Goal: Task Accomplishment & Management: Manage account settings

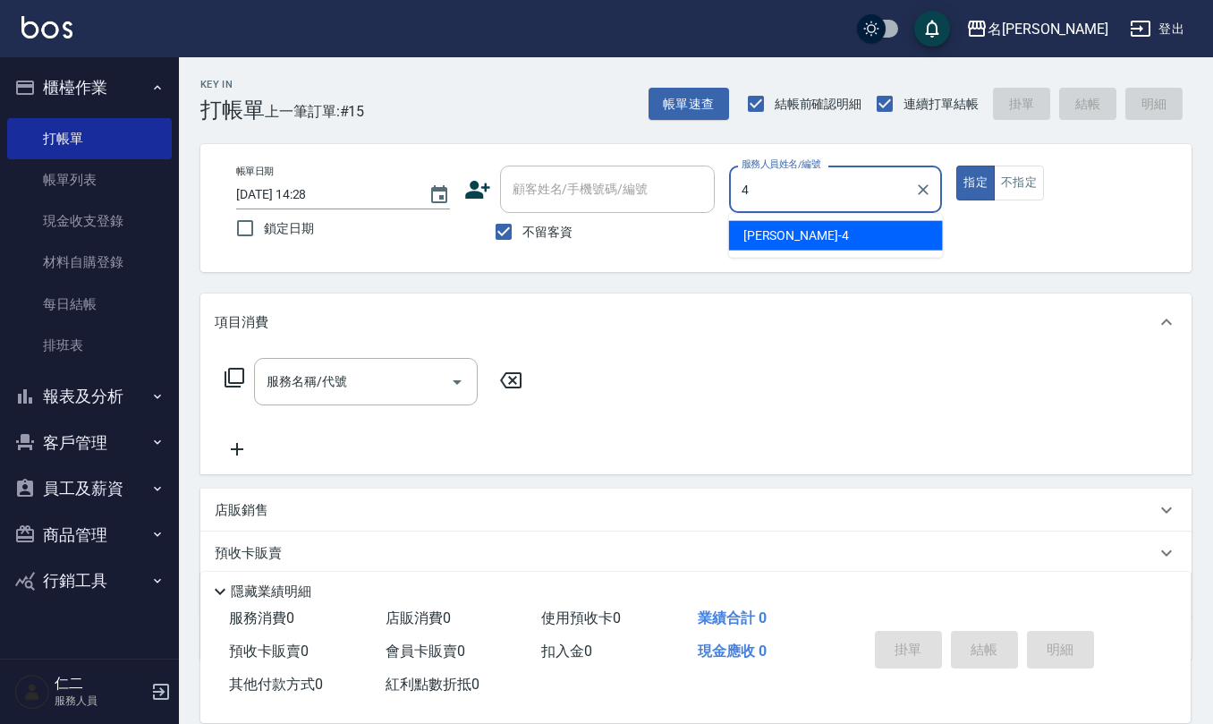
type input "[PERSON_NAME]-4"
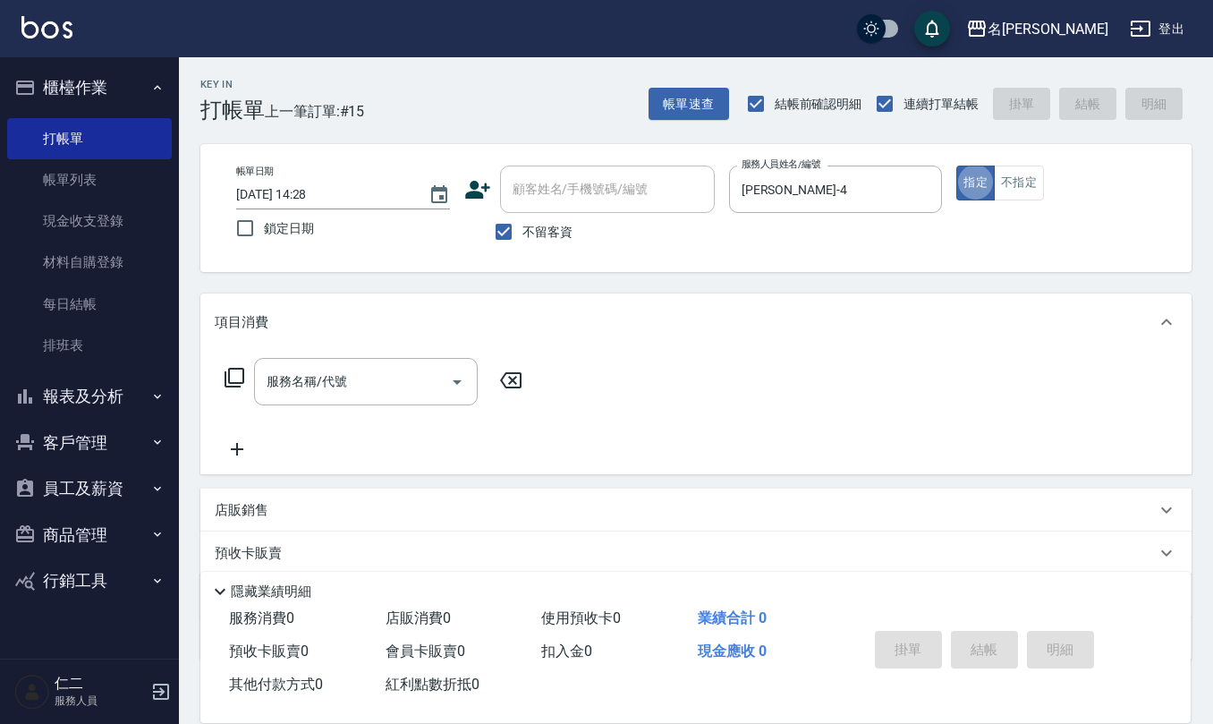
type button "true"
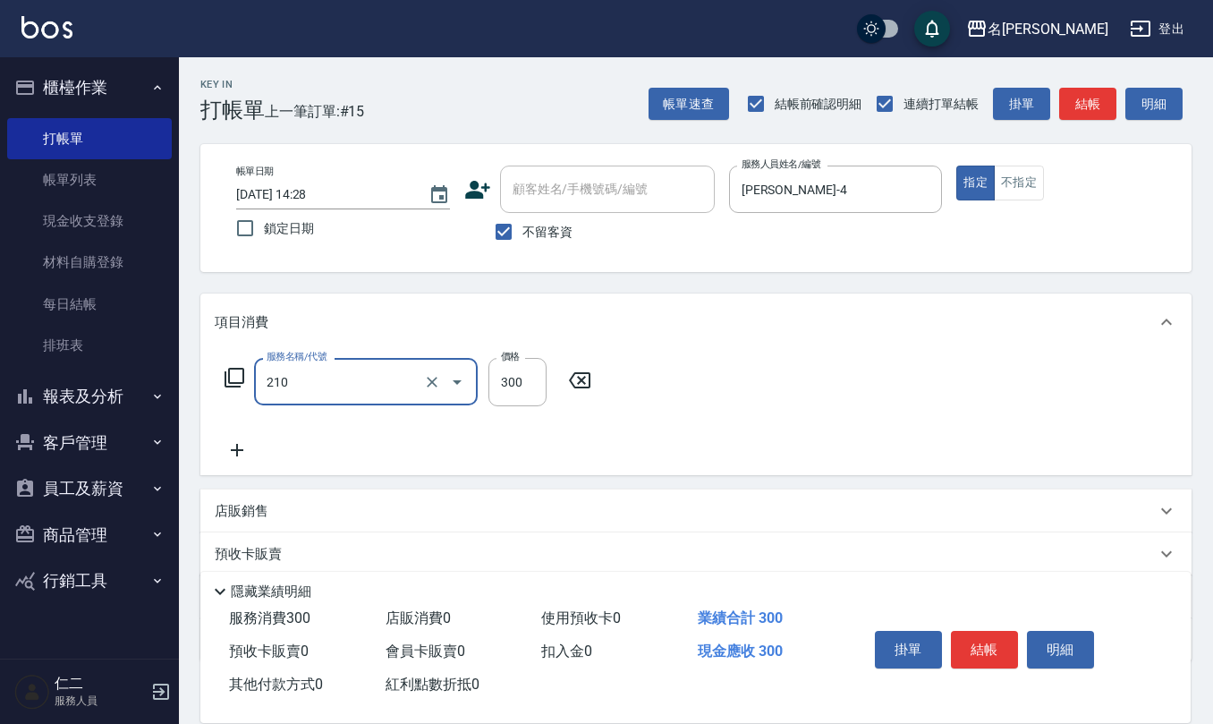
type input "[PERSON_NAME]洗髮精(210)"
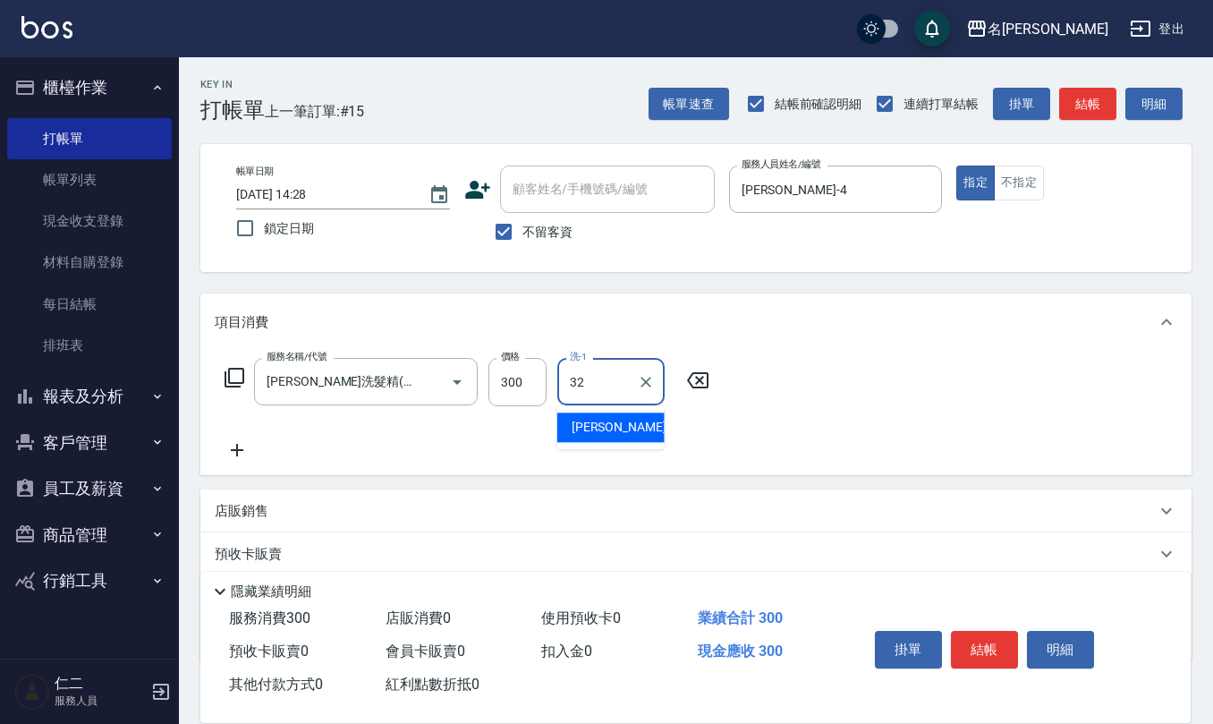
type input "[PERSON_NAME]-32"
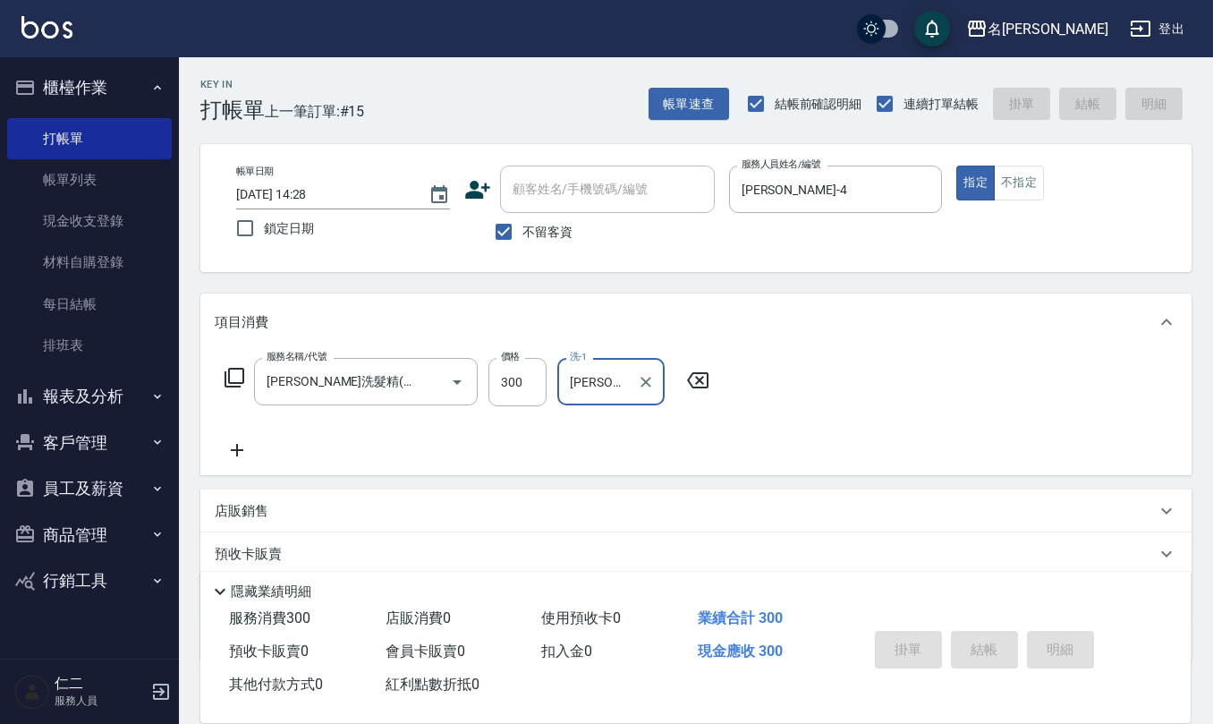
type input "[DATE] 16:12"
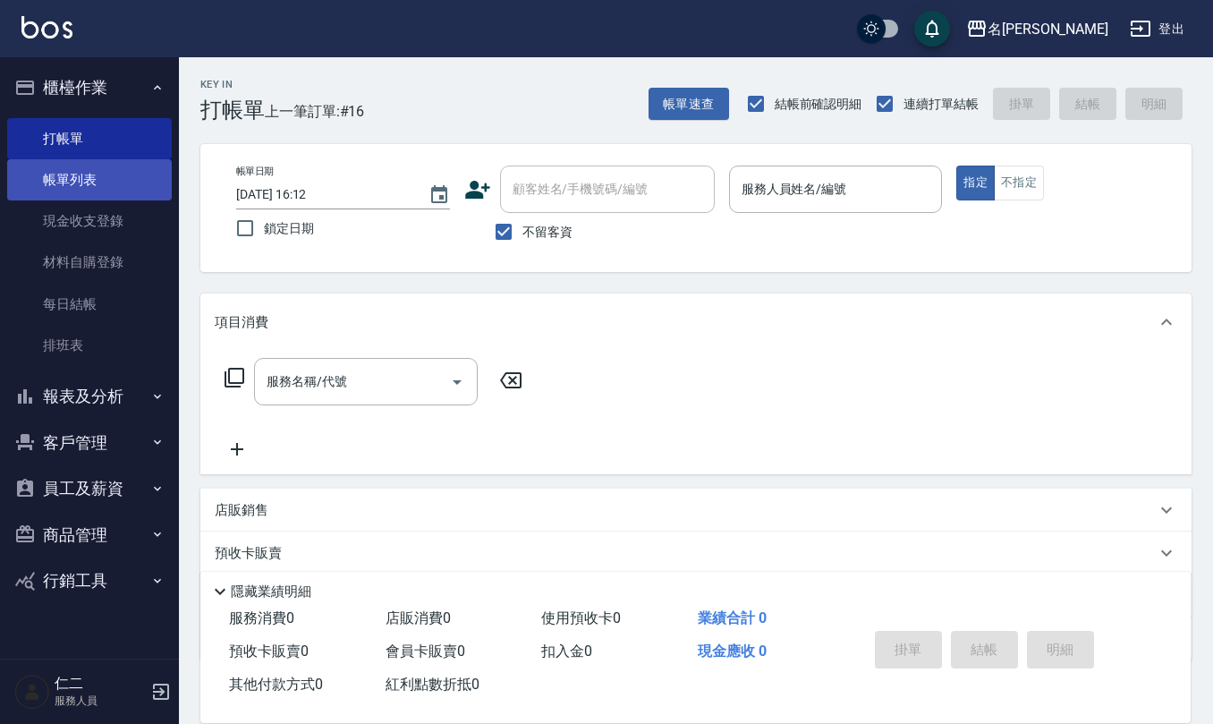
click at [104, 183] on link "帳單列表" at bounding box center [89, 179] width 165 height 41
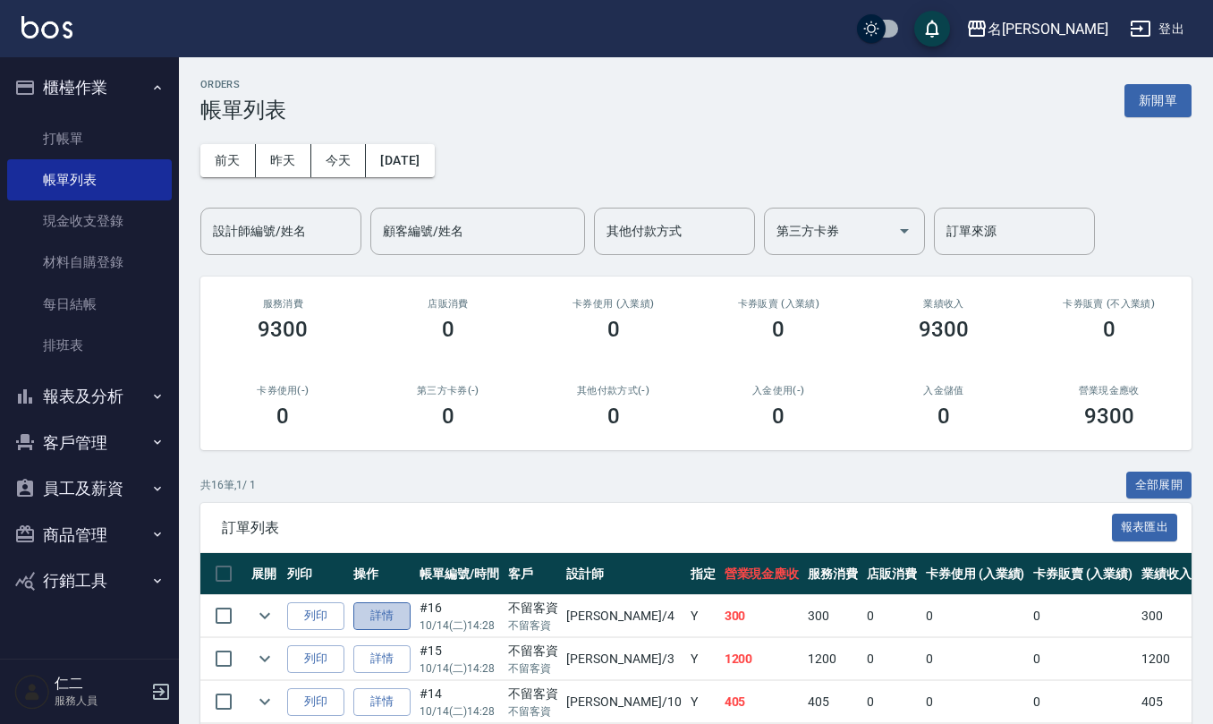
click at [385, 614] on link "詳情" at bounding box center [381, 616] width 57 height 28
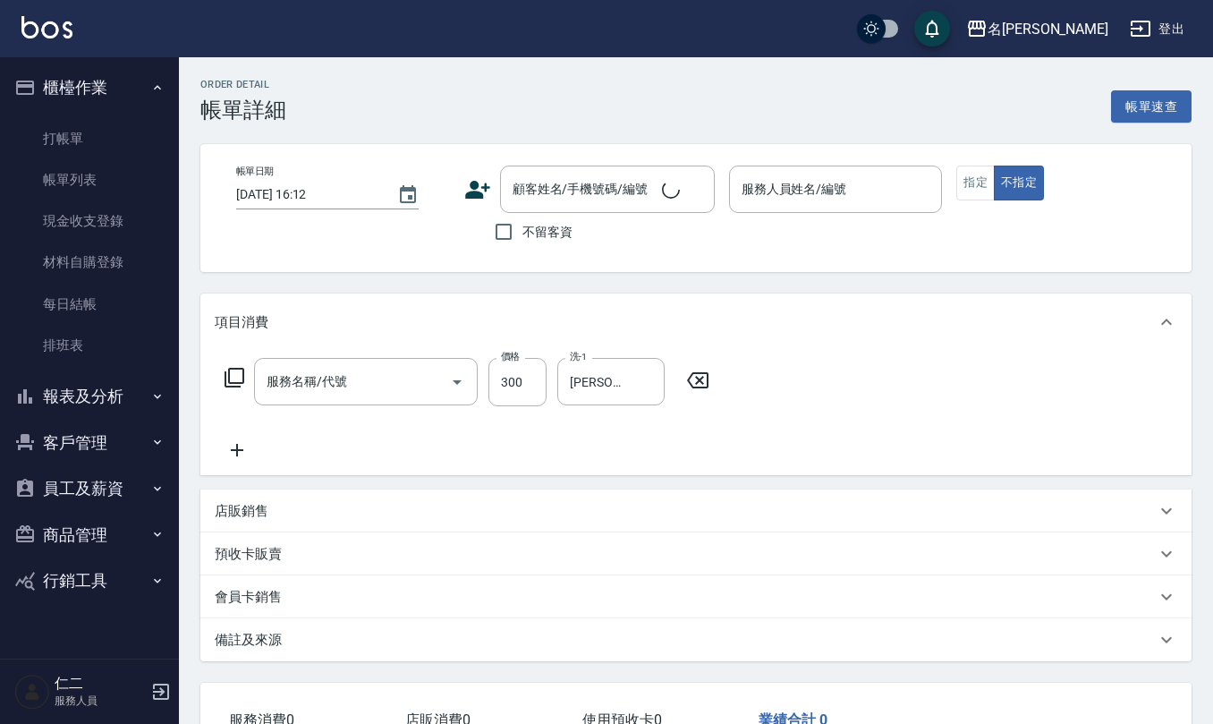
type input "歐娜洗髮精(210)"
type input "2025/10/14 14:28"
checkbox input "true"
type input "陳章義-4"
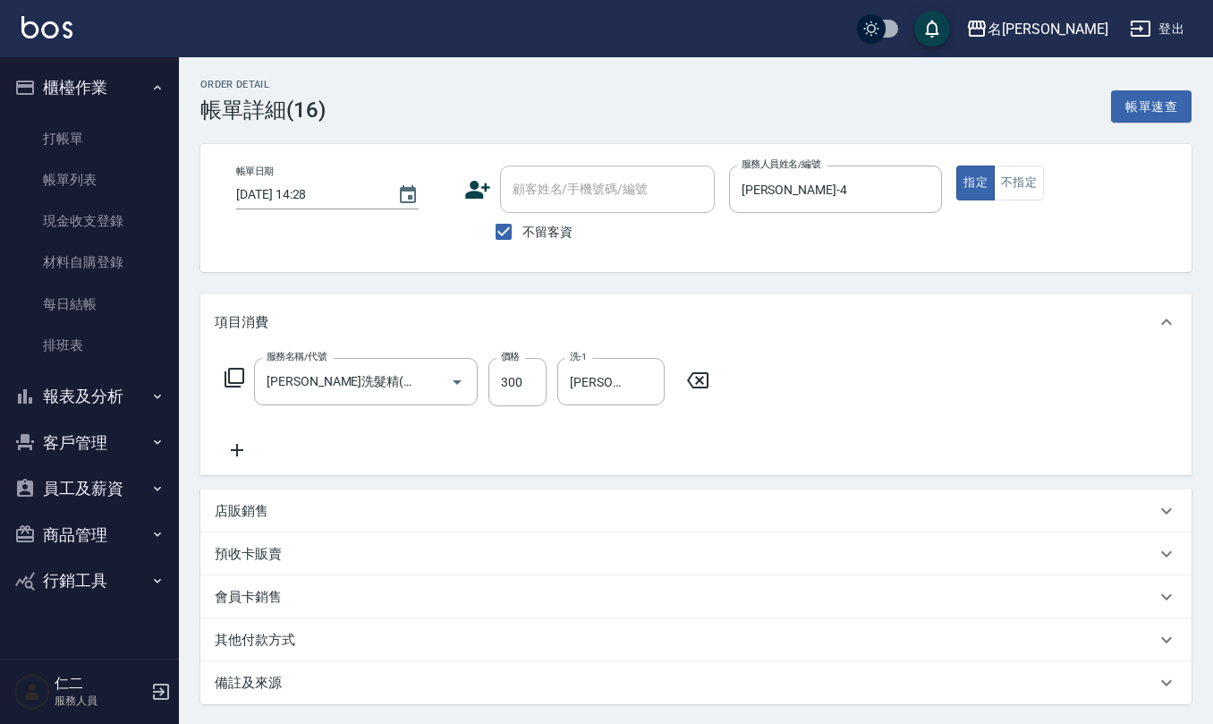
click at [245, 448] on icon at bounding box center [237, 449] width 45 height 21
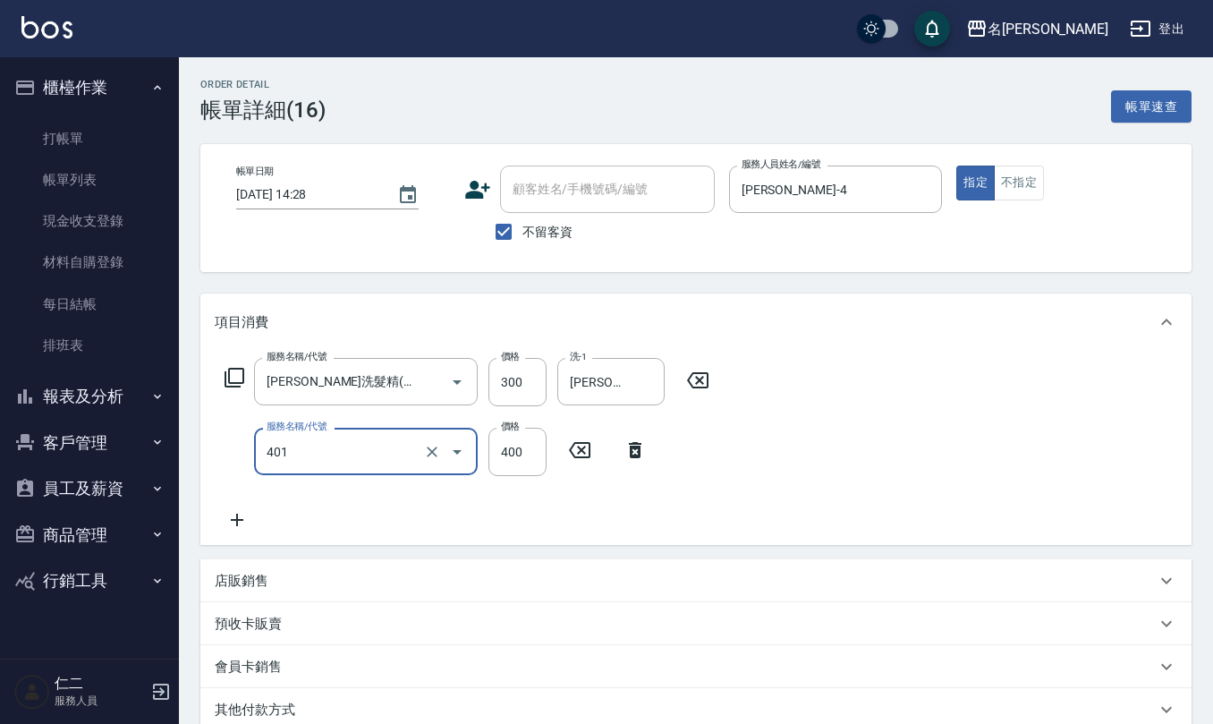
type input "剪髮(401)"
type input "450"
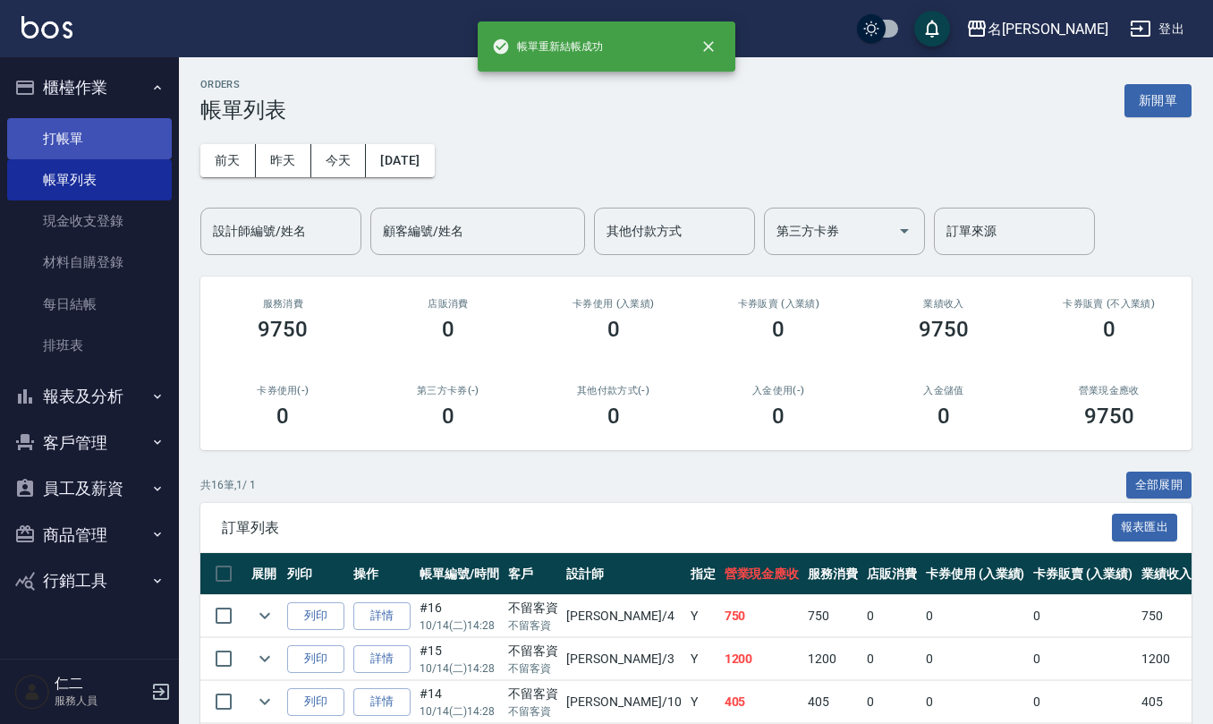
click at [73, 120] on link "打帳單" at bounding box center [89, 138] width 165 height 41
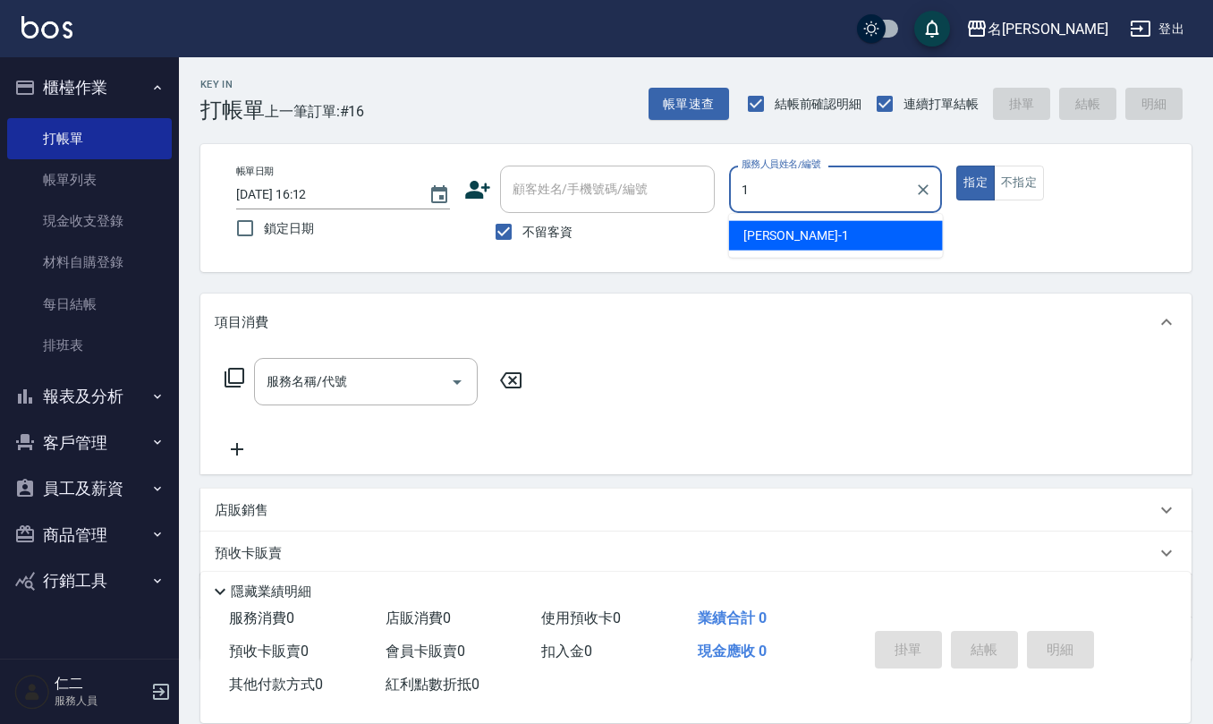
type input "蔡桂如-1"
type button "true"
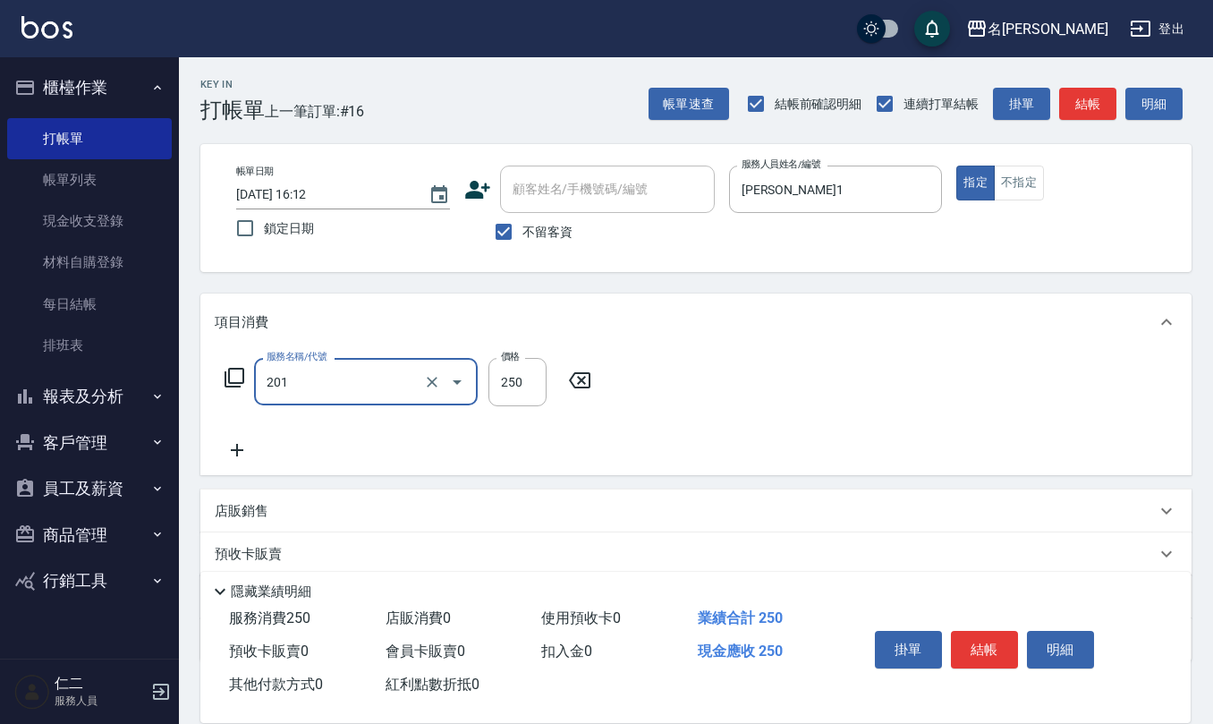
type input "洗髮(201)"
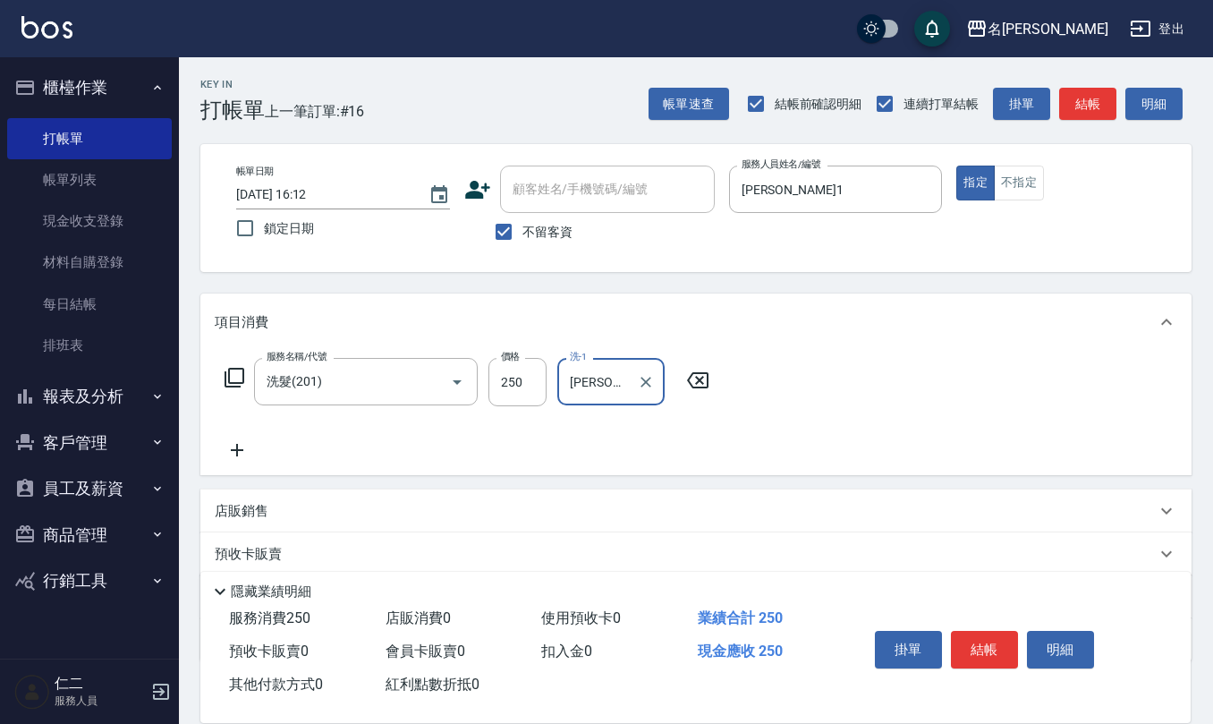
type input "陳欣妤-26"
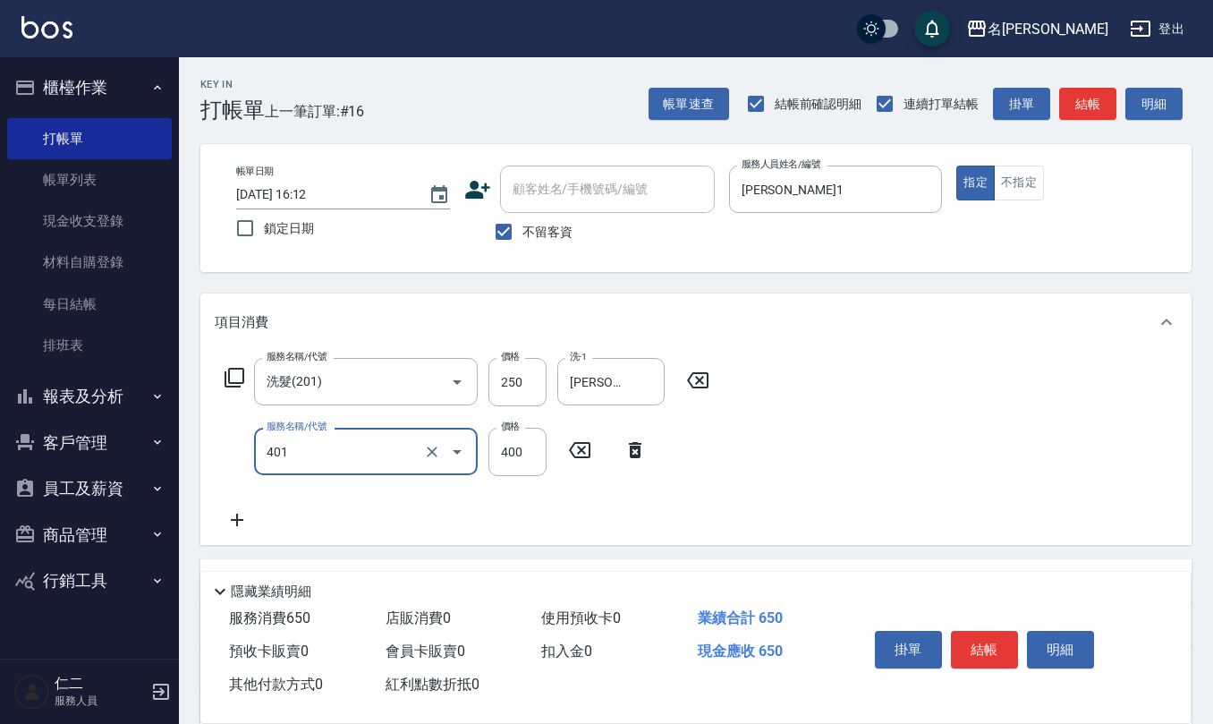
type input "剪髮(401)"
type input "405"
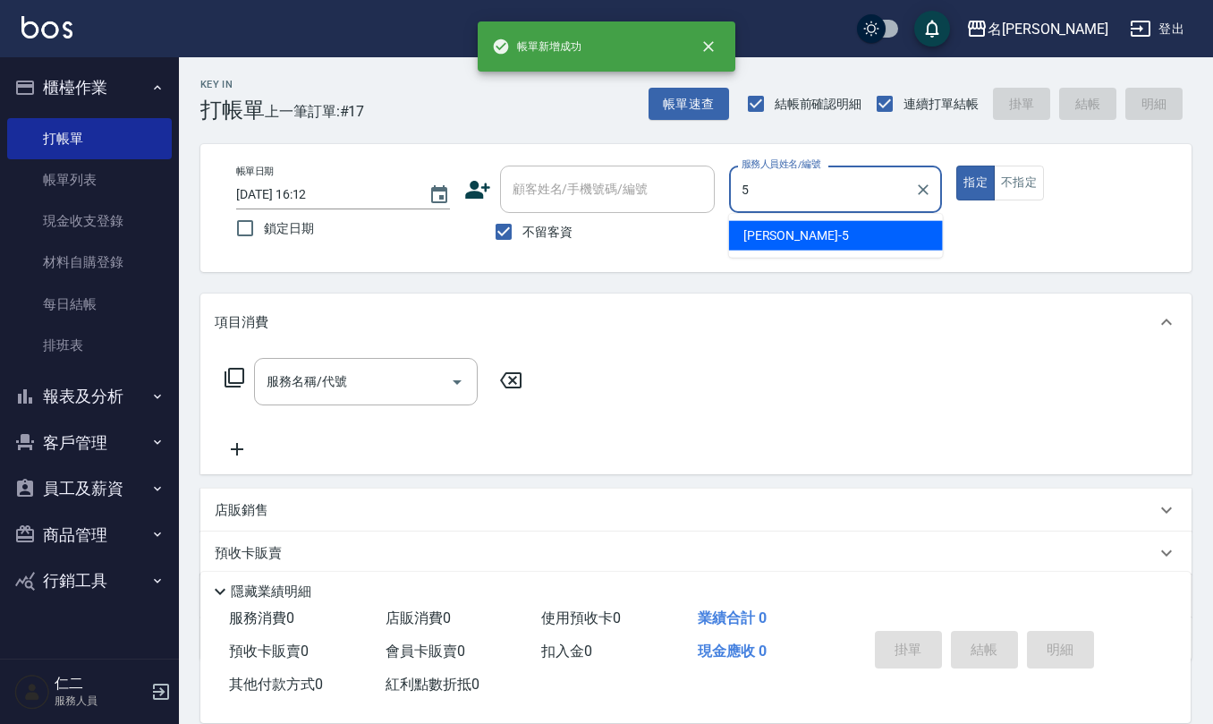
type input "趙妍妮-5"
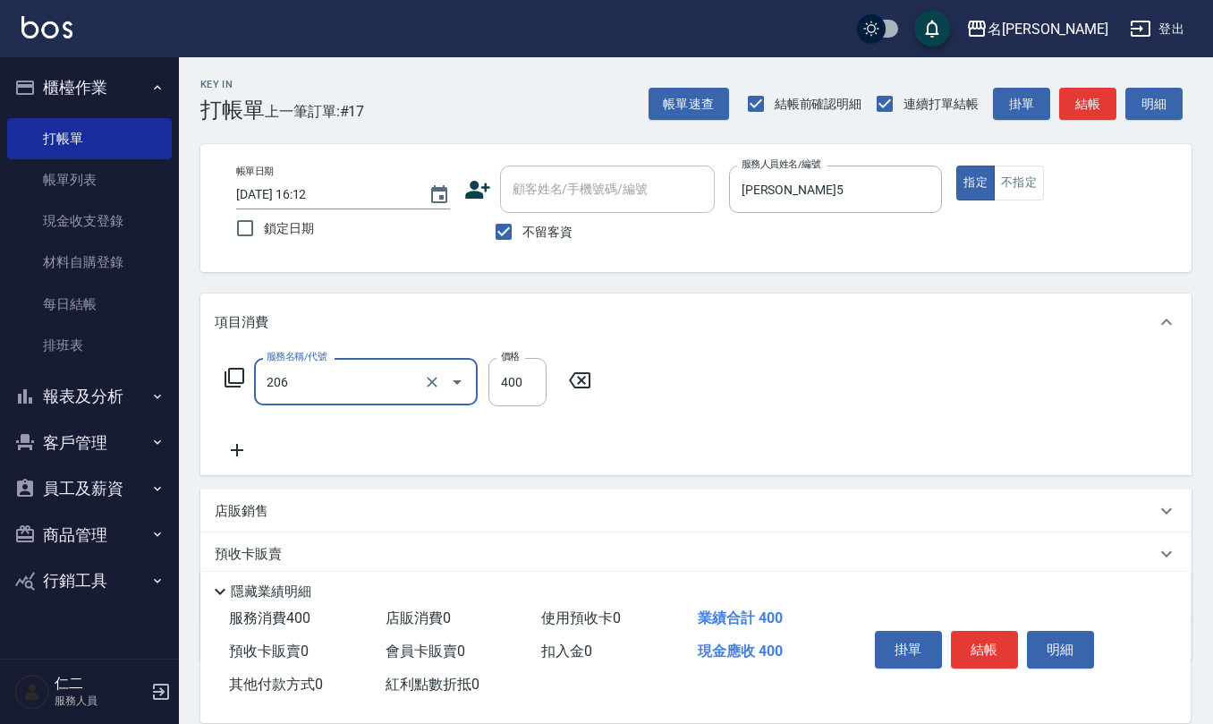
type input "健康洗(206)"
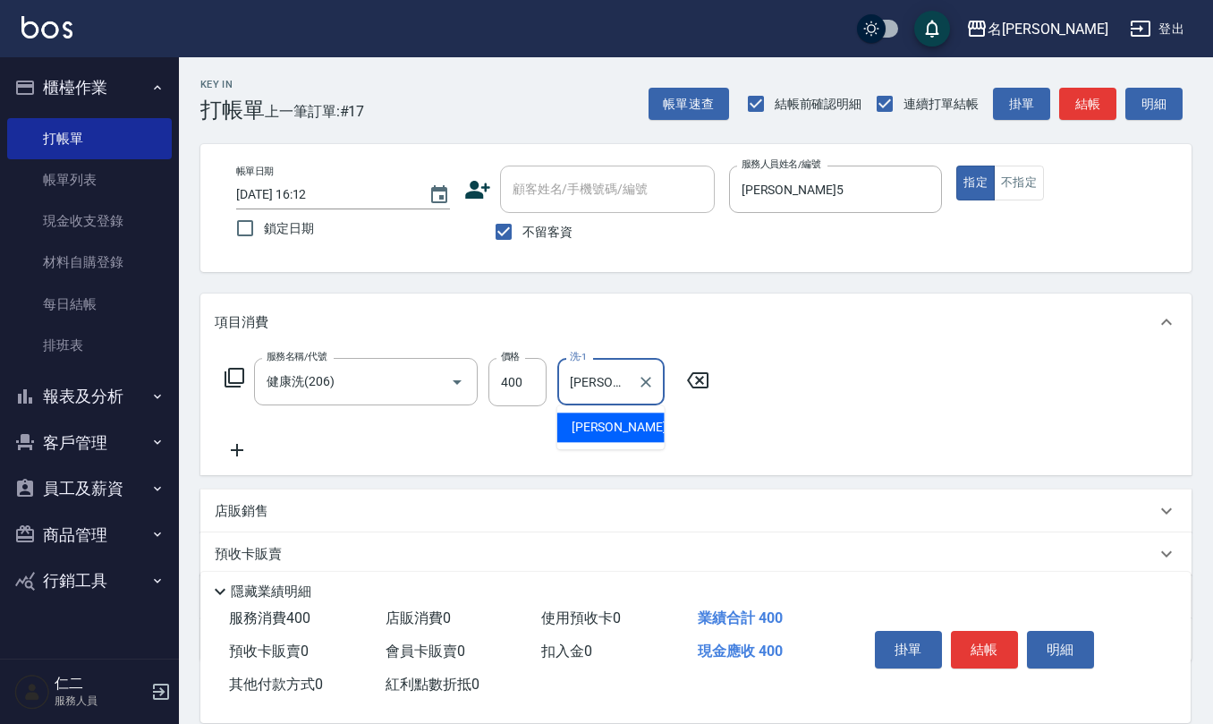
type input "趙妍妮-5"
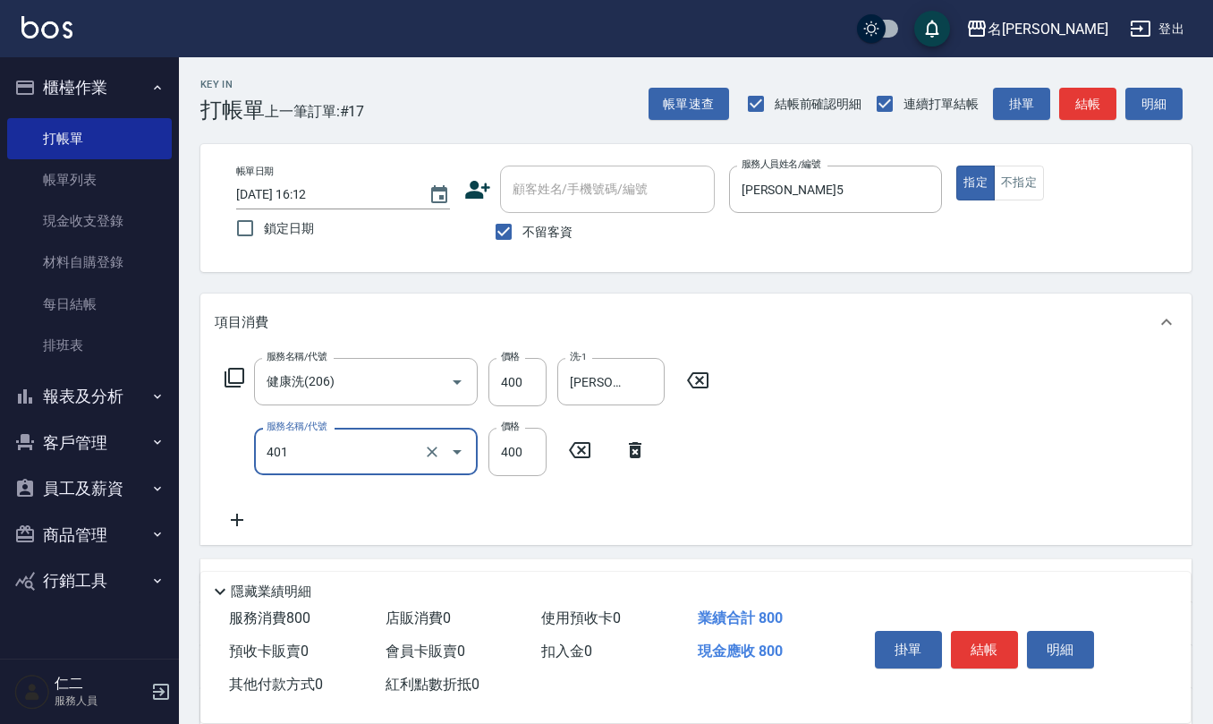
type input "剪髮(401)"
type input "200"
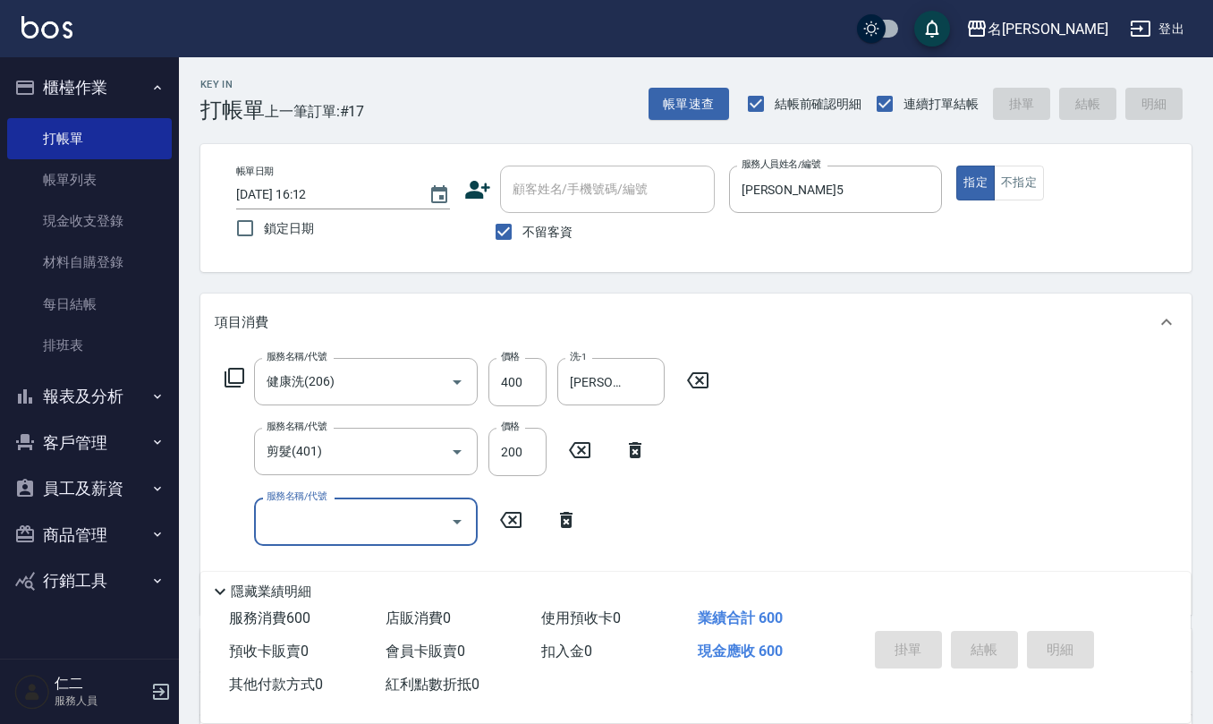
type input "2025/10/14 16:13"
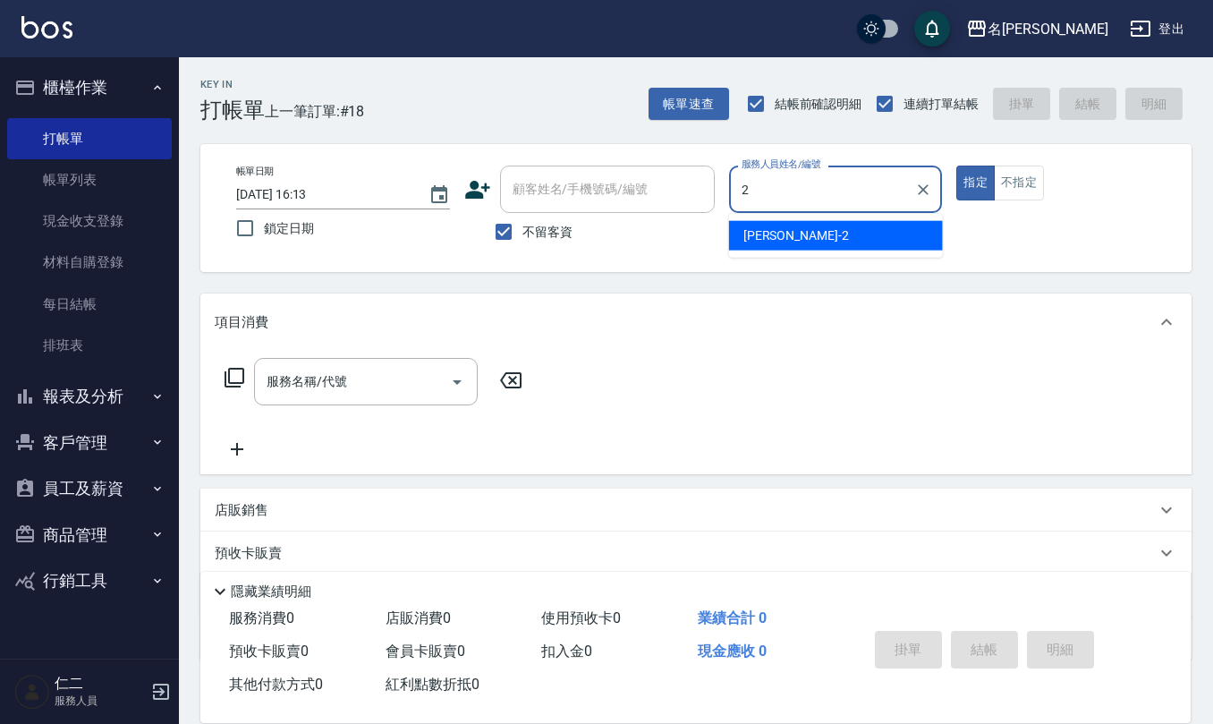
type input "黃慧敏-2"
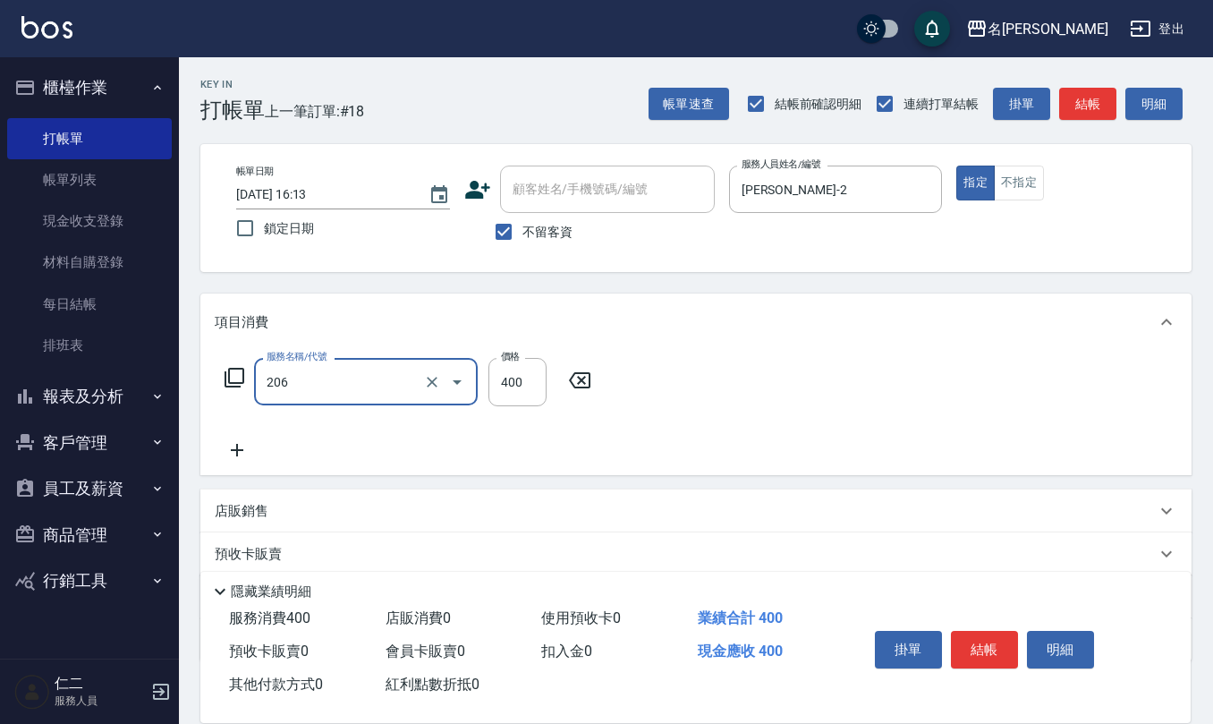
type input "健康洗(206)"
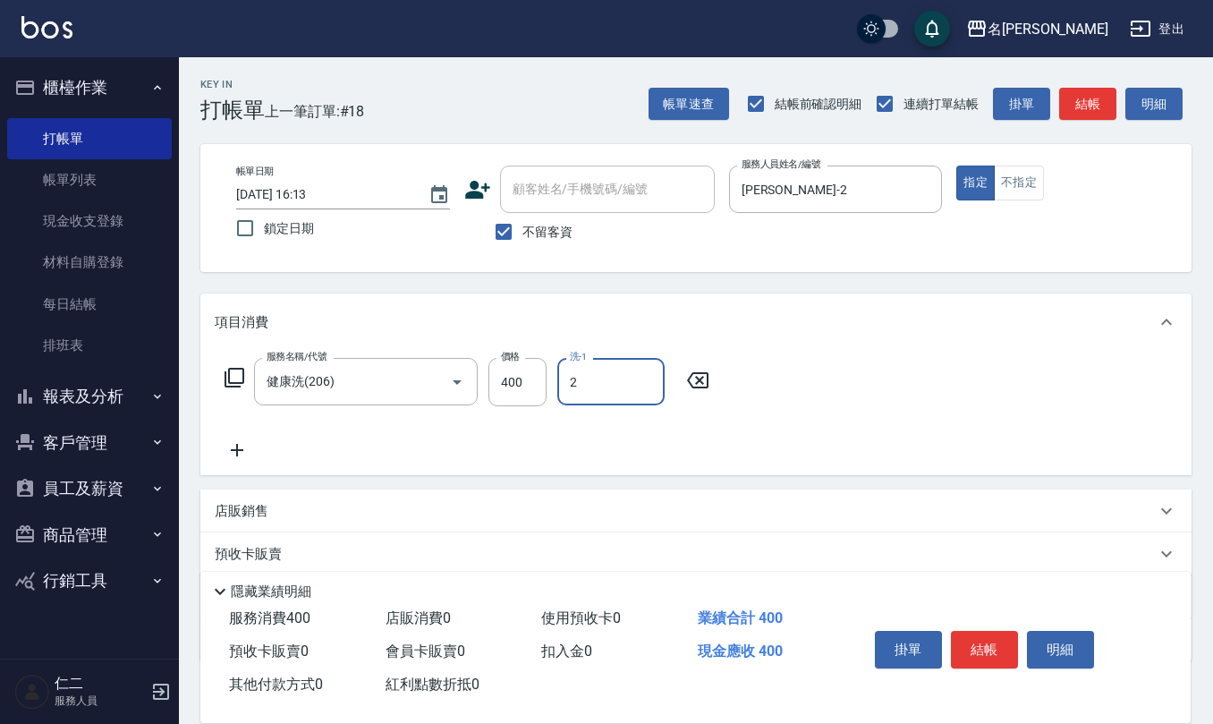
type input "黃慧敏-2"
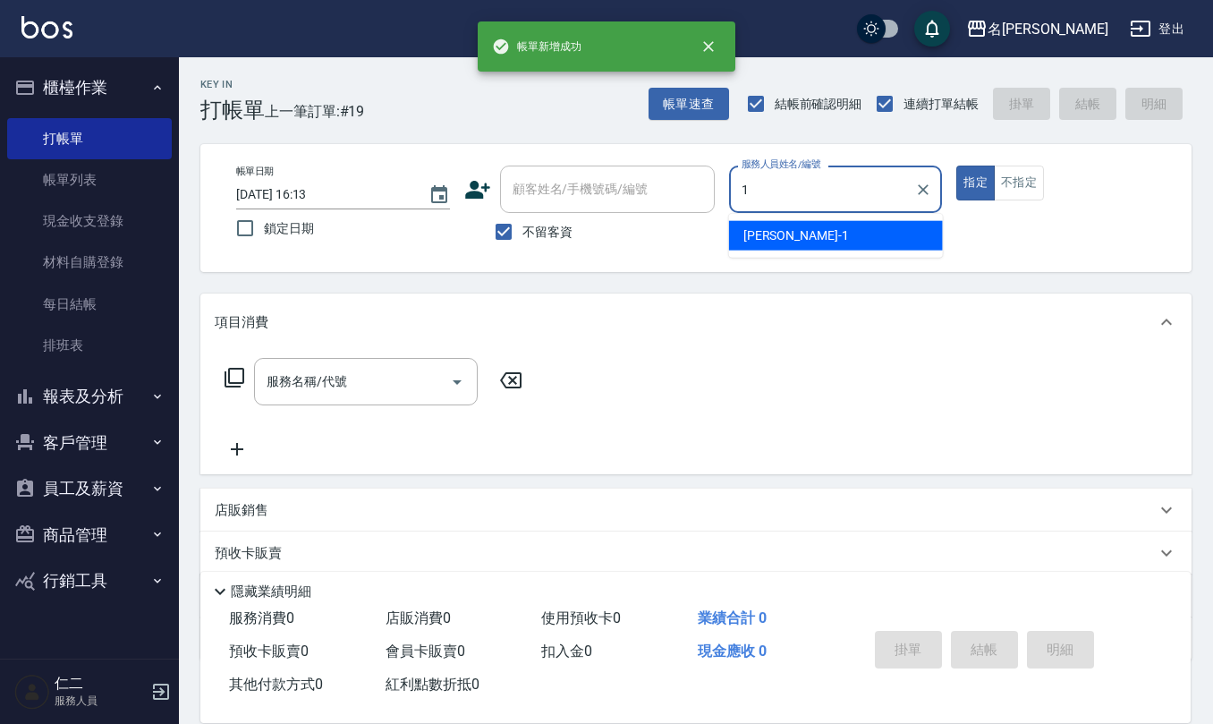
type input "蔡桂如-1"
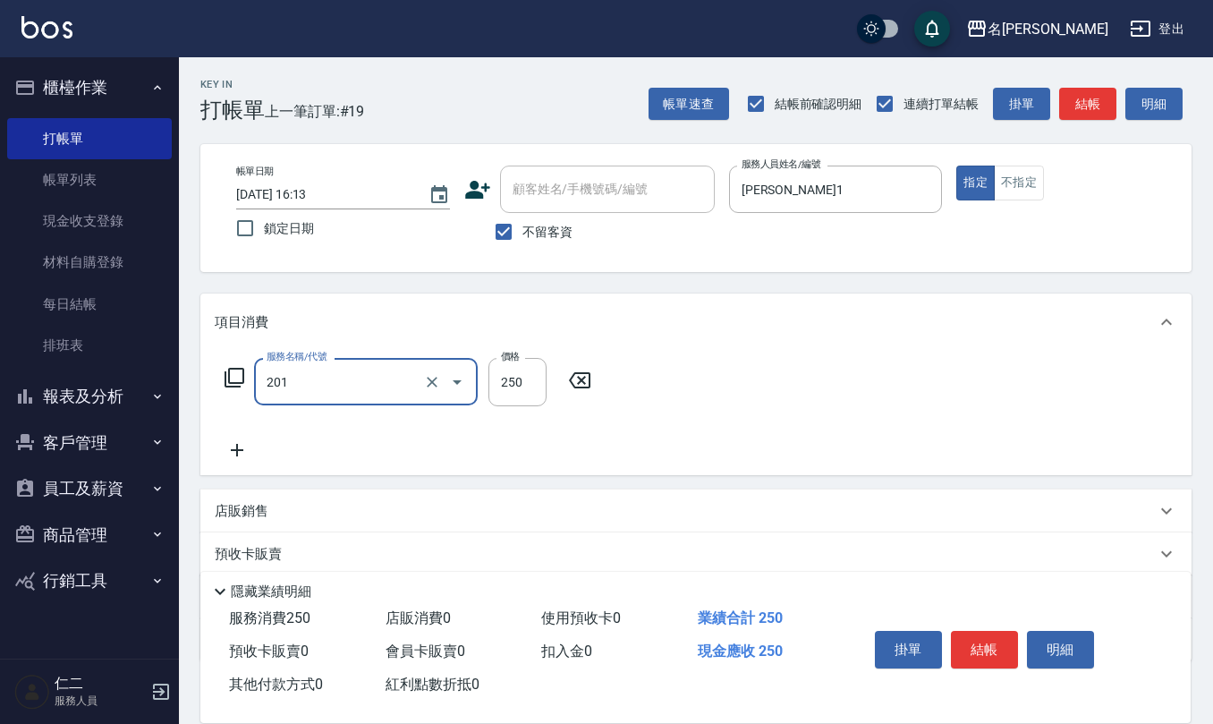
type input "洗髮(201)"
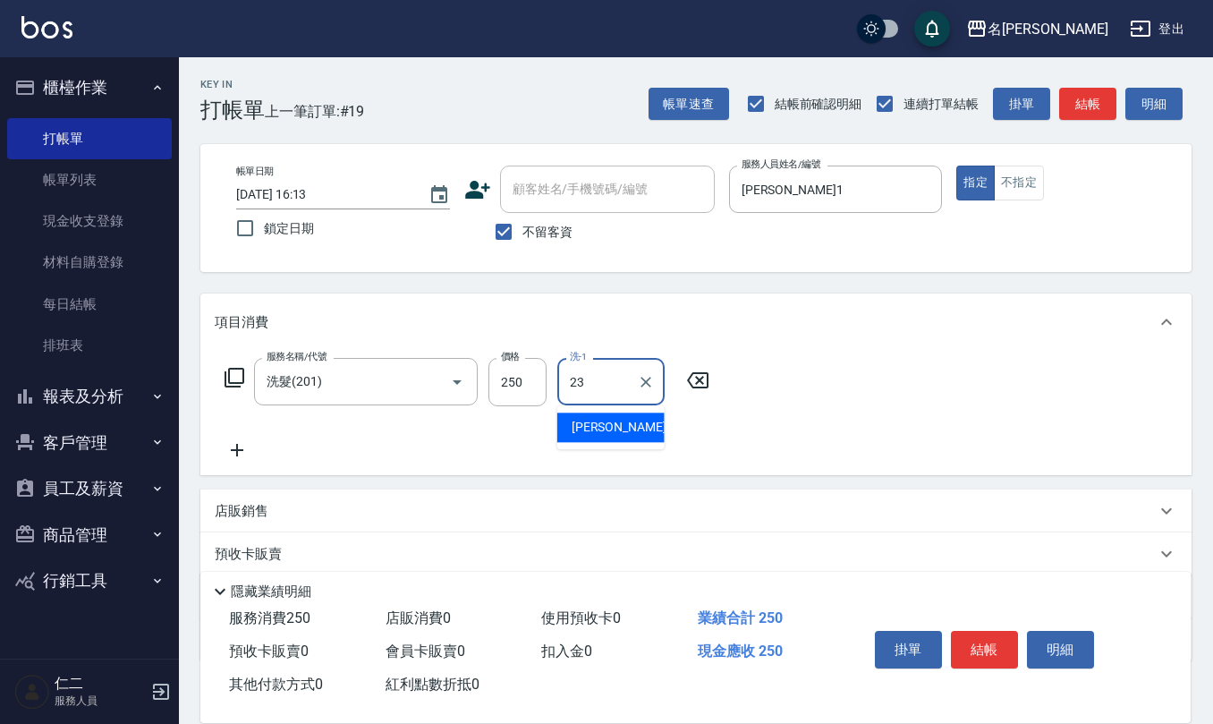
type input "王秀瑜-23"
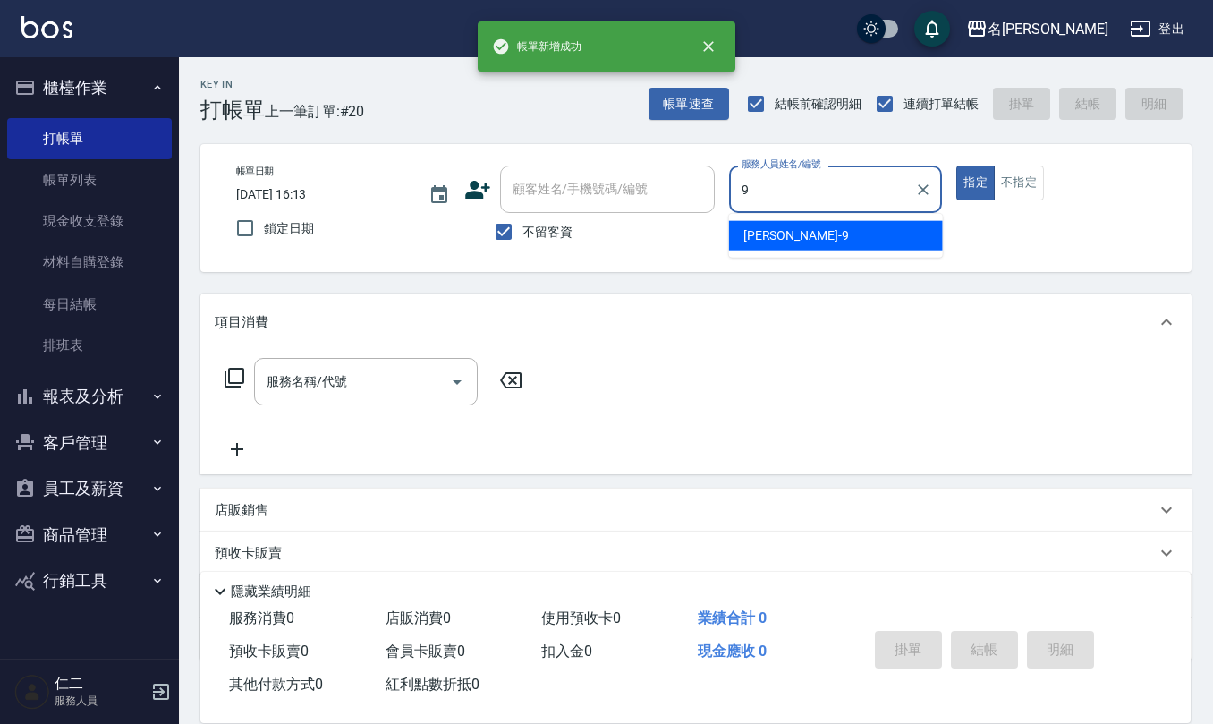
type input "江依潔-9"
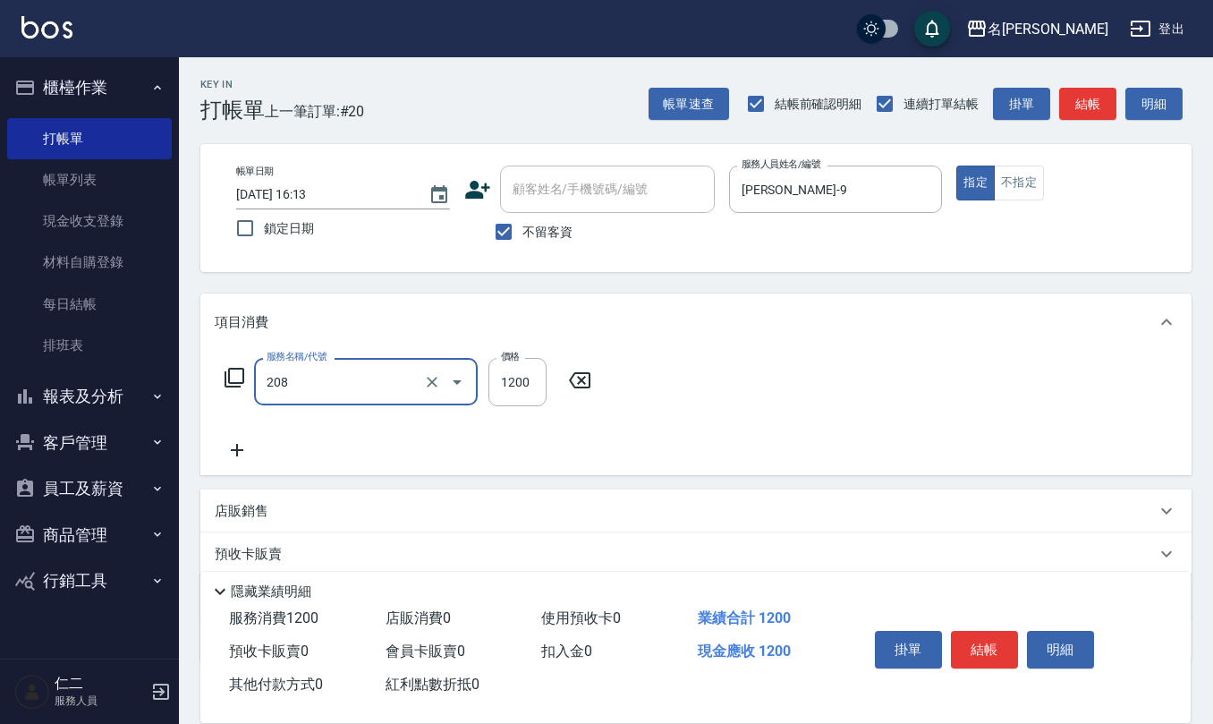
type input "深層洗(208)"
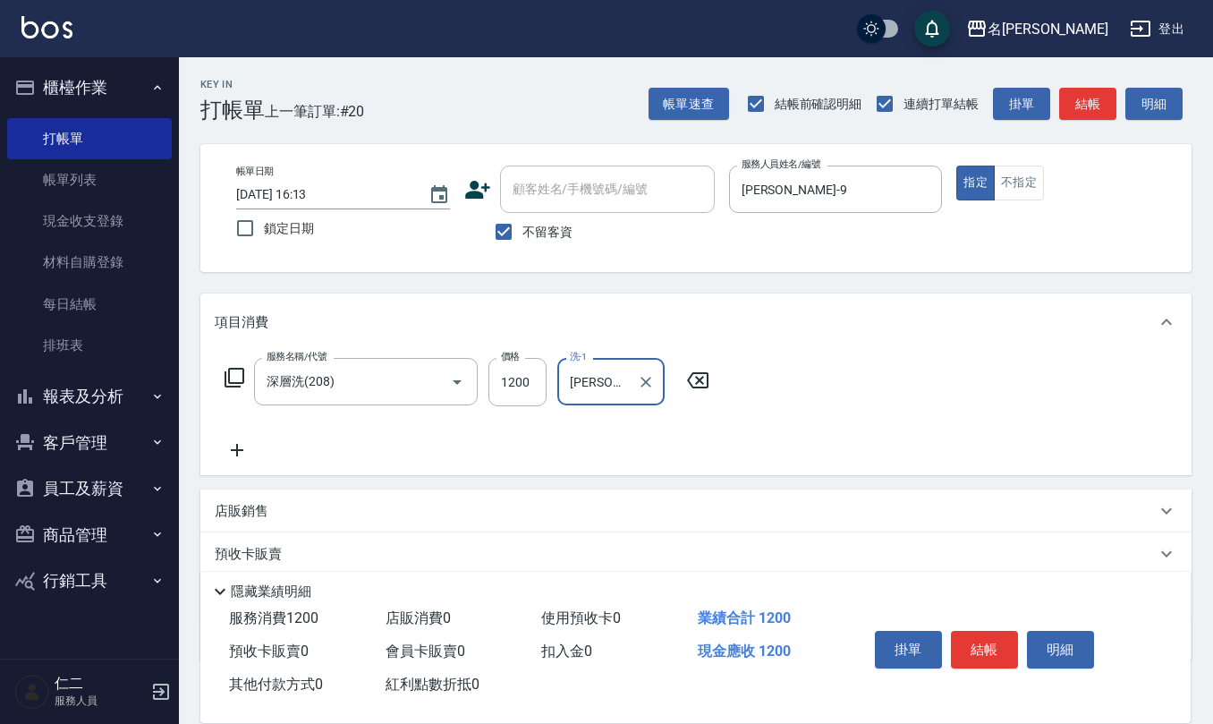
type input "杜芊彤-20"
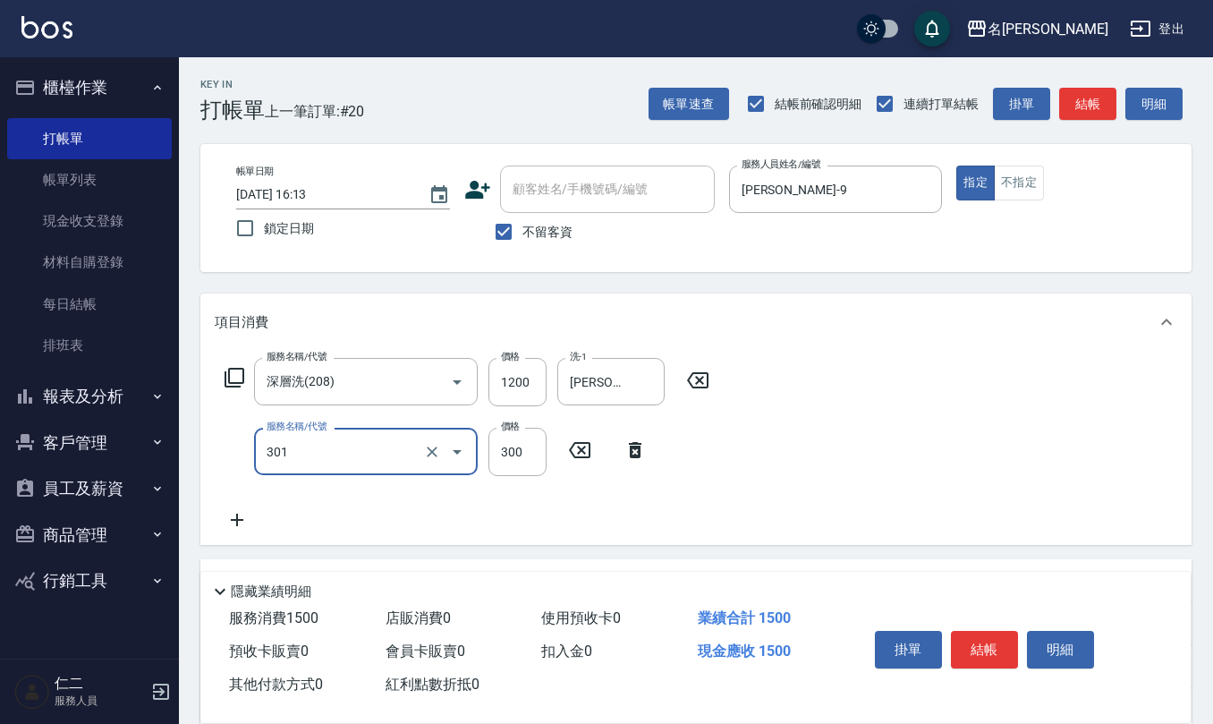
type input "補燙599以下(301)"
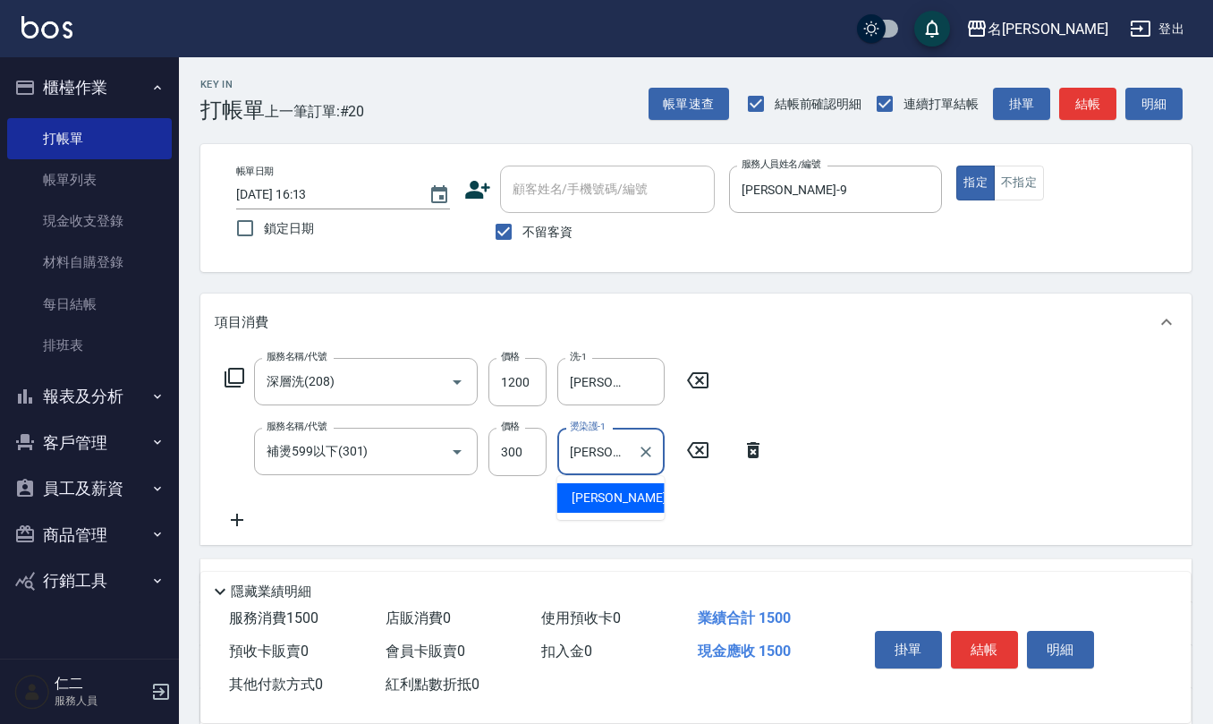
type input "杜芊彤-20"
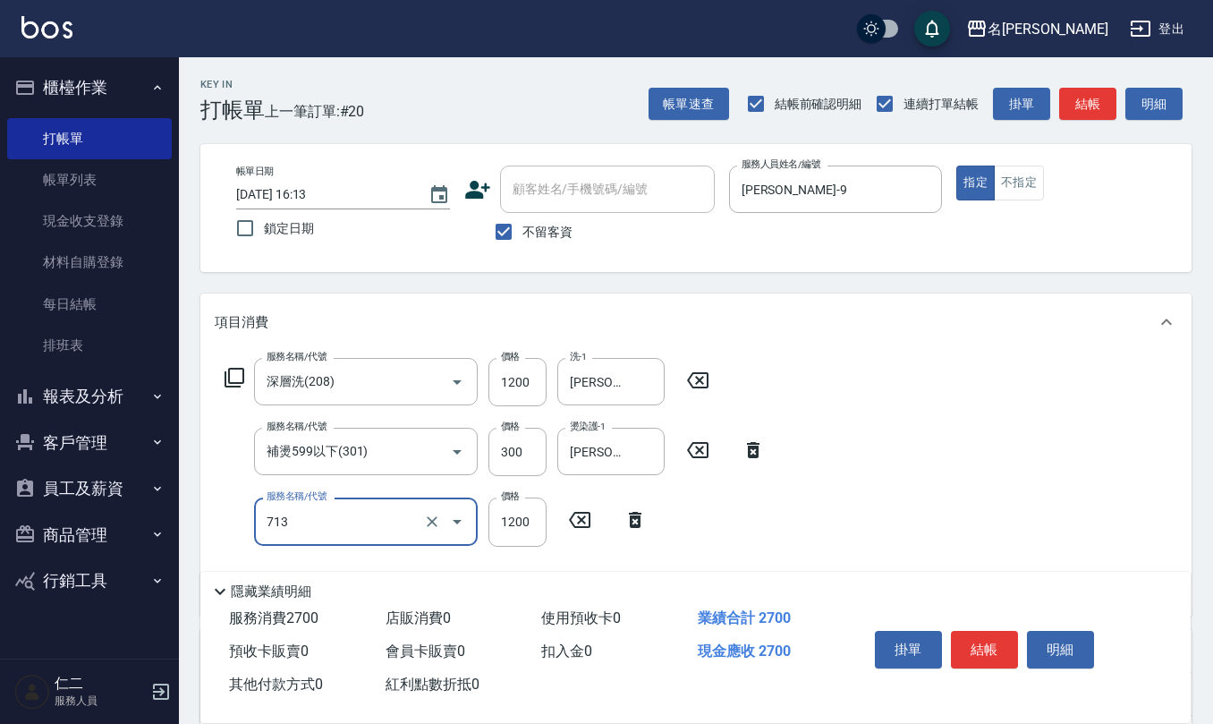
type input "水樣結構式1200(713)"
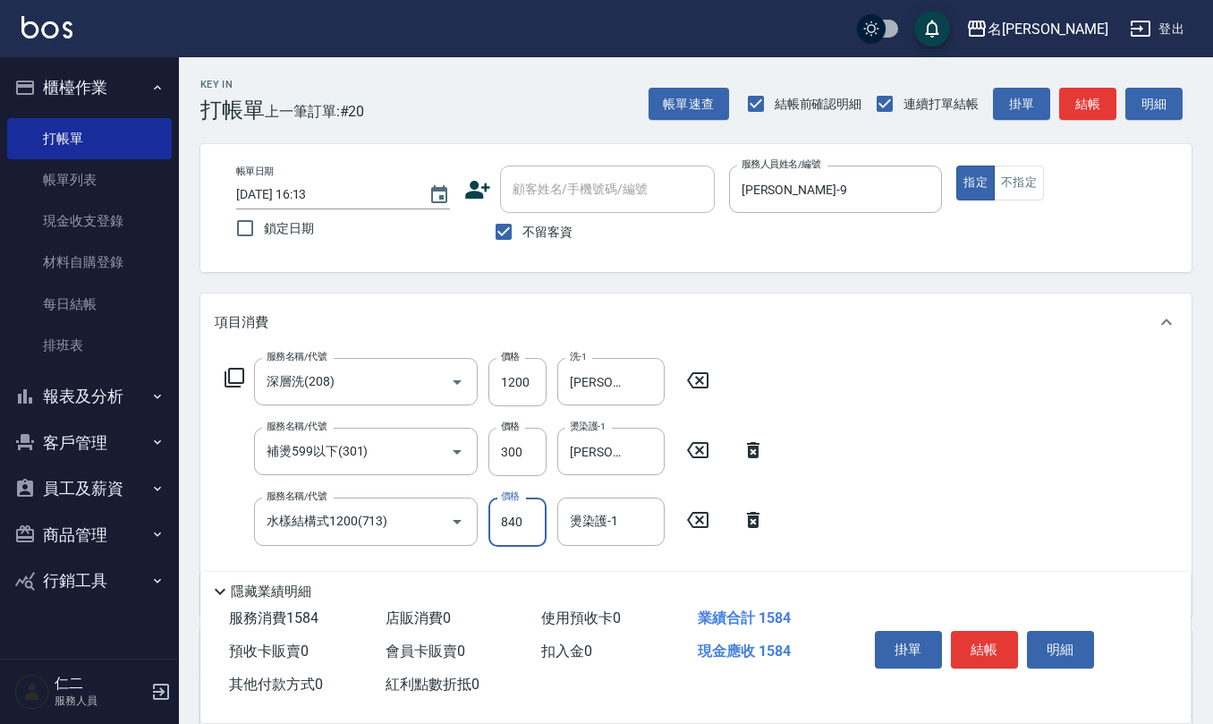
type input "840"
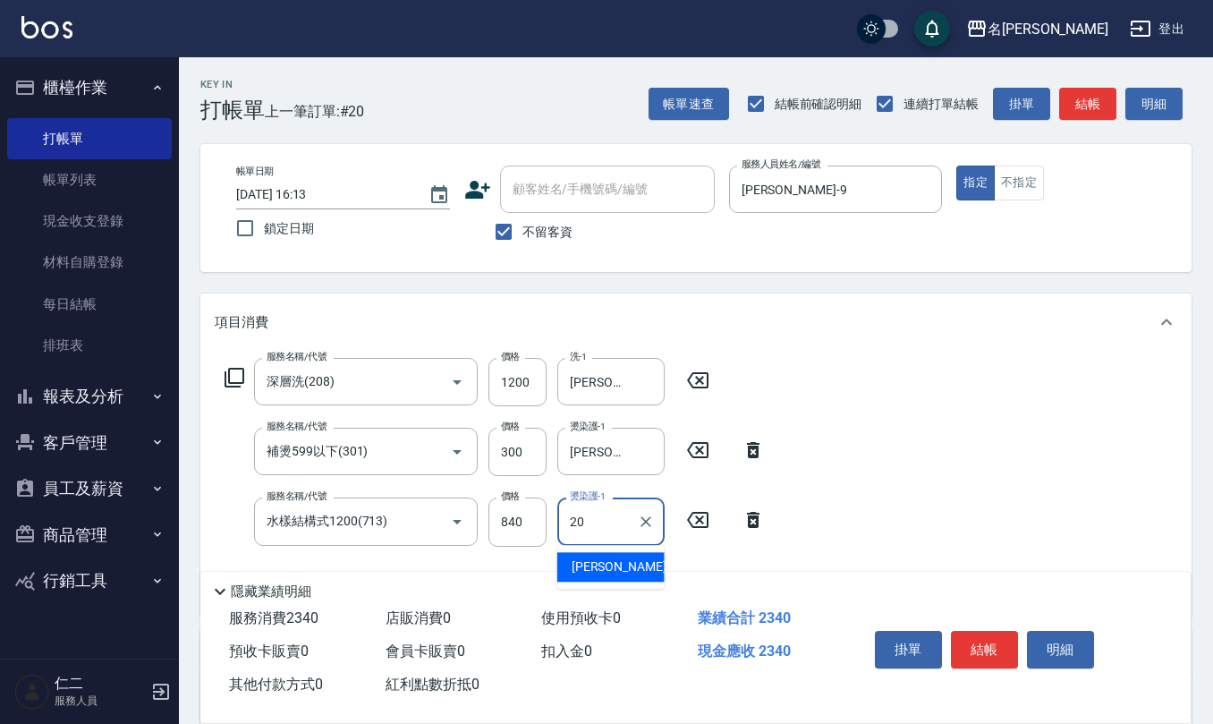
type input "杜芊彤-20"
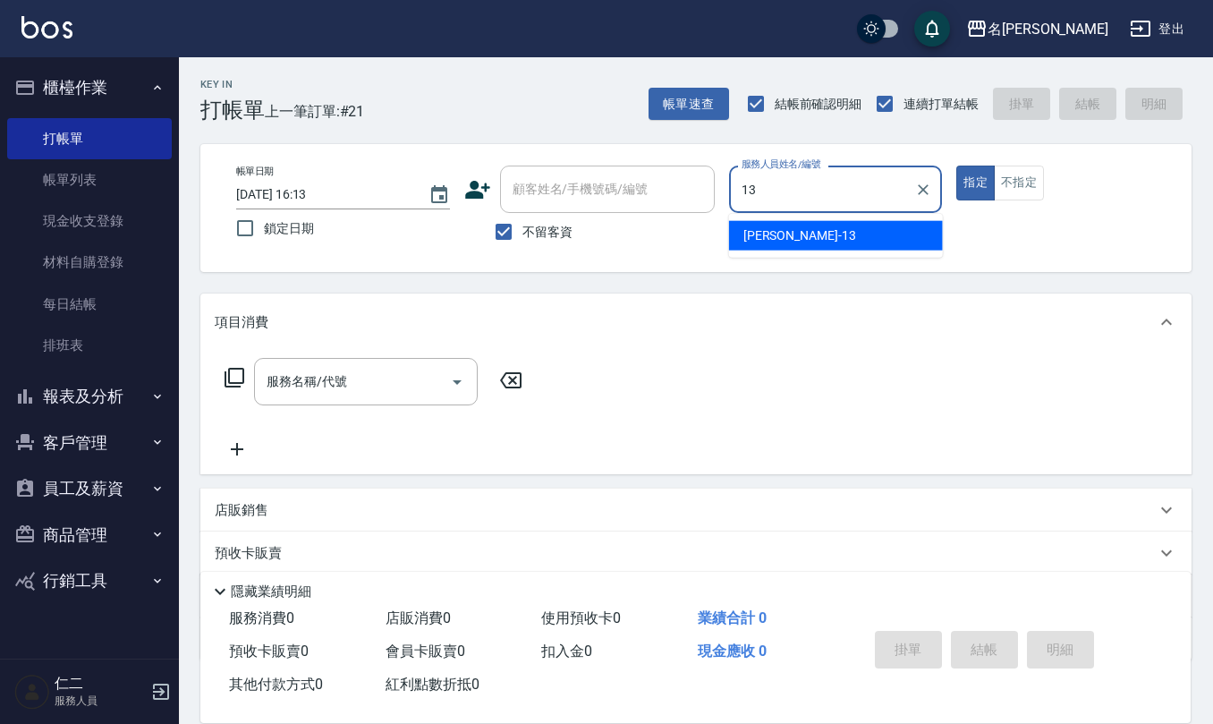
type input "蘇亭云-13"
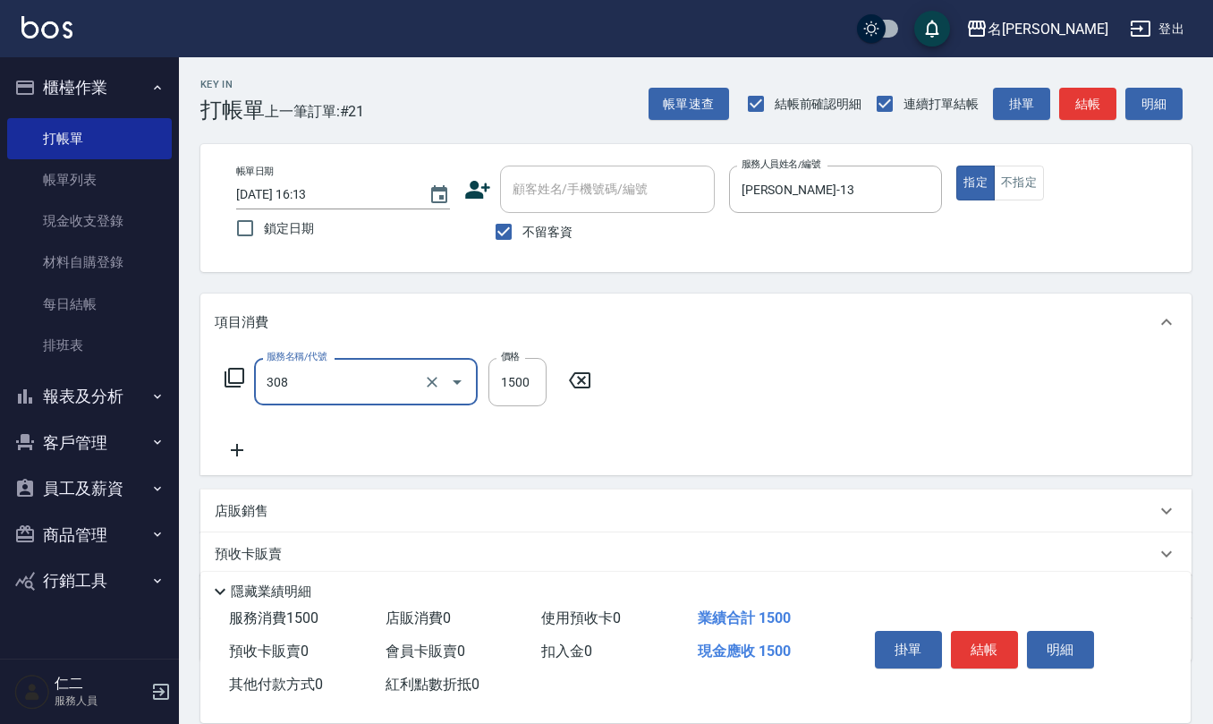
type input "效能離子燙1500(308)"
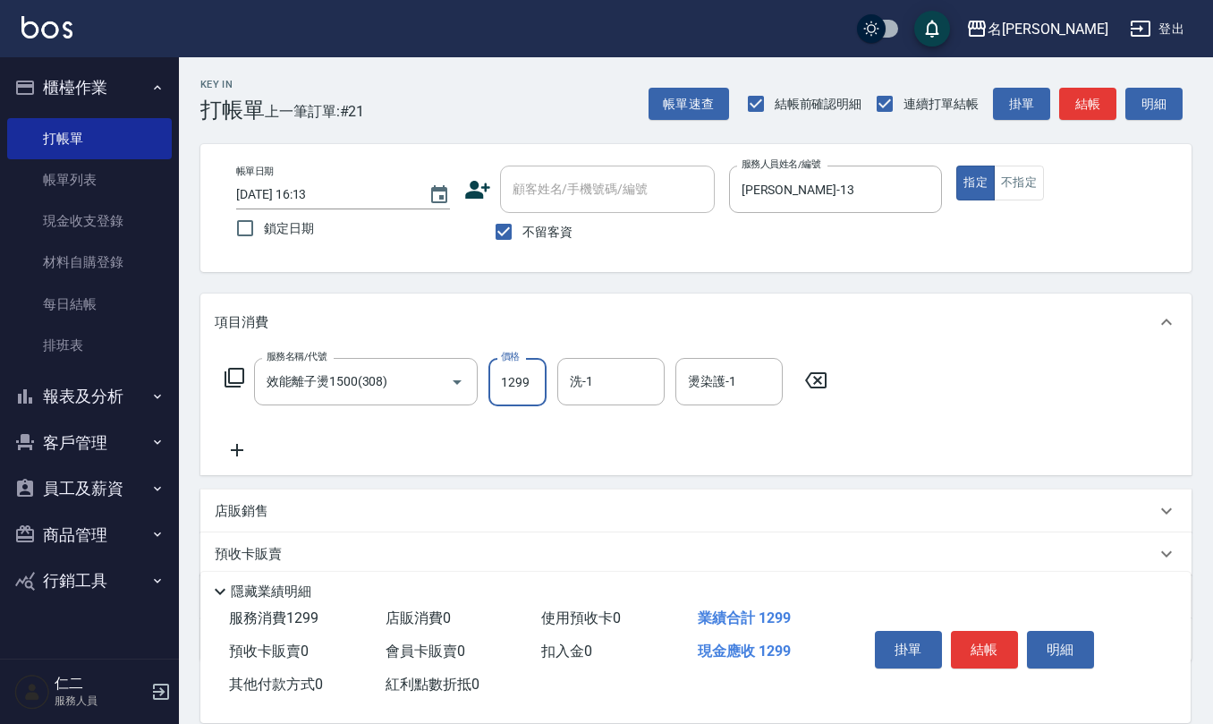
type input "1299"
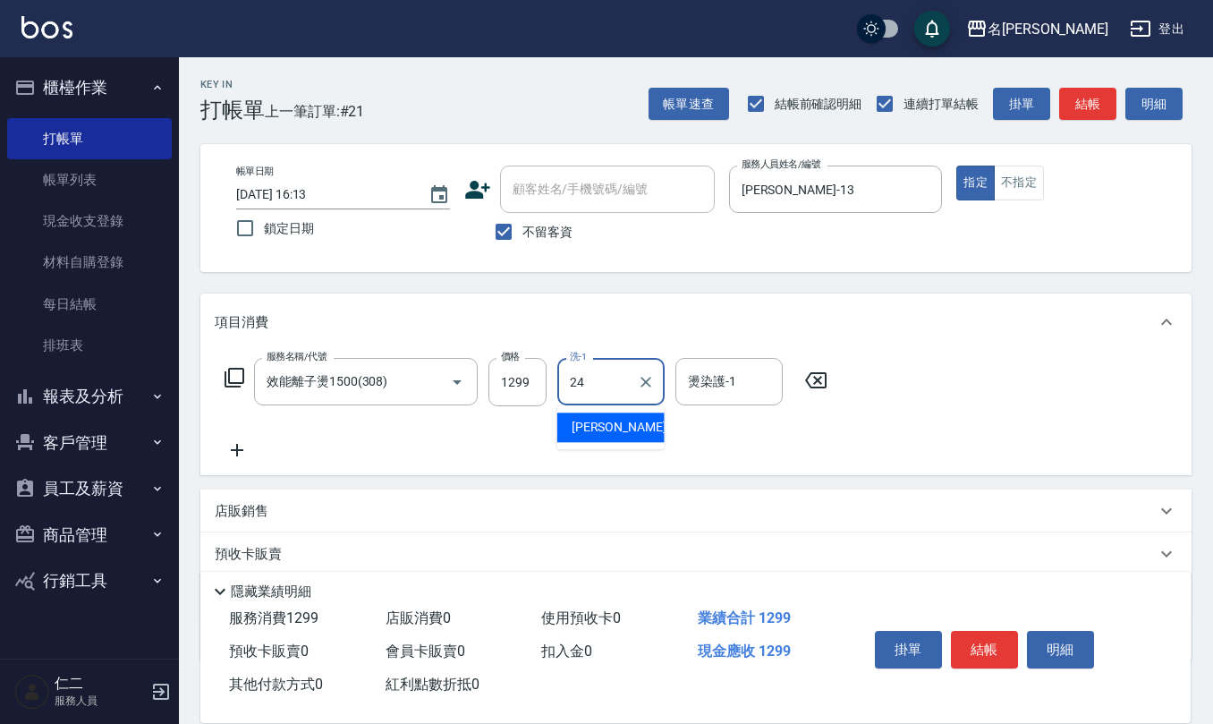
type input "蘇亭云-24"
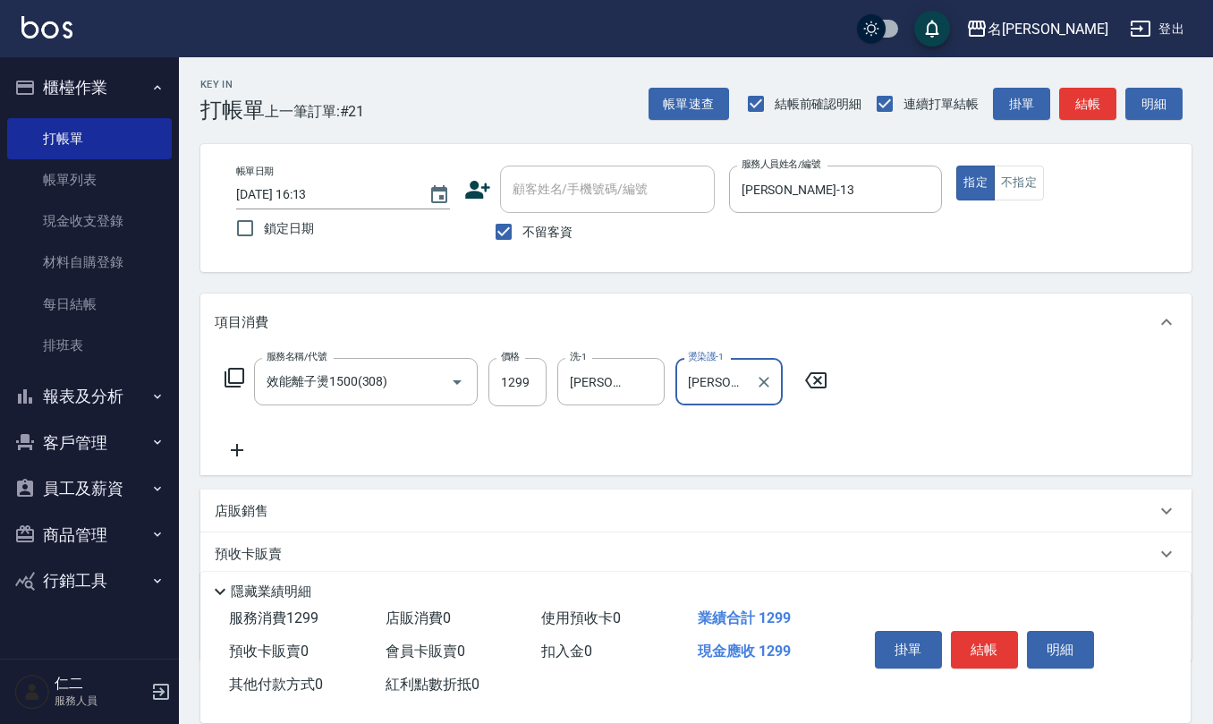
type input "蘇亭云-24"
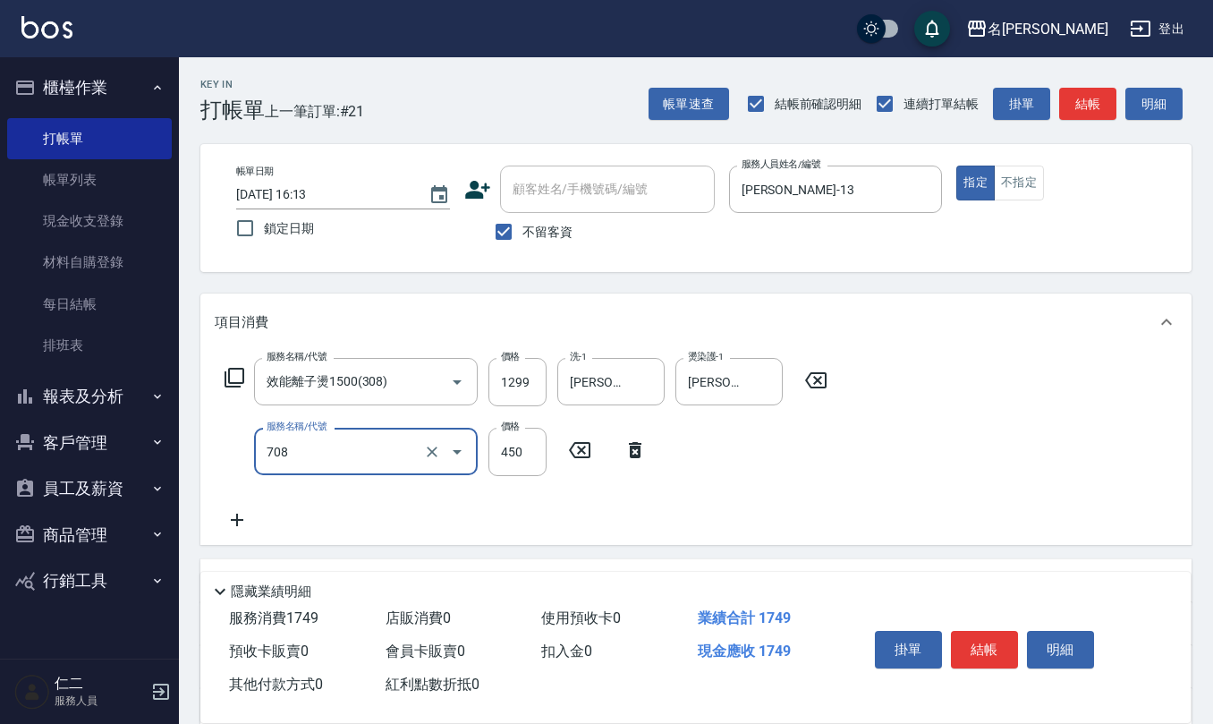
type input "松島舞鶴450(708)"
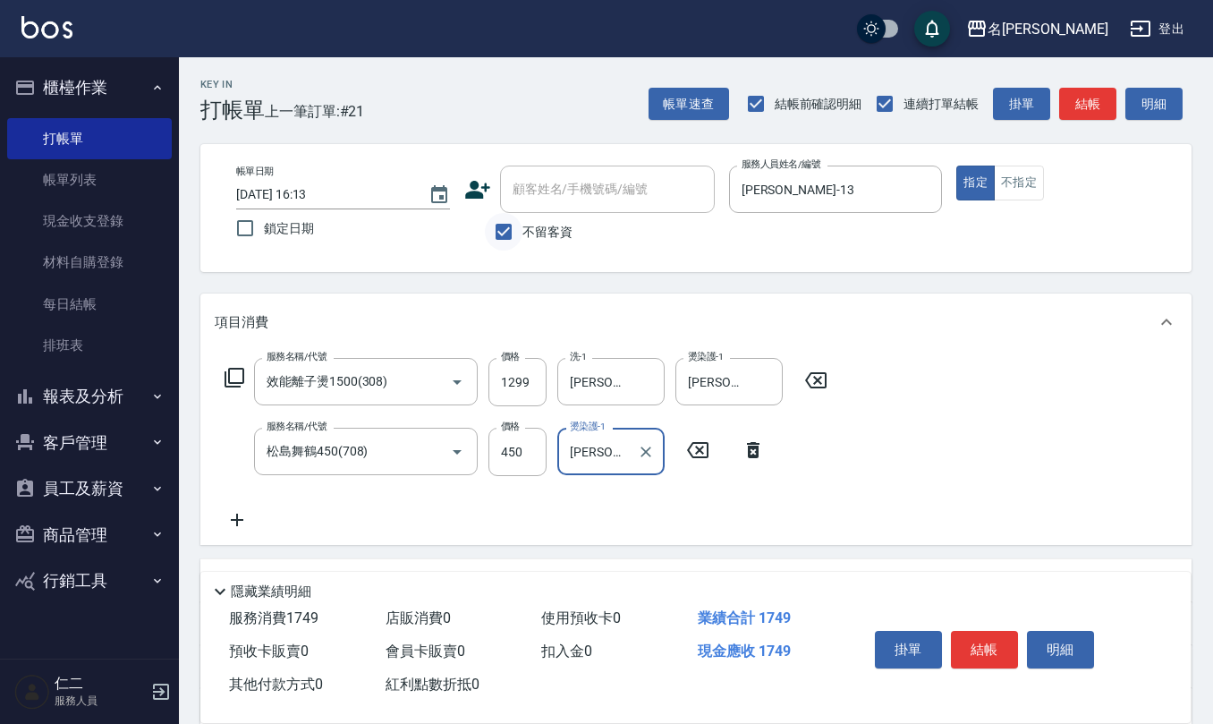
type input "蘇亭云-24"
click at [498, 234] on input "不留客資" at bounding box center [504, 232] width 38 height 38
checkbox input "false"
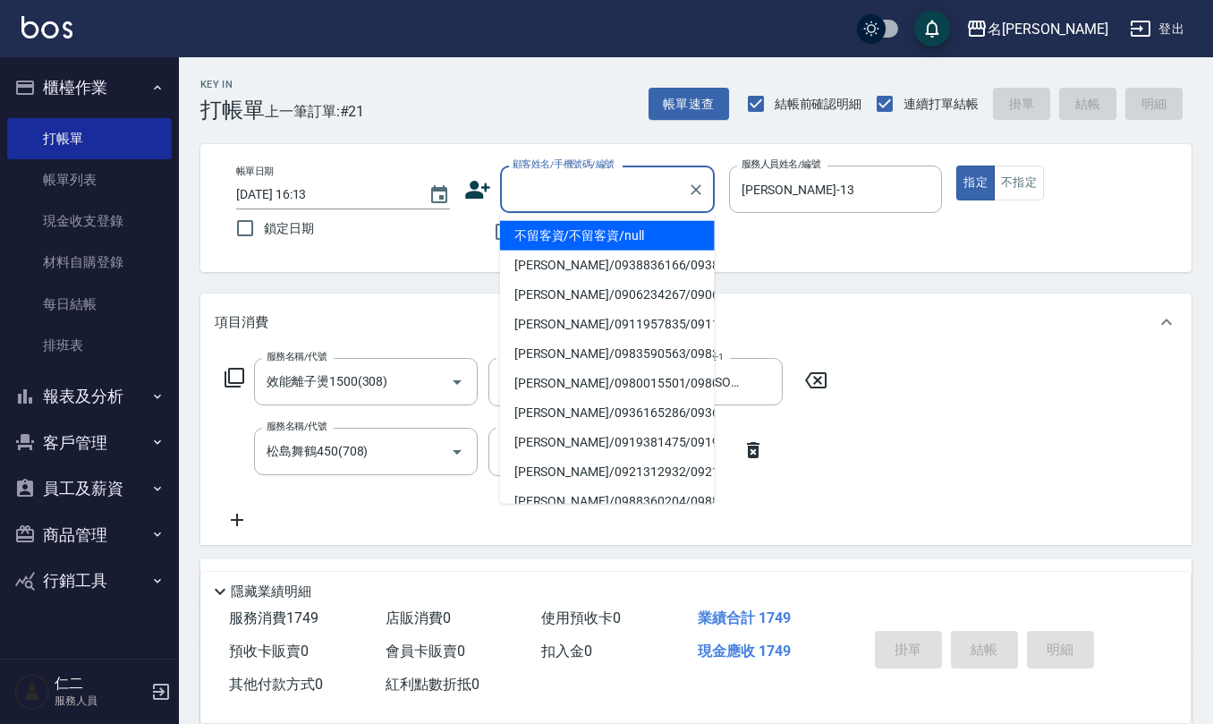
click at [515, 195] on input "顧客姓名/手機號碼/編號" at bounding box center [594, 189] width 172 height 31
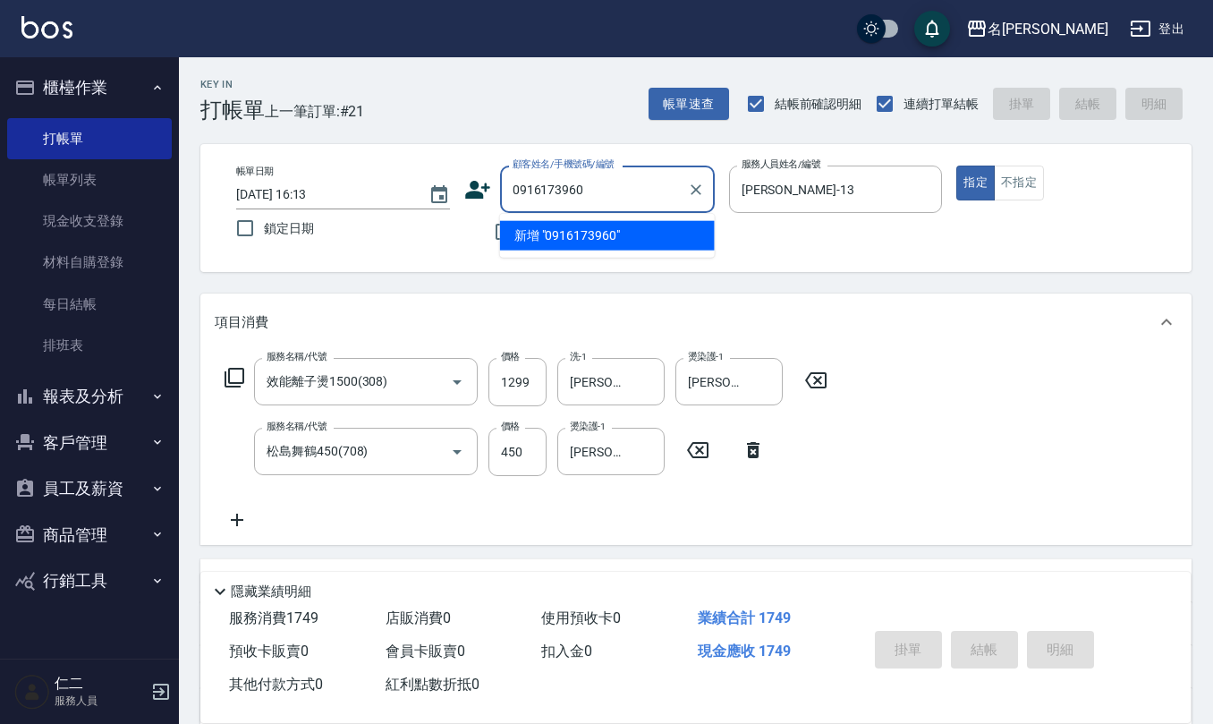
drag, startPoint x: 608, startPoint y: 193, endPoint x: 358, endPoint y: 195, distance: 250.5
click at [390, 208] on div "帳單日期 2025/10/14 16:13 鎖定日期 顧客姓名/手機號碼/編號 0916173960 顧客姓名/手機號碼/編號 不留客資 服務人員姓名/編號 …" at bounding box center [696, 208] width 948 height 85
type input "0916173960"
click at [470, 188] on icon at bounding box center [477, 189] width 27 height 27
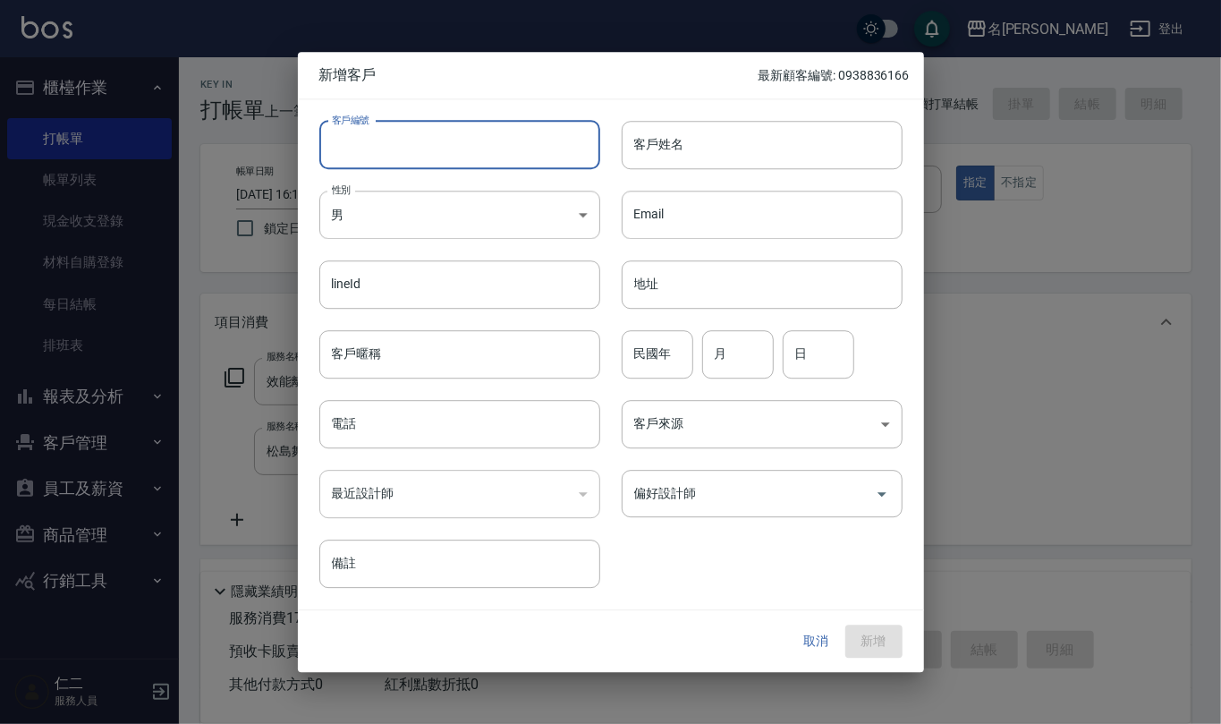
click at [478, 154] on input "客戶編號" at bounding box center [459, 145] width 281 height 48
paste input "0916173960"
type input "0916173960"
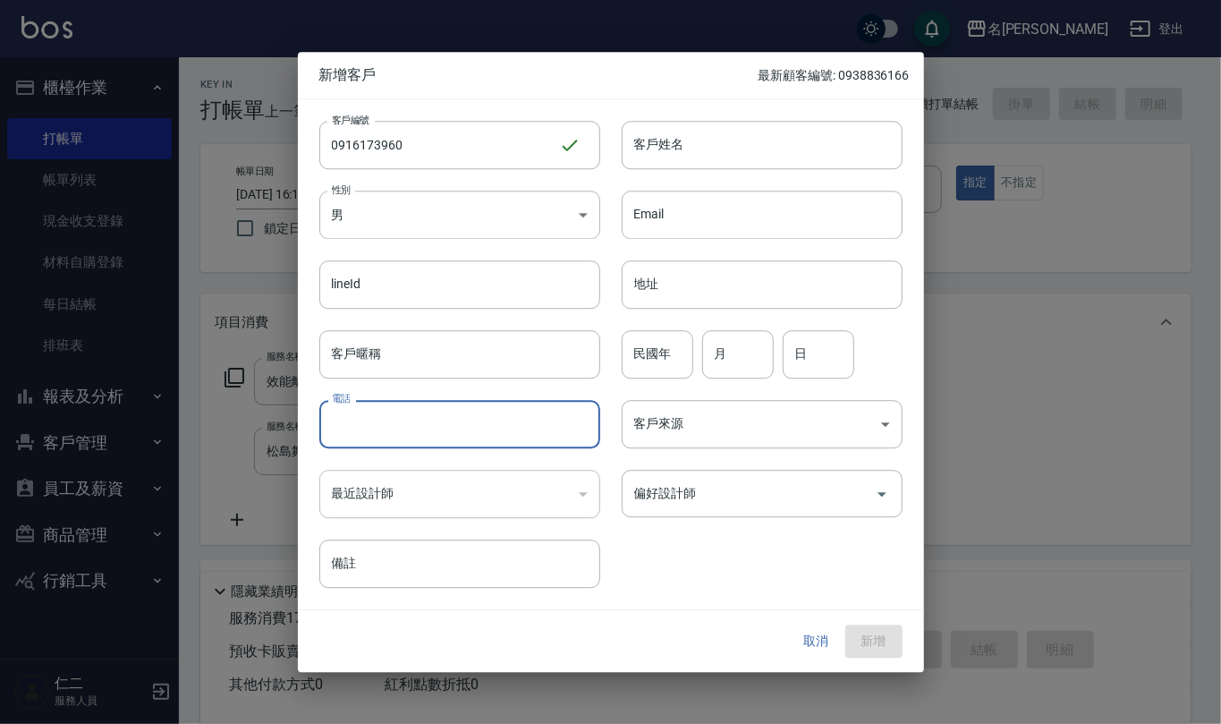
click at [383, 409] on input "電話" at bounding box center [459, 424] width 281 height 48
paste input "0916173960"
type input "0916173960"
click at [680, 134] on input "客戶姓名" at bounding box center [762, 145] width 281 height 48
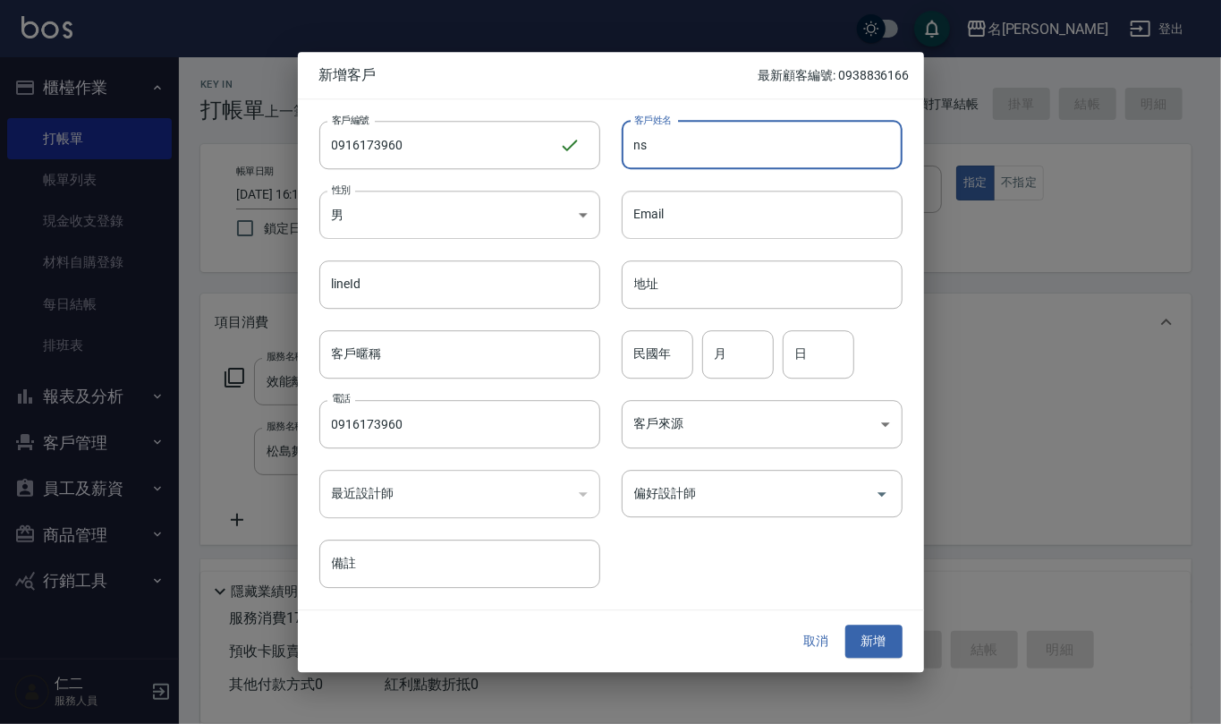
type input "n"
type input "張筱瑜"
click at [664, 355] on input "民國年" at bounding box center [658, 354] width 72 height 48
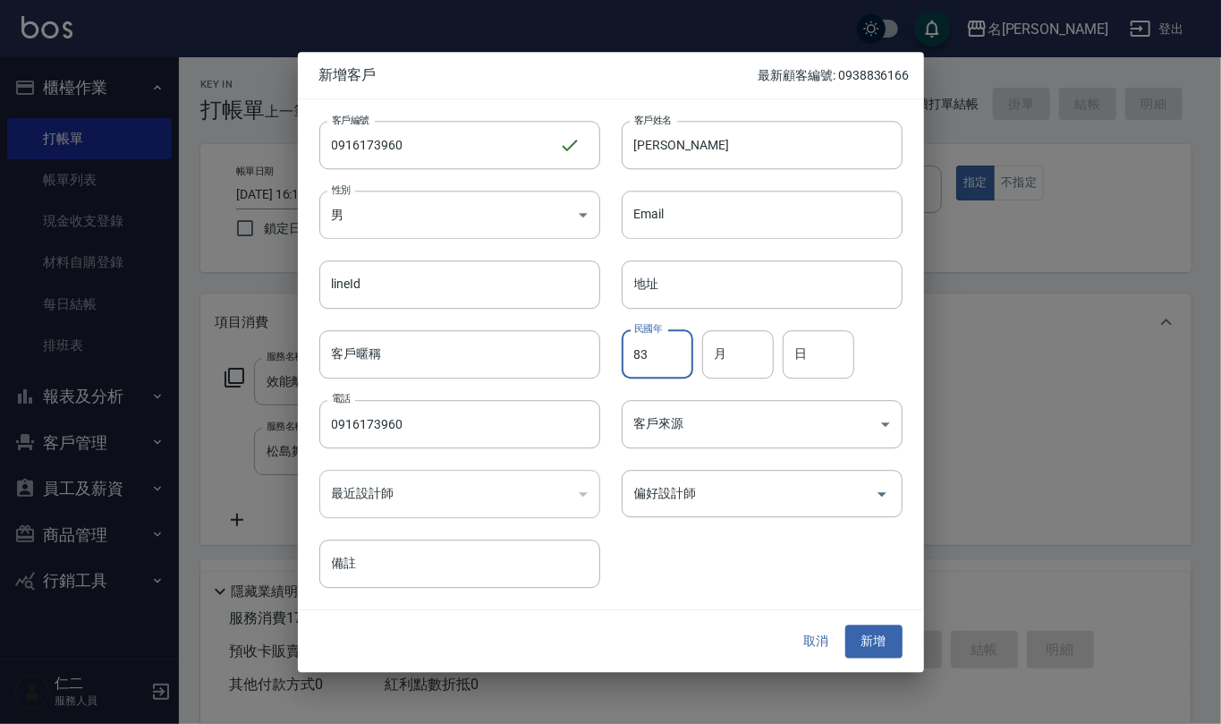
type input "83"
type input "5"
type input "30"
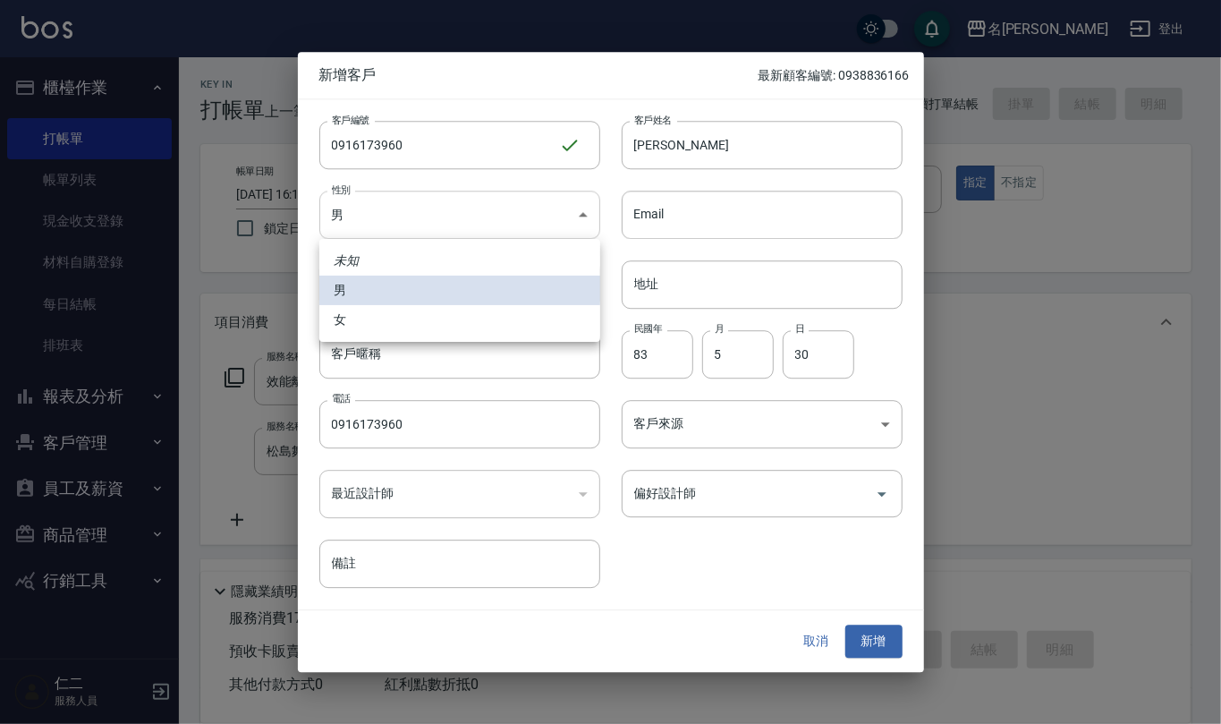
click at [491, 191] on body "名留仁二 登出 櫃檯作業 打帳單 帳單列表 現金收支登錄 材料自購登錄 每日結帳 排班表 報表及分析 報表目錄 店家區間累計表 店家日報表 互助日報表 互助月…" at bounding box center [610, 471] width 1221 height 942
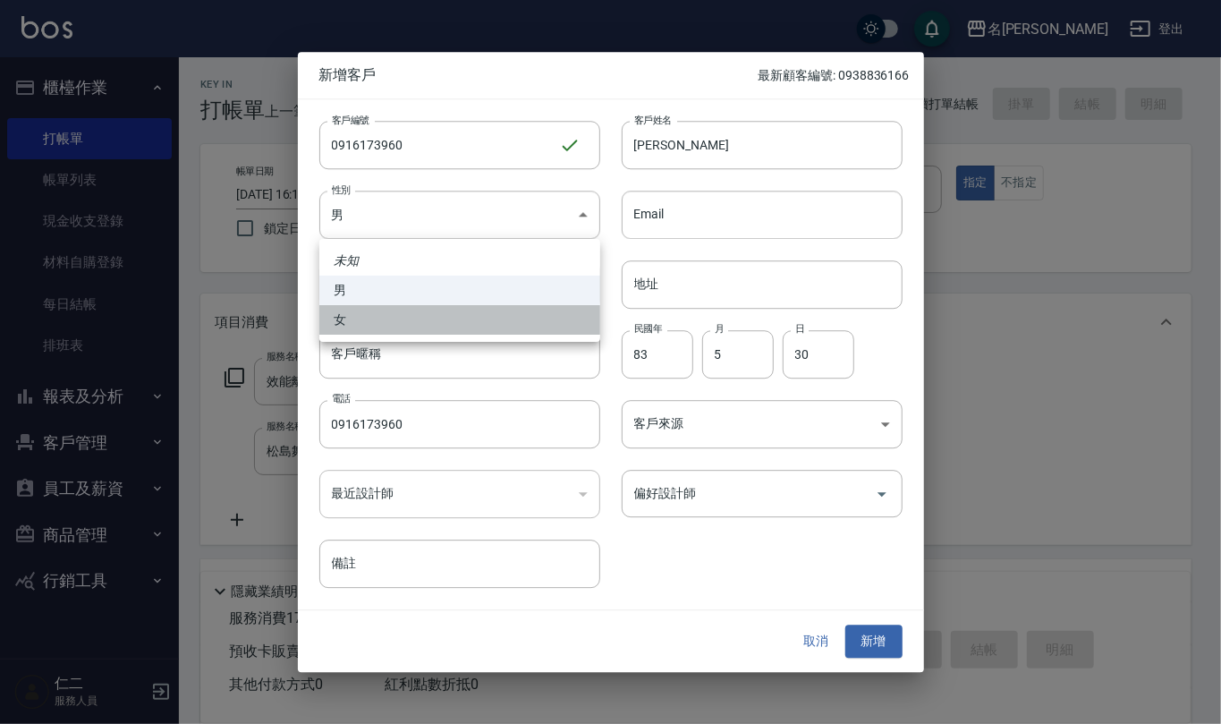
click at [459, 329] on li "女" at bounding box center [459, 320] width 281 height 30
type input "[DEMOGRAPHIC_DATA]"
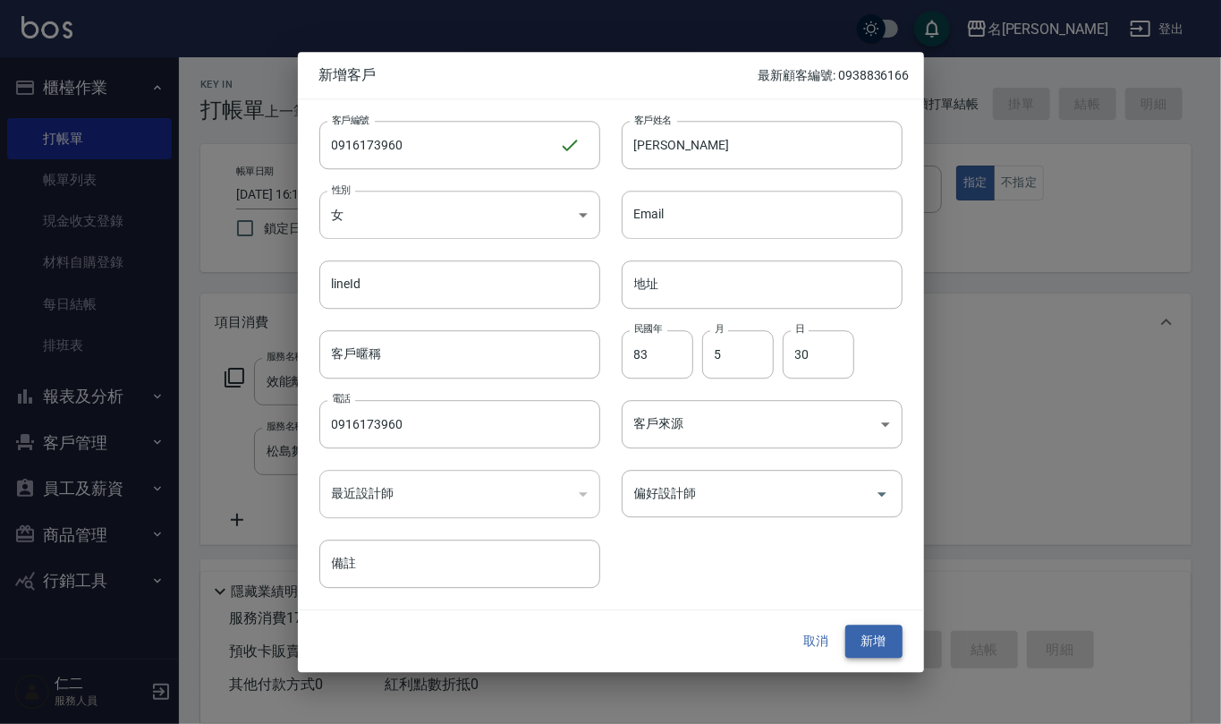
click at [880, 642] on button "新增" at bounding box center [873, 641] width 57 height 33
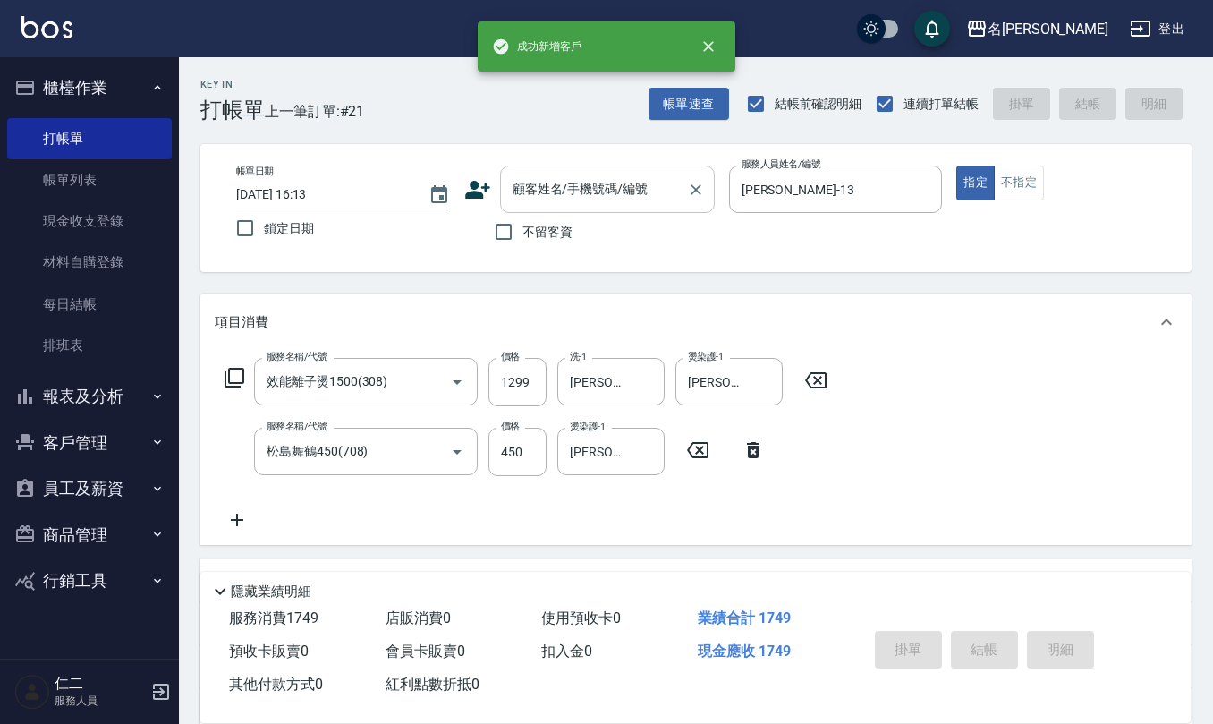
click at [571, 181] on input "顧客姓名/手機號碼/編號" at bounding box center [594, 189] width 172 height 31
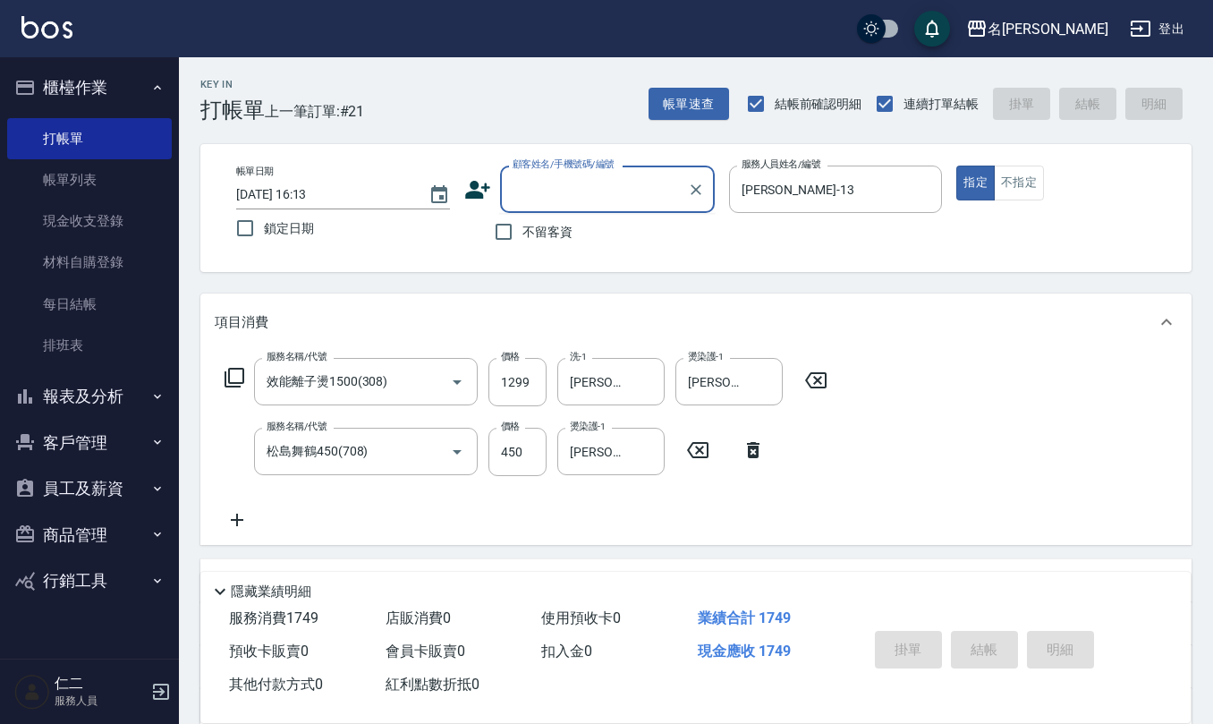
paste input "0916173960"
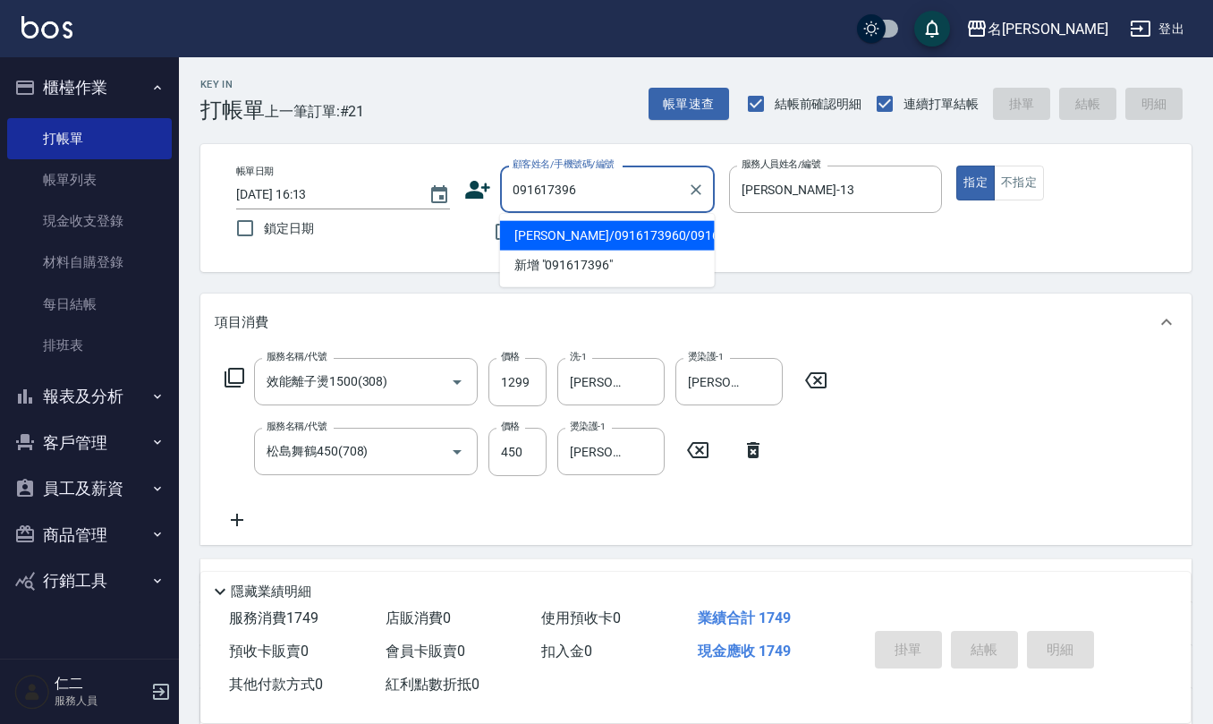
type input "張筱瑜/0916173960/0916173960"
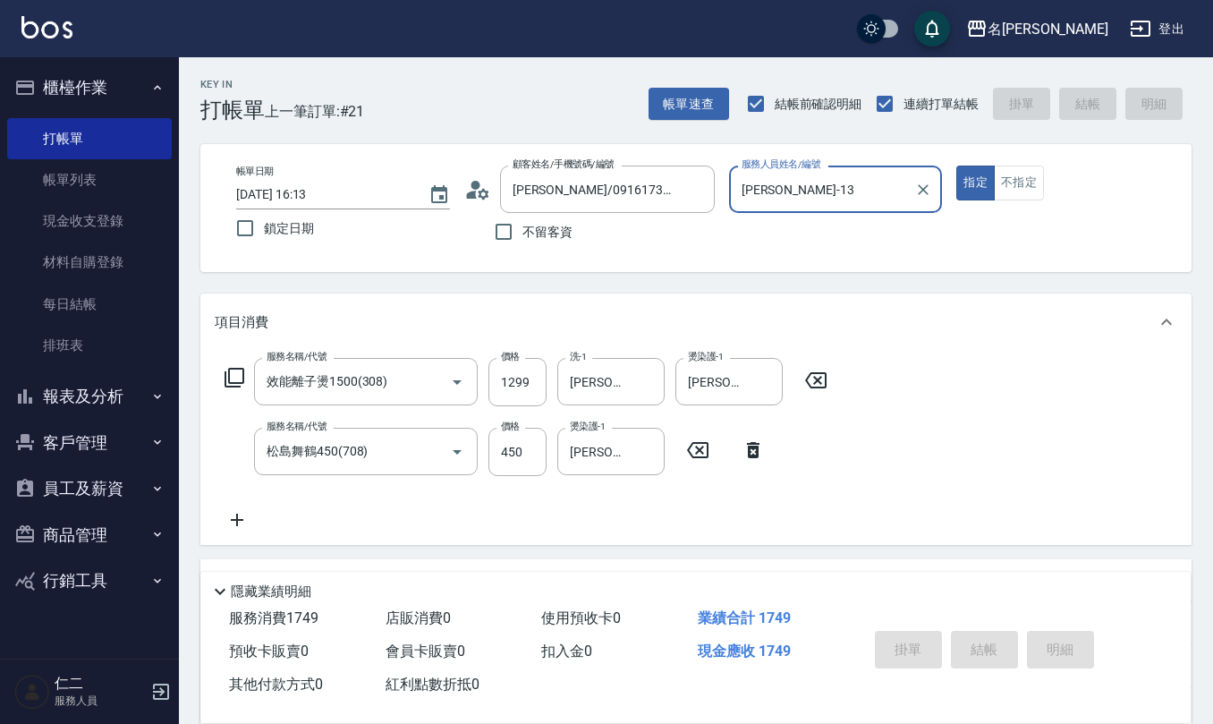
type input "2025/10/14 16:14"
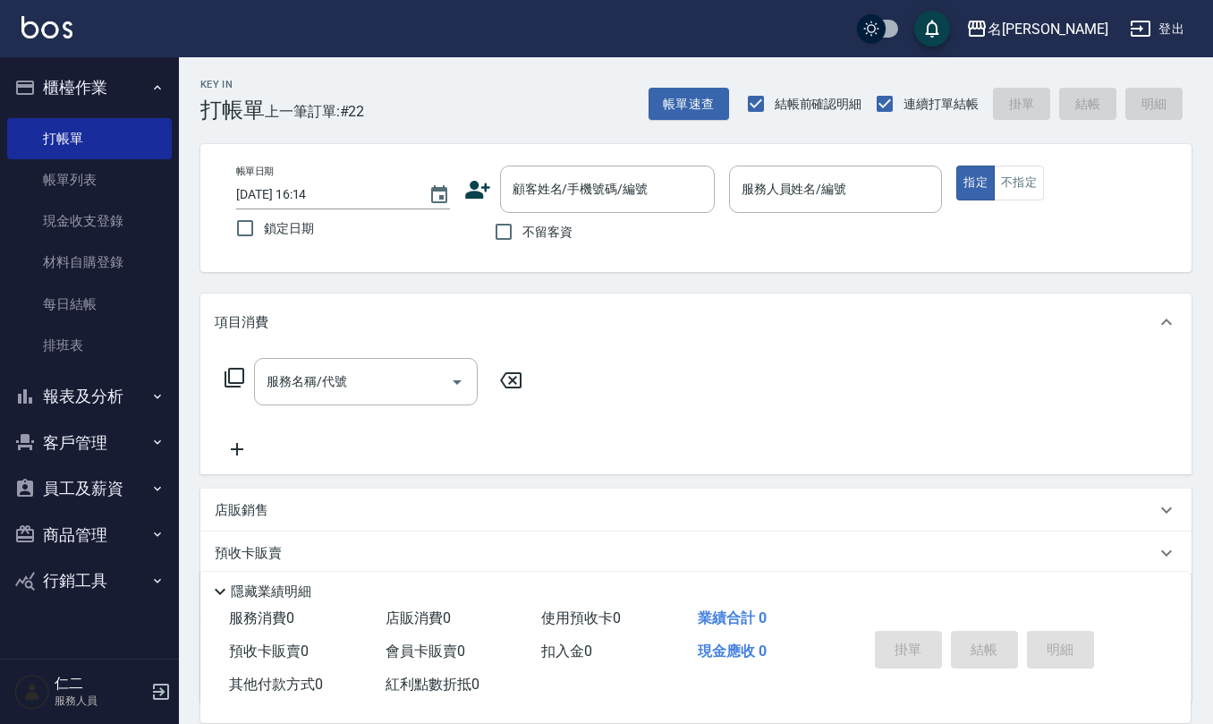
click at [530, 237] on span "不留客資" at bounding box center [548, 232] width 50 height 19
click at [523, 237] on input "不留客資" at bounding box center [504, 232] width 38 height 38
checkbox input "true"
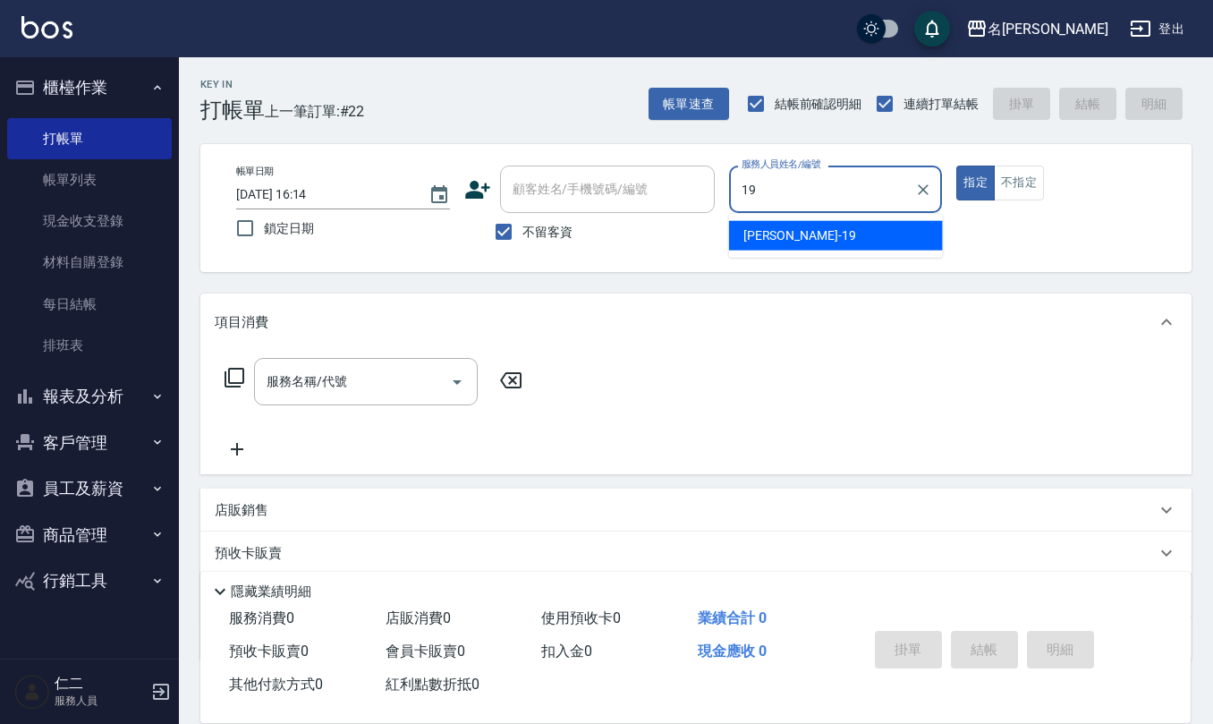
type input "林語涵-19"
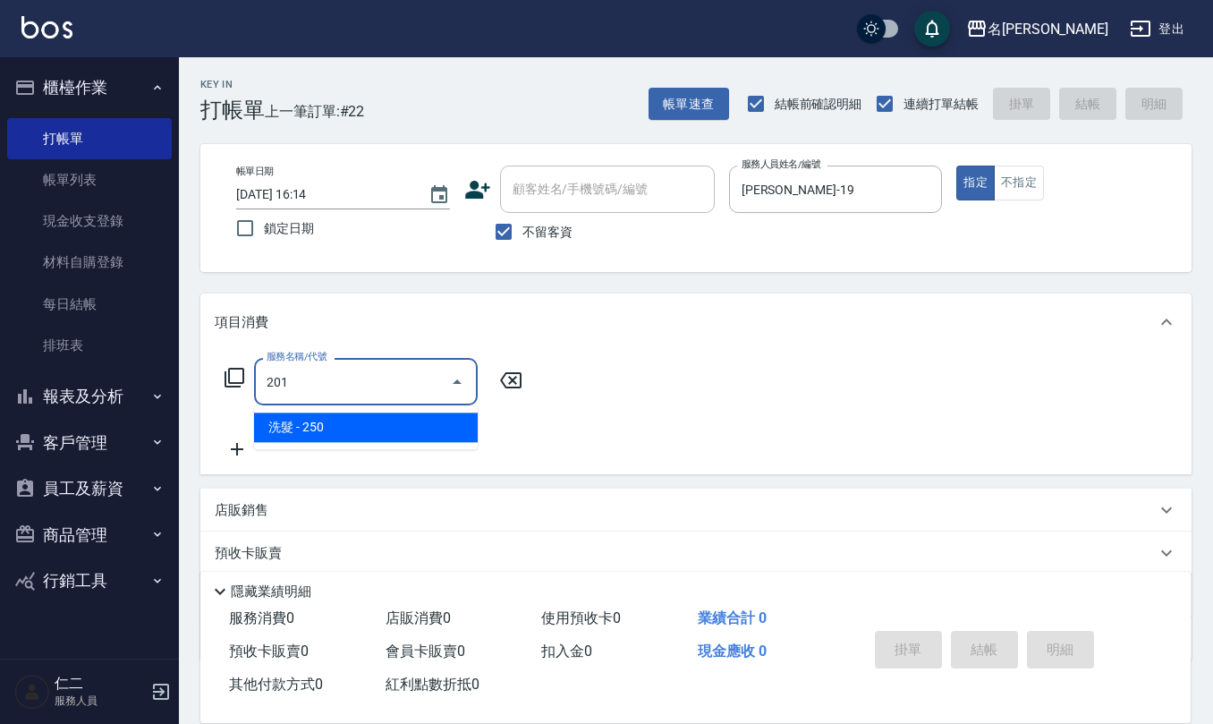
type input "洗髮(201)"
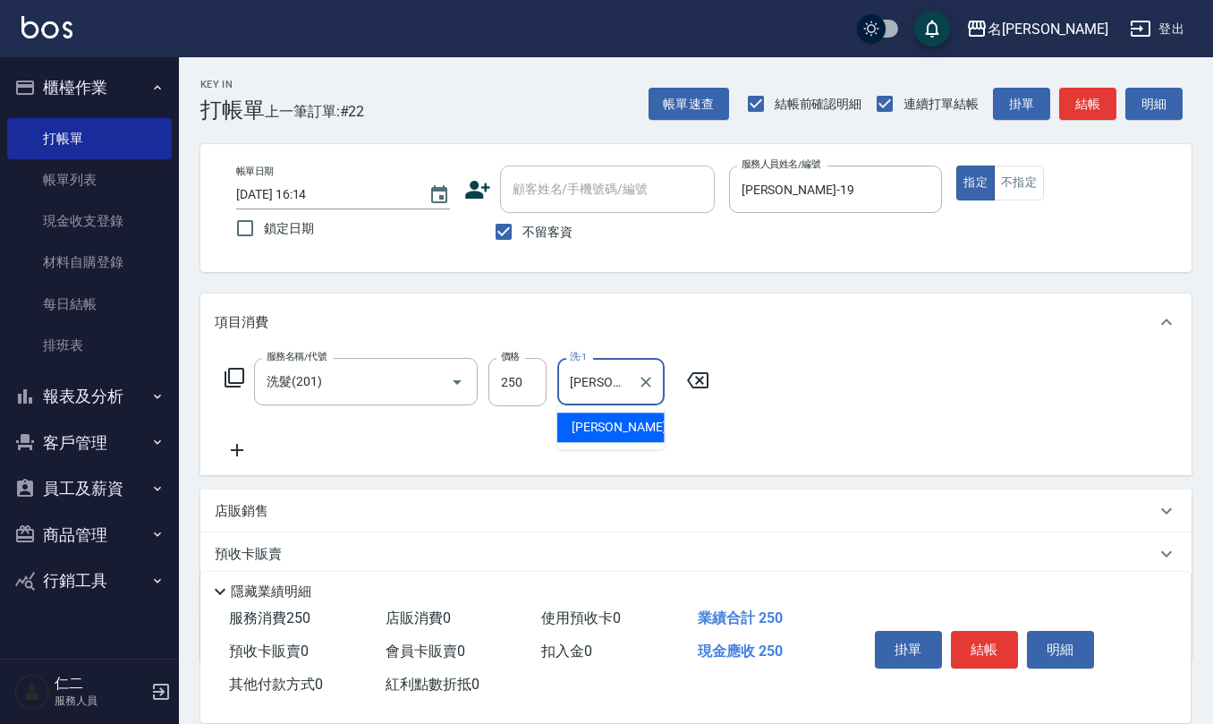
type input "竹儀-33"
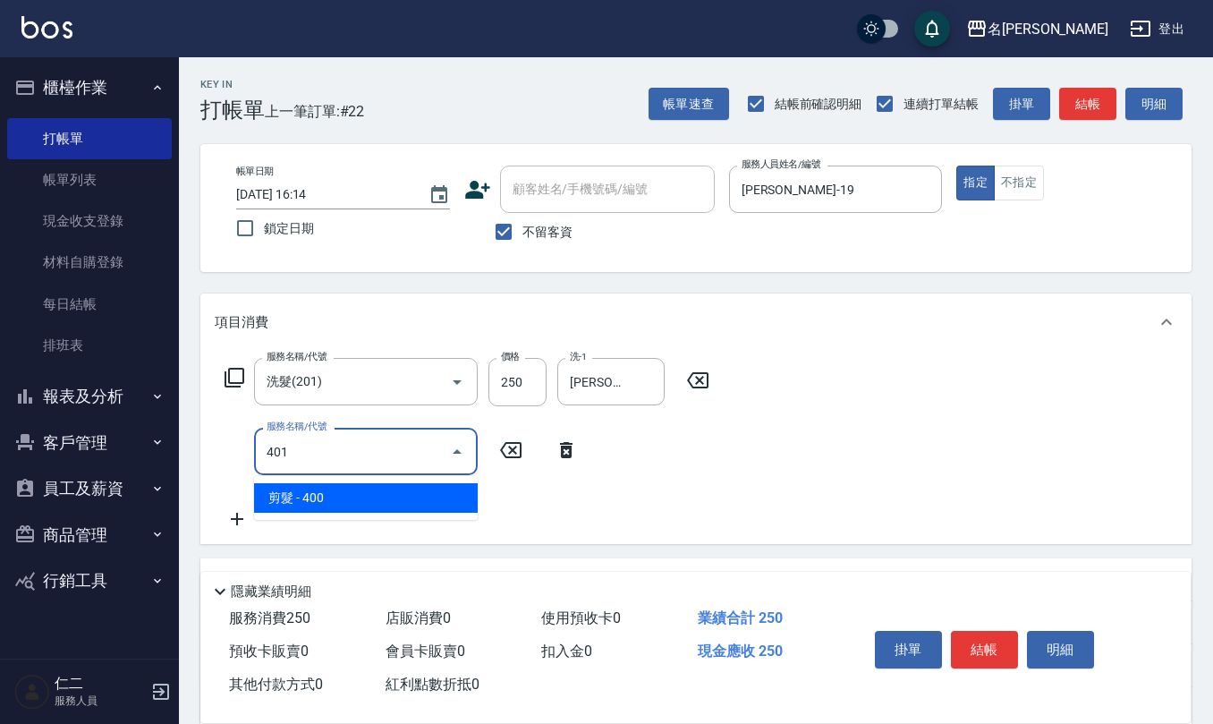
type input "剪髮(401)"
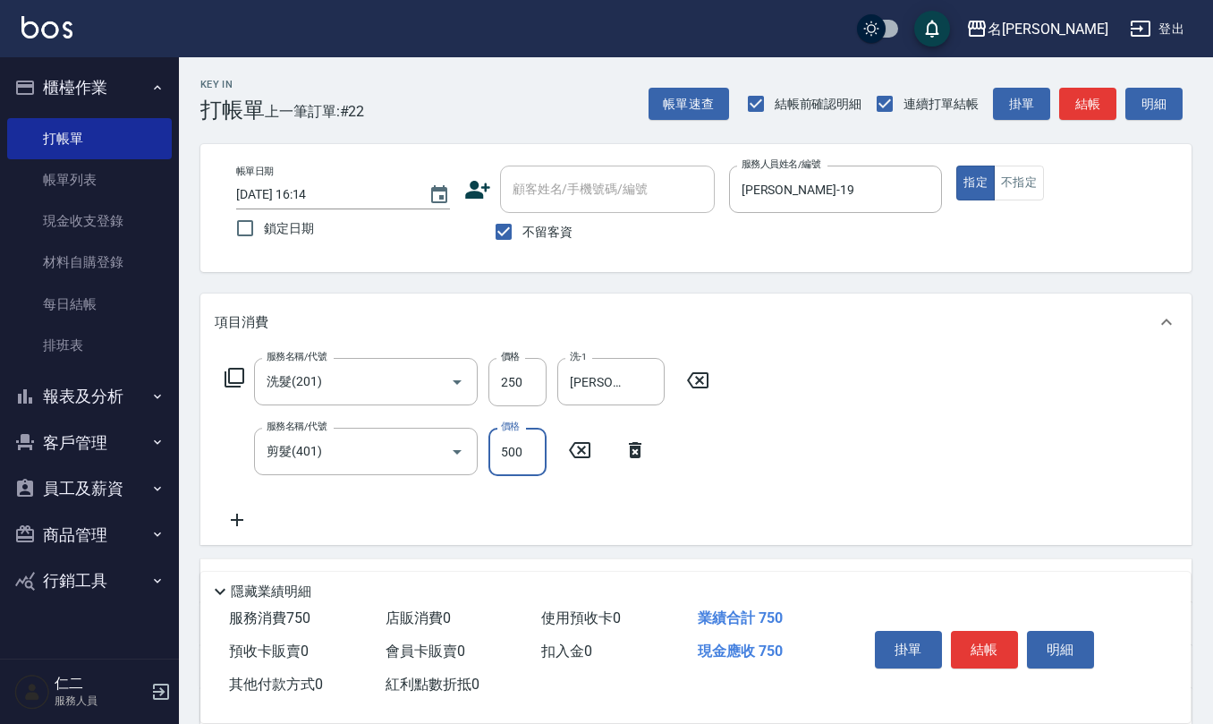
type input "500"
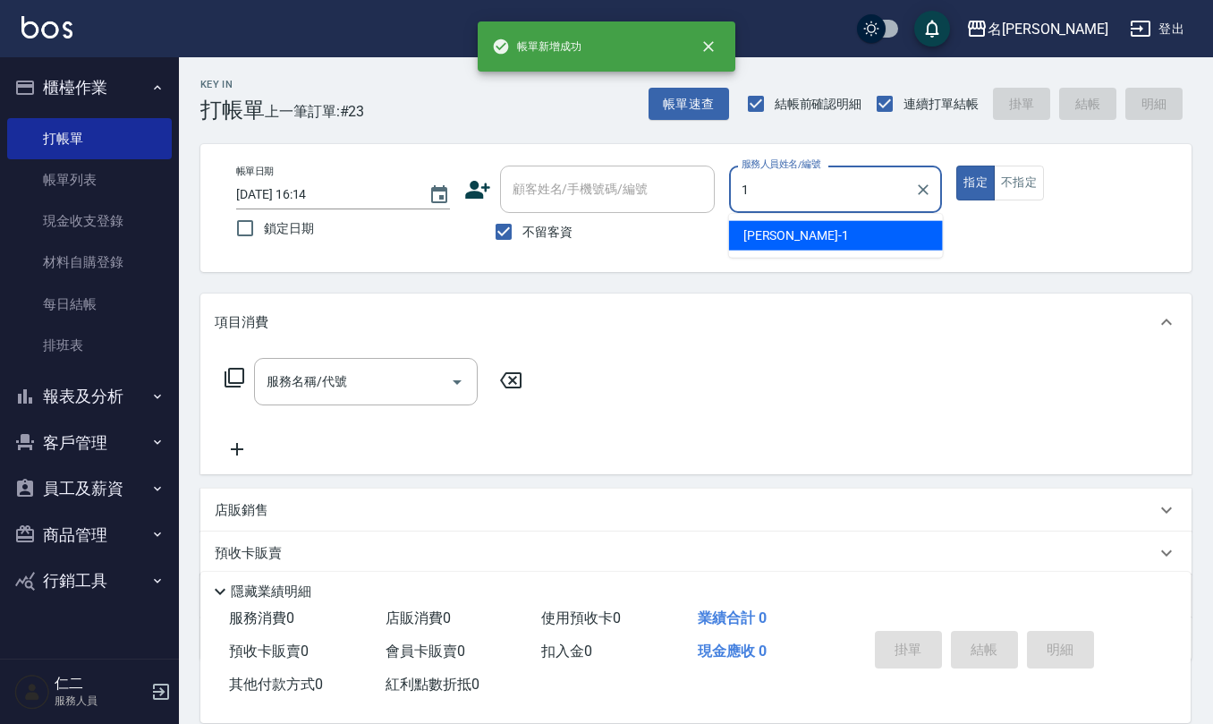
type input "蔡桂如-1"
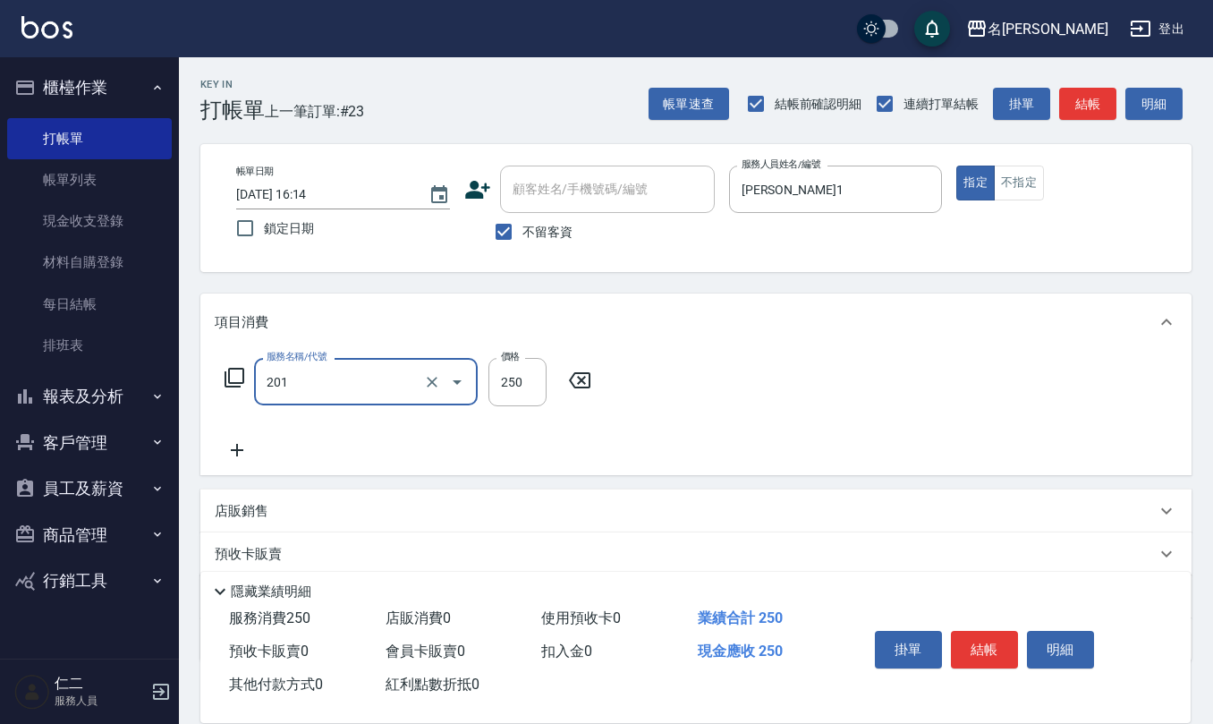
type input "洗髮(201)"
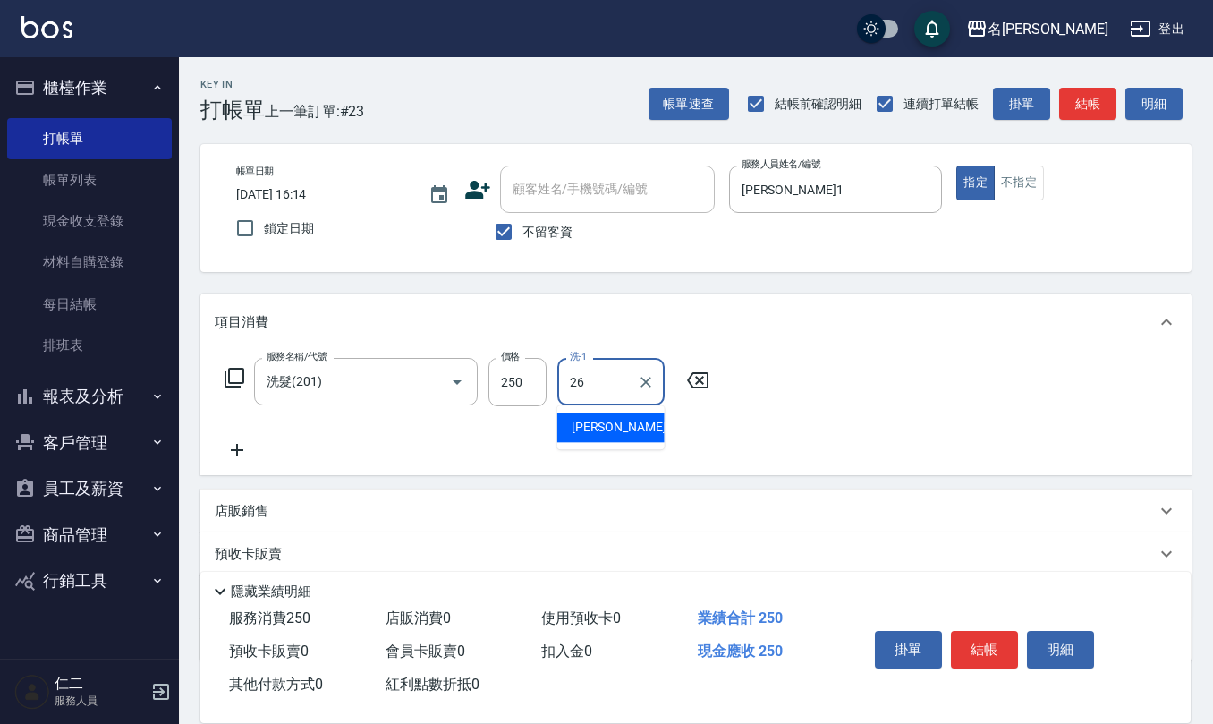
type input "陳欣妤-26"
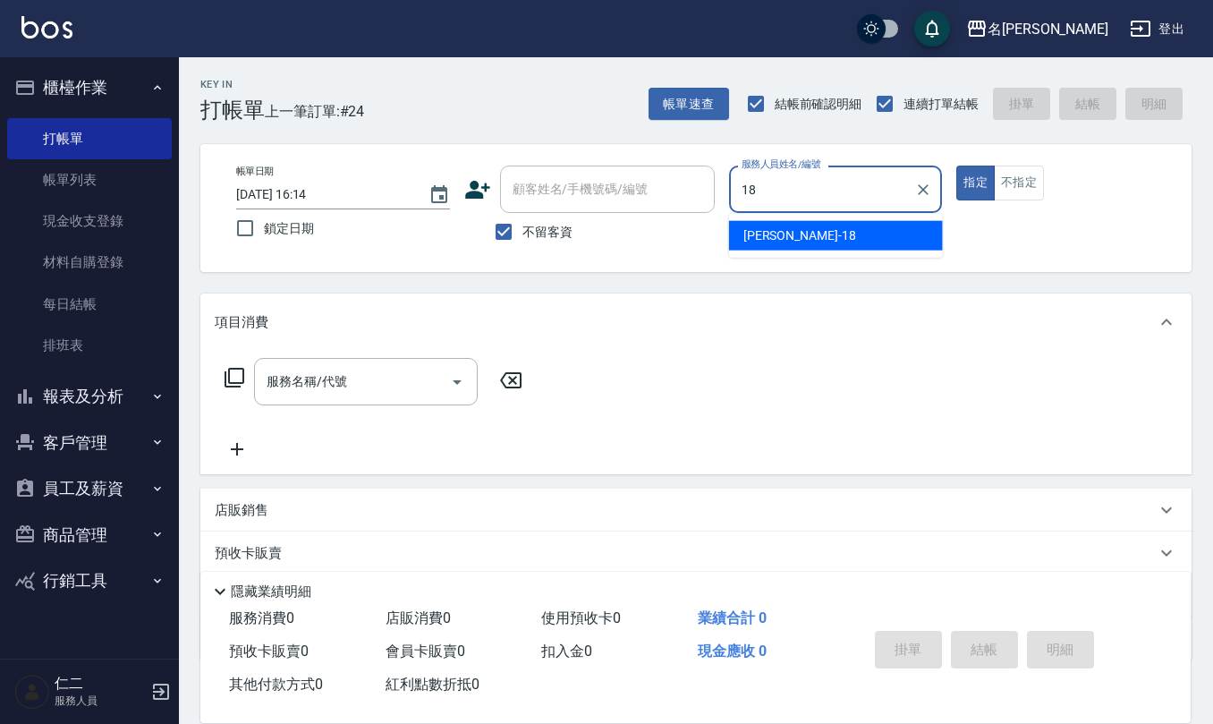
type input "吳婉如-18"
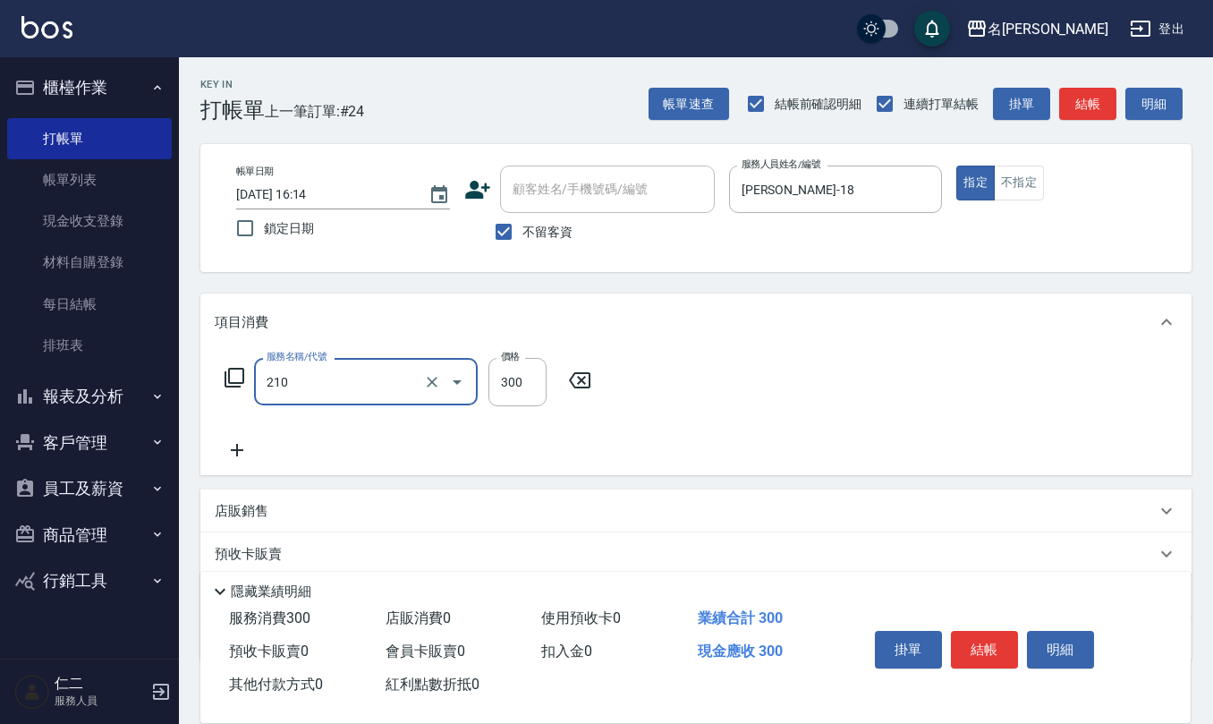
type input "歐娜洗髮精(210)"
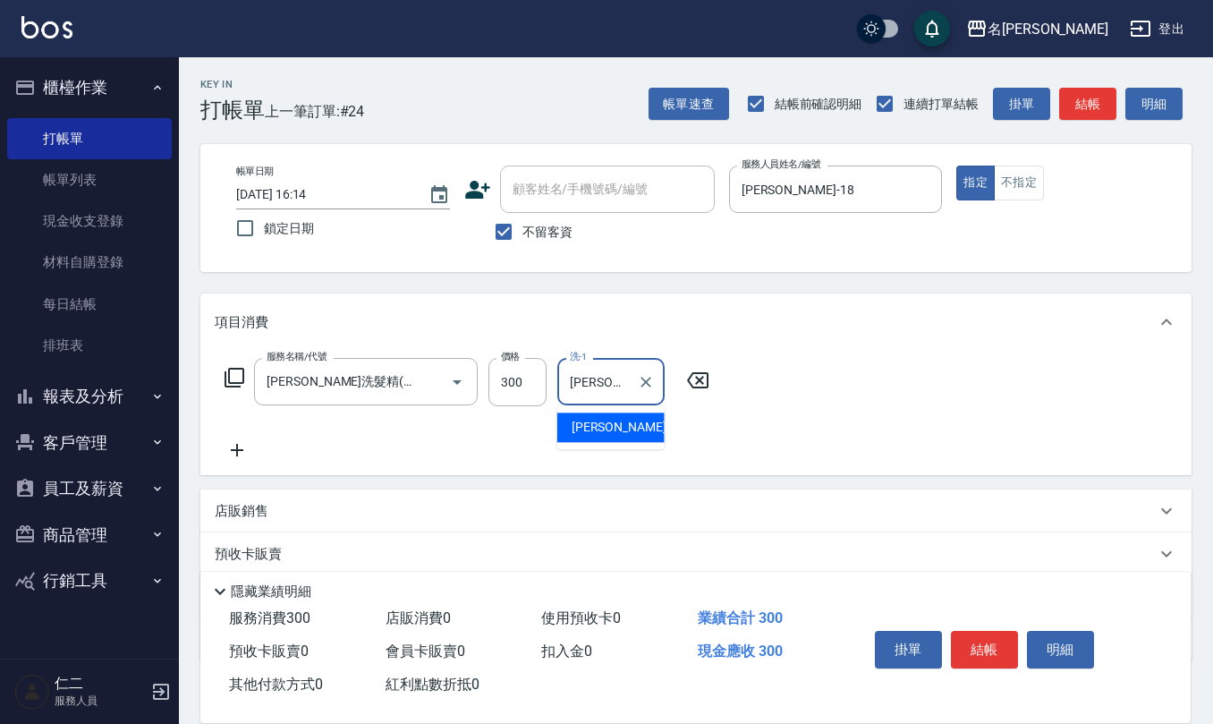
type input "竹儀-33"
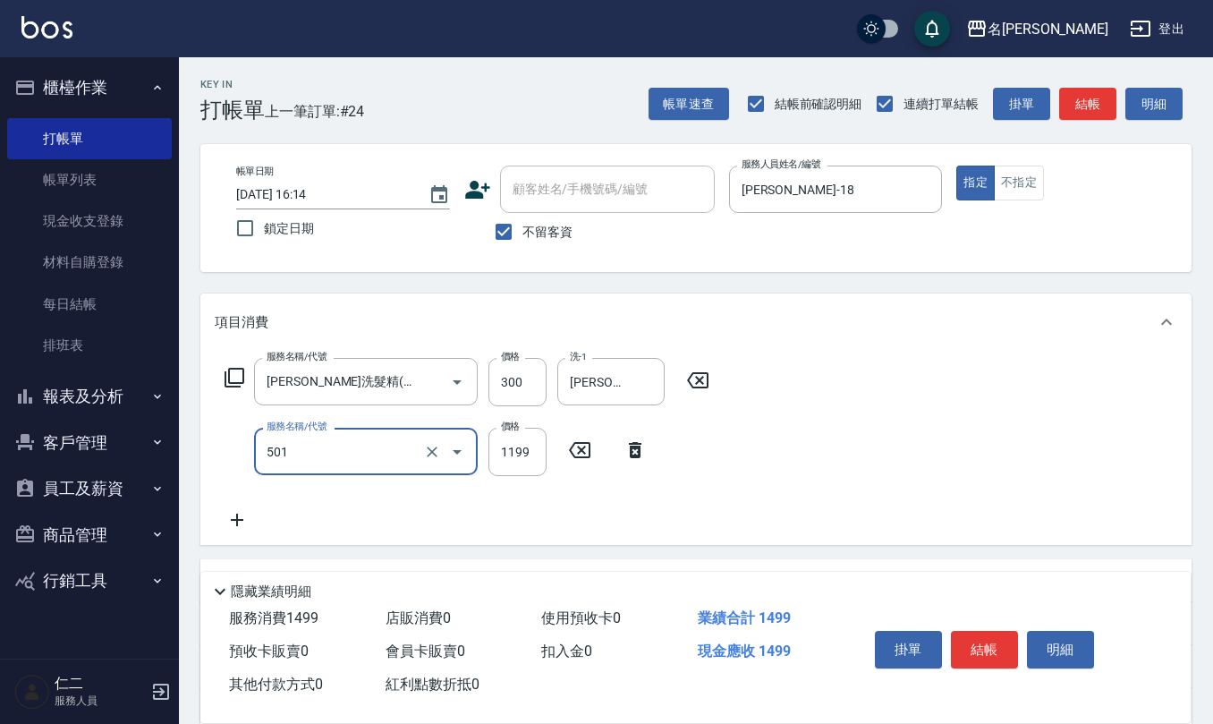
type input "染髮(501)"
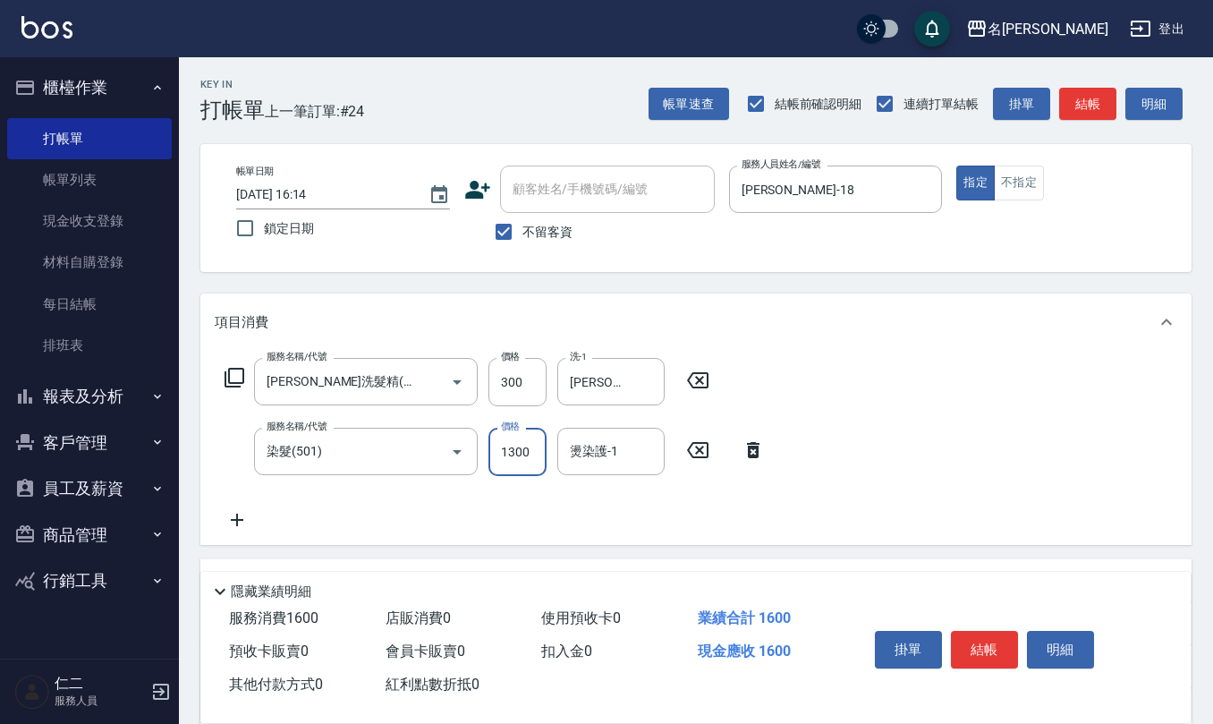
type input "1300"
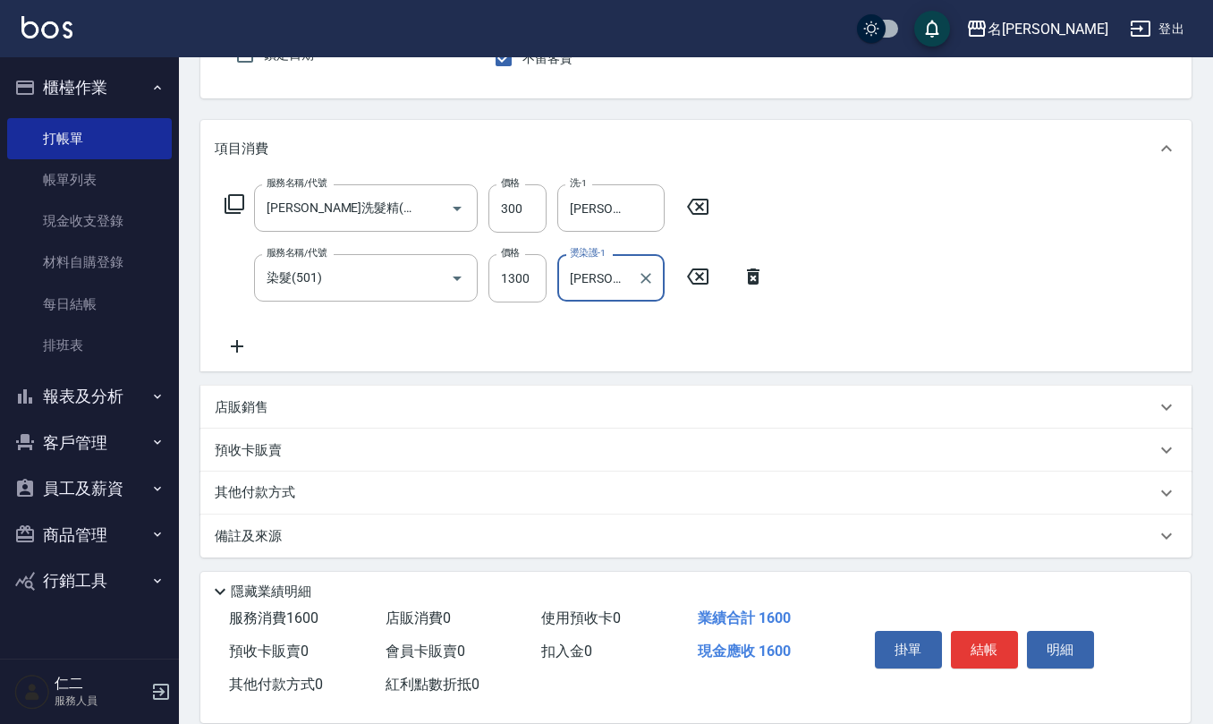
scroll to position [175, 0]
type input "竹儀-33"
click at [249, 422] on div "店販銷售" at bounding box center [695, 405] width 991 height 43
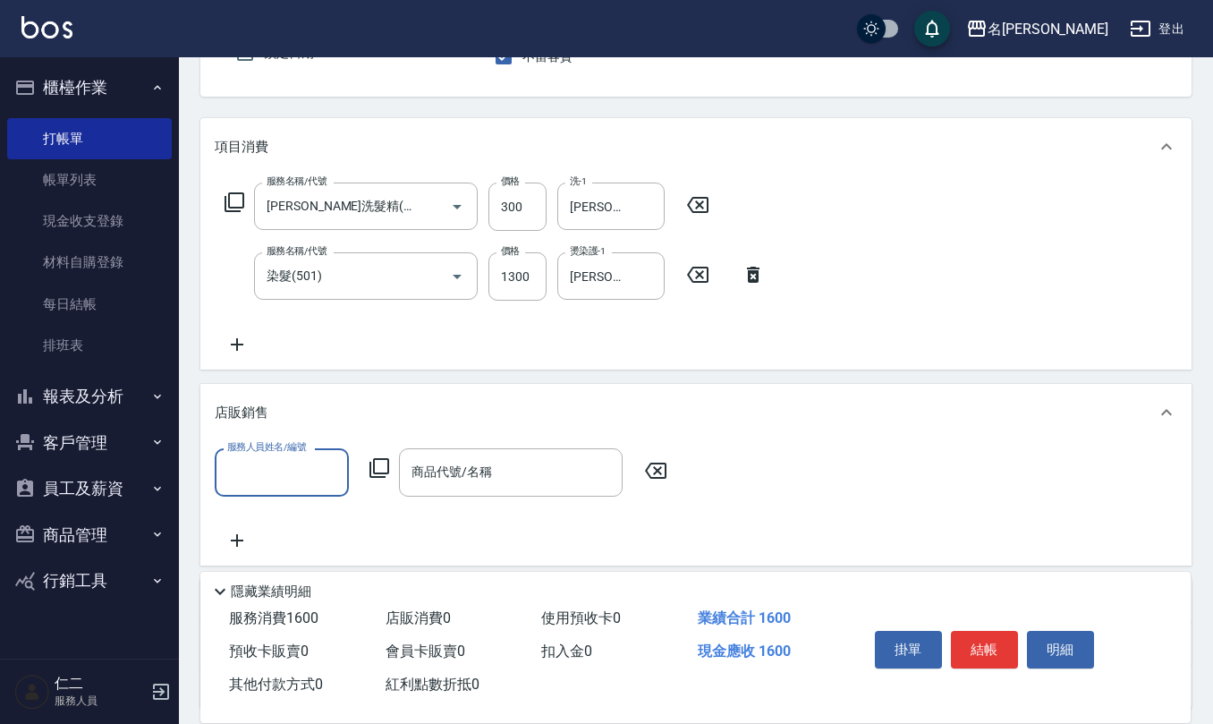
scroll to position [0, 0]
type input "吳婉如-18"
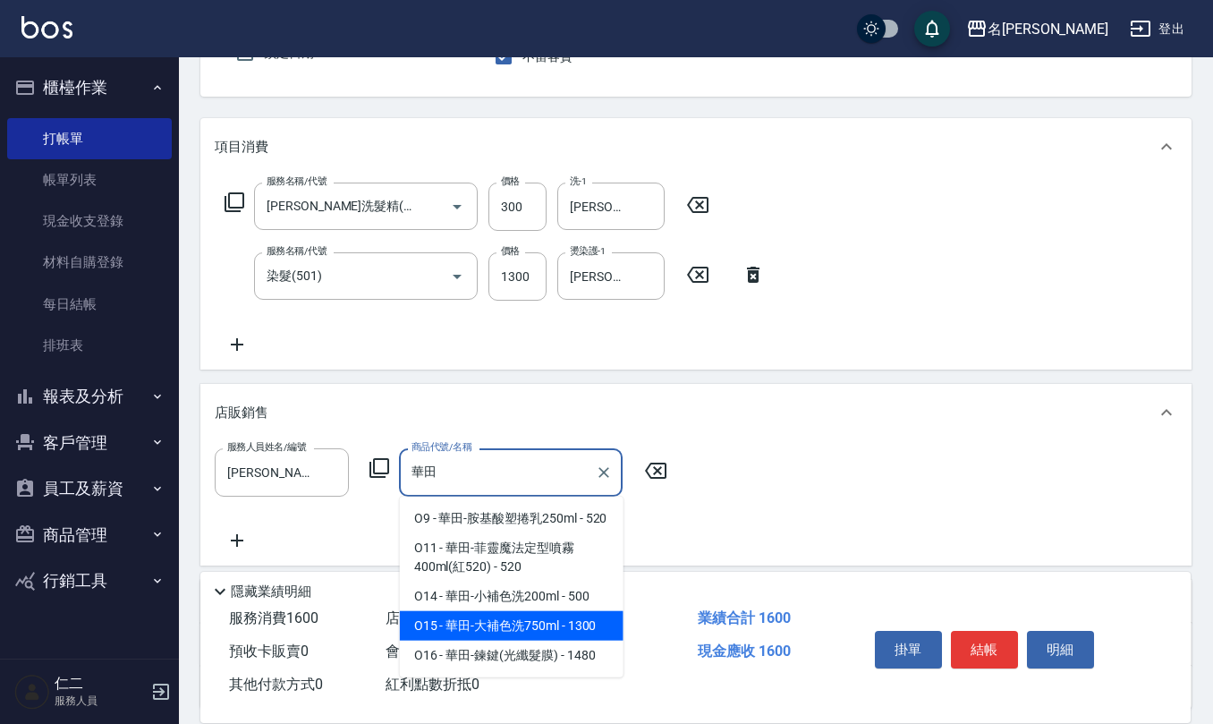
type input "華田-大補色洗750ml"
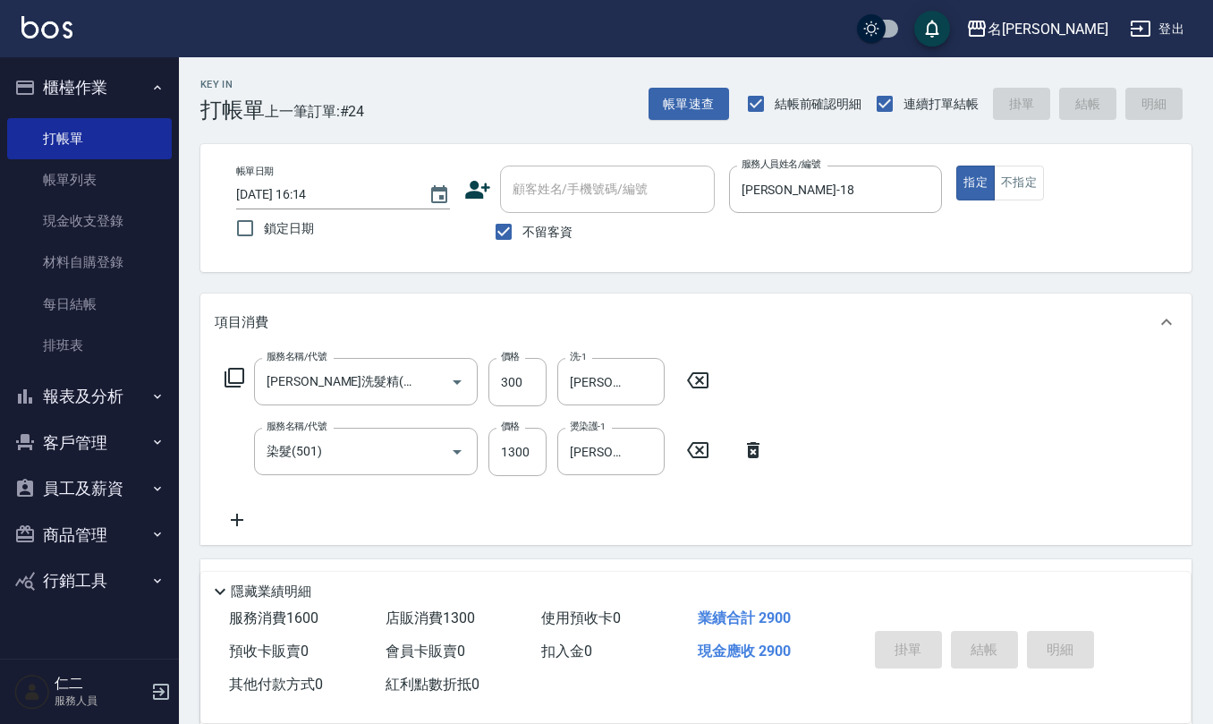
type input "2025/10/14 16:15"
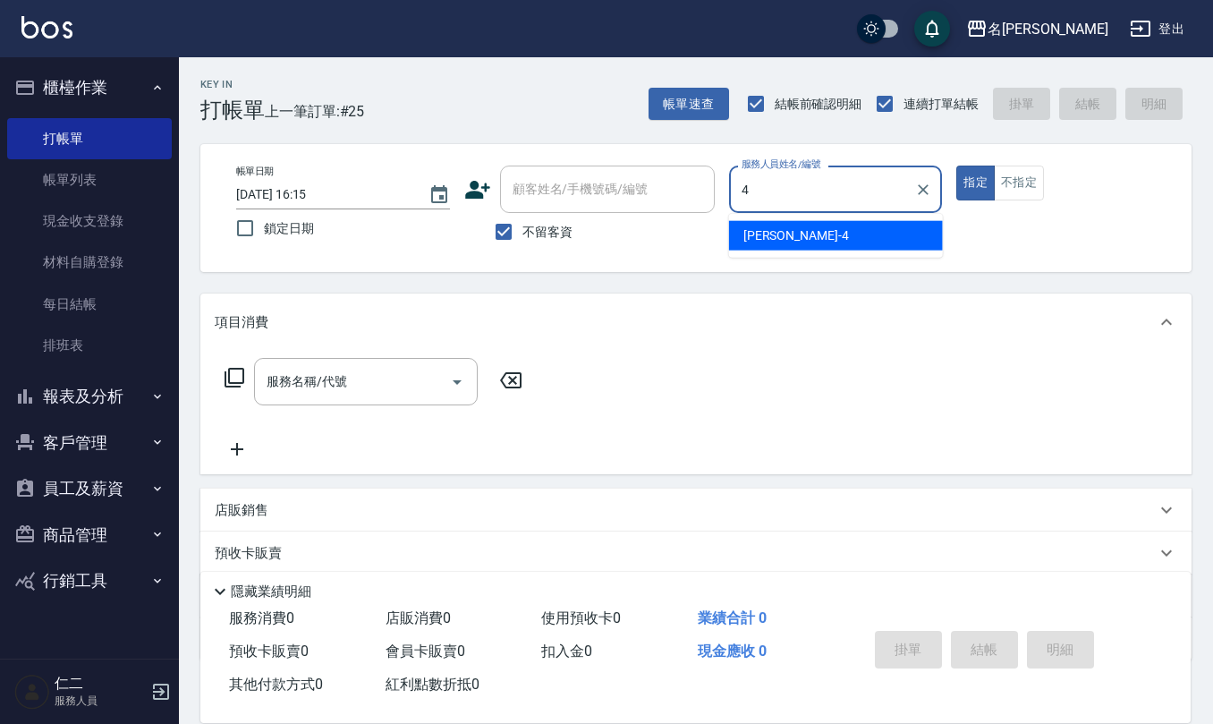
type input "陳章義-4"
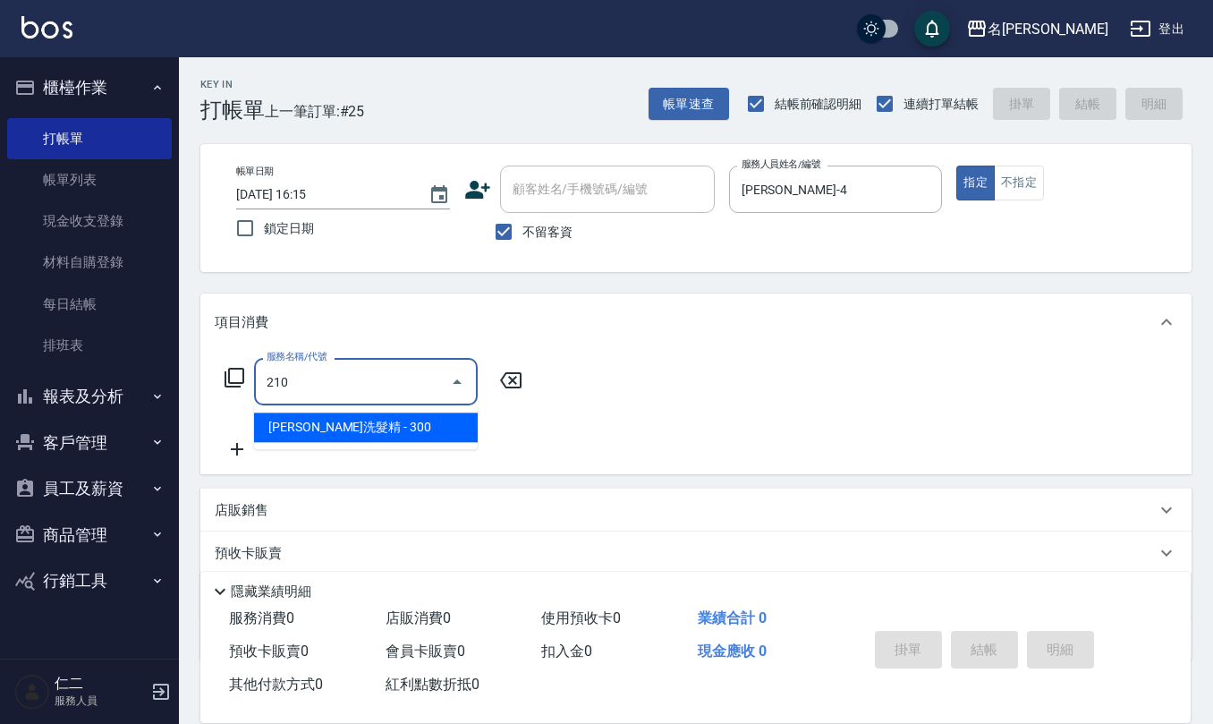
type input "歐娜洗髮精(210)"
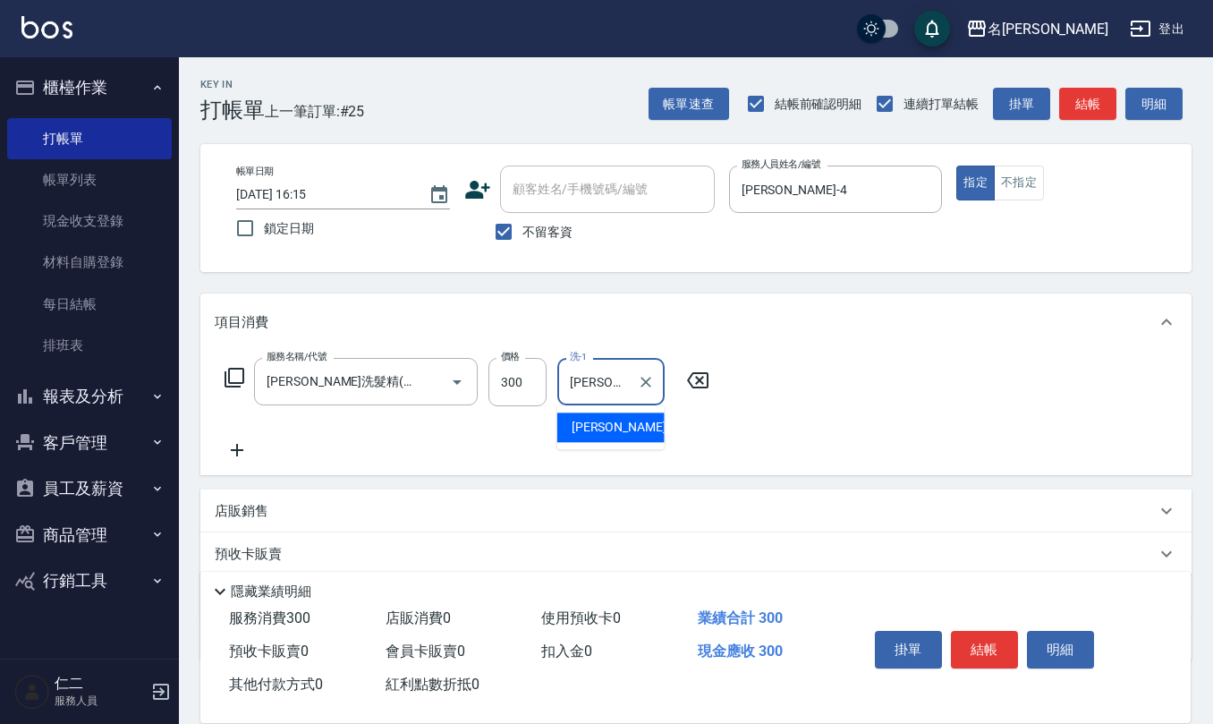
type input "陳文進-29"
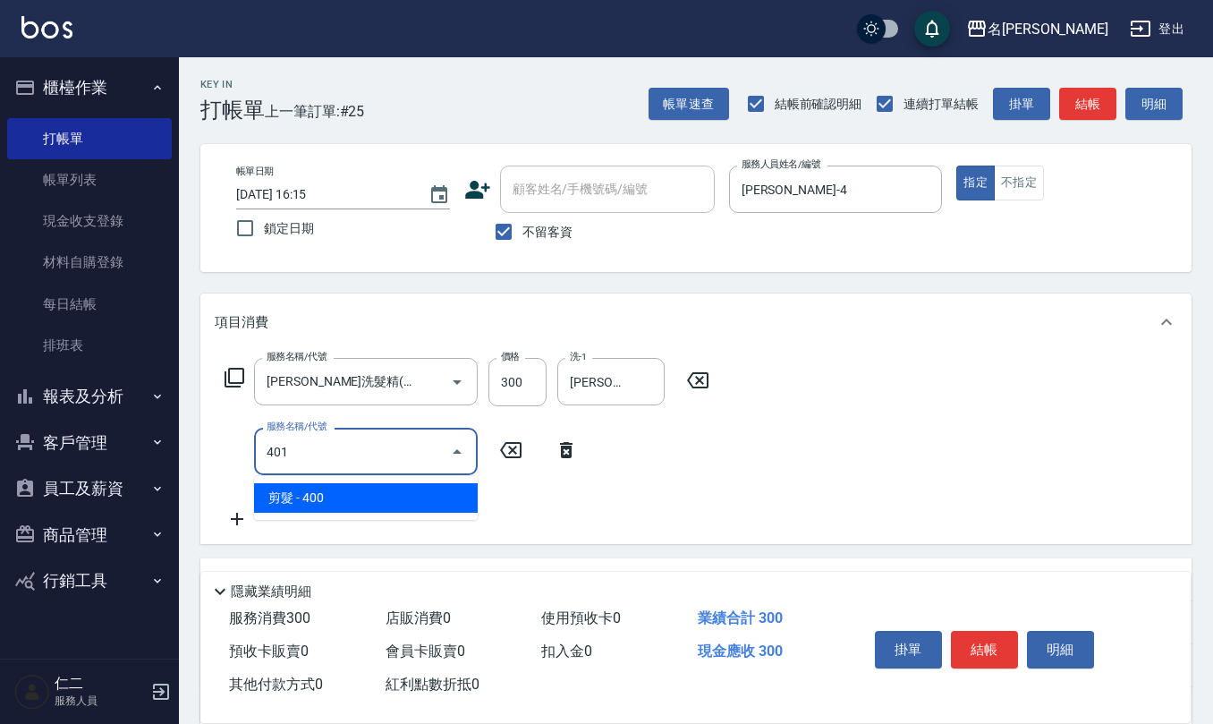
type input "剪髮(401)"
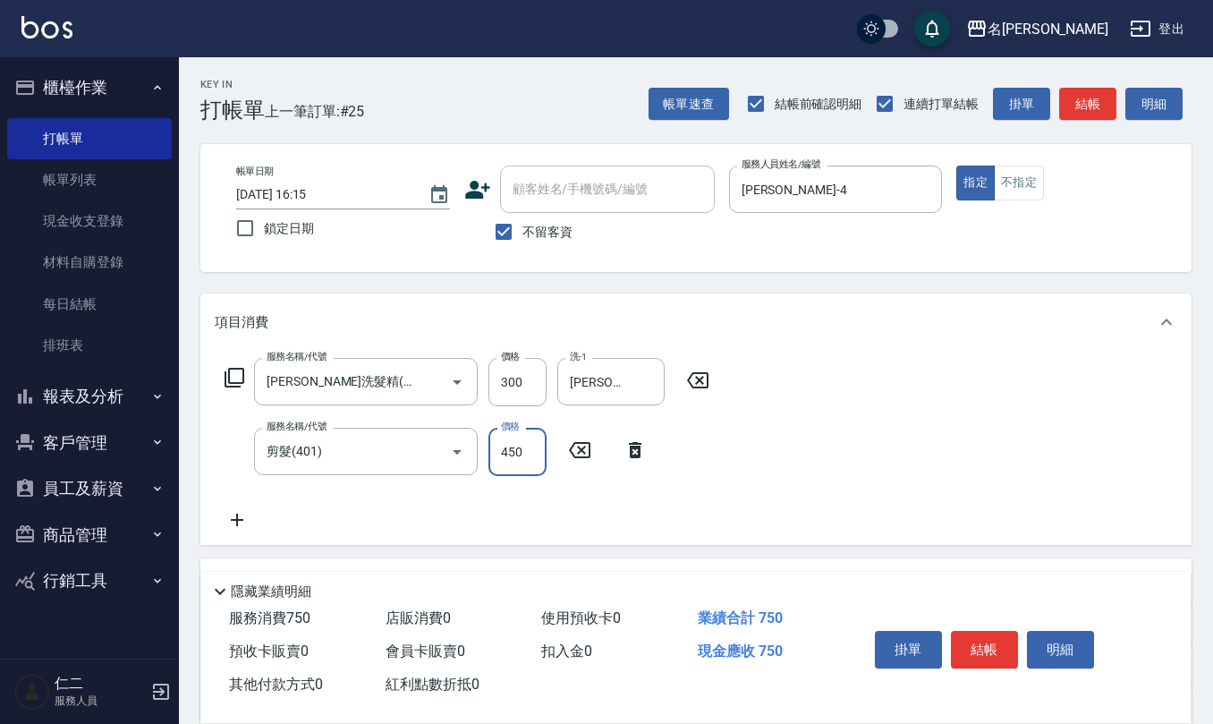
type input "450"
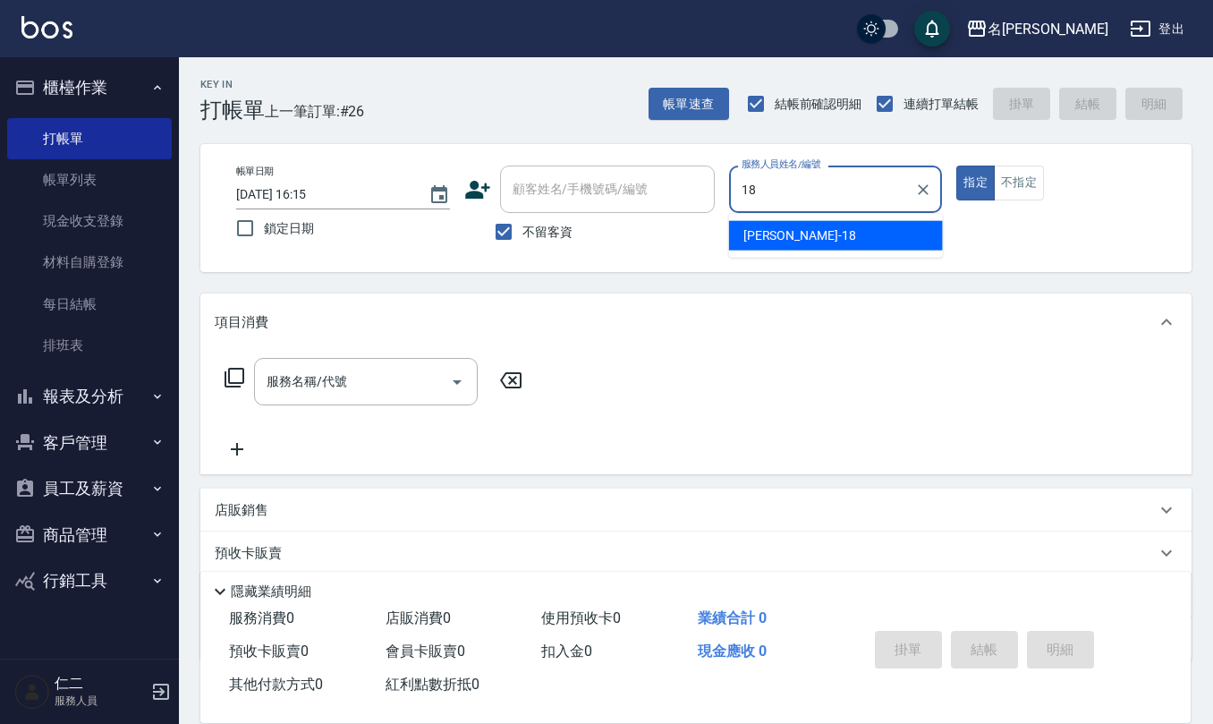
type input "吳婉如-18"
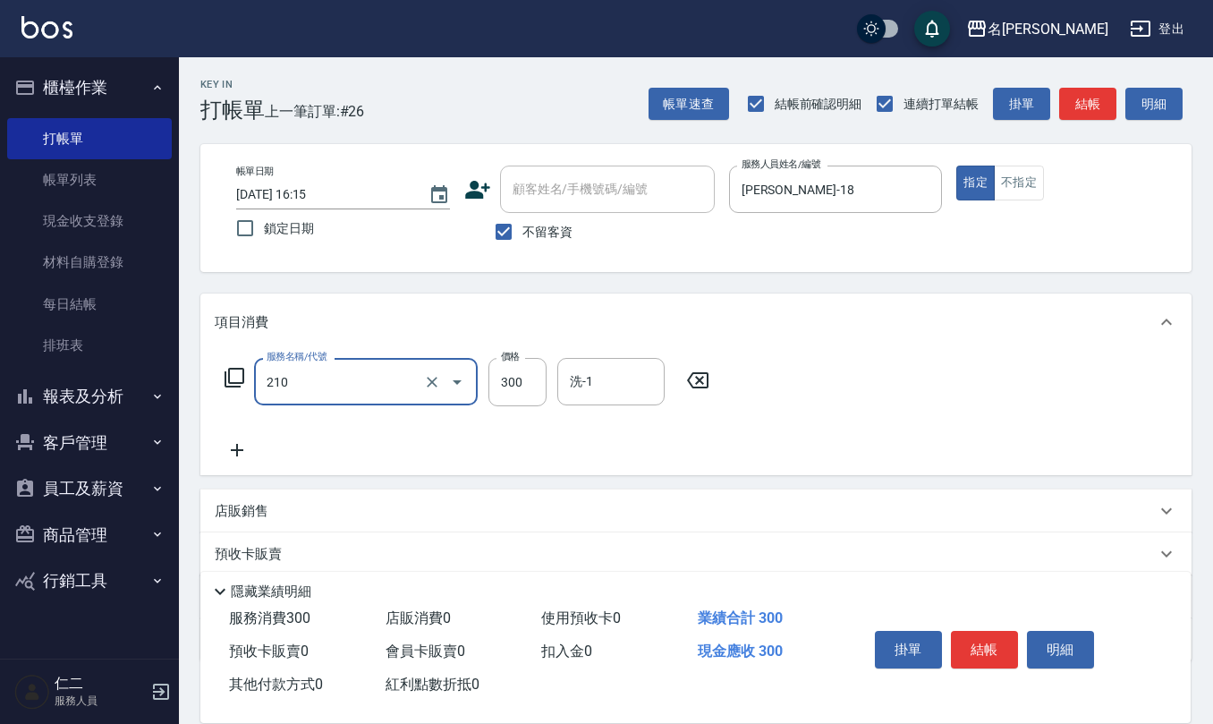
type input "歐娜洗髮精(210)"
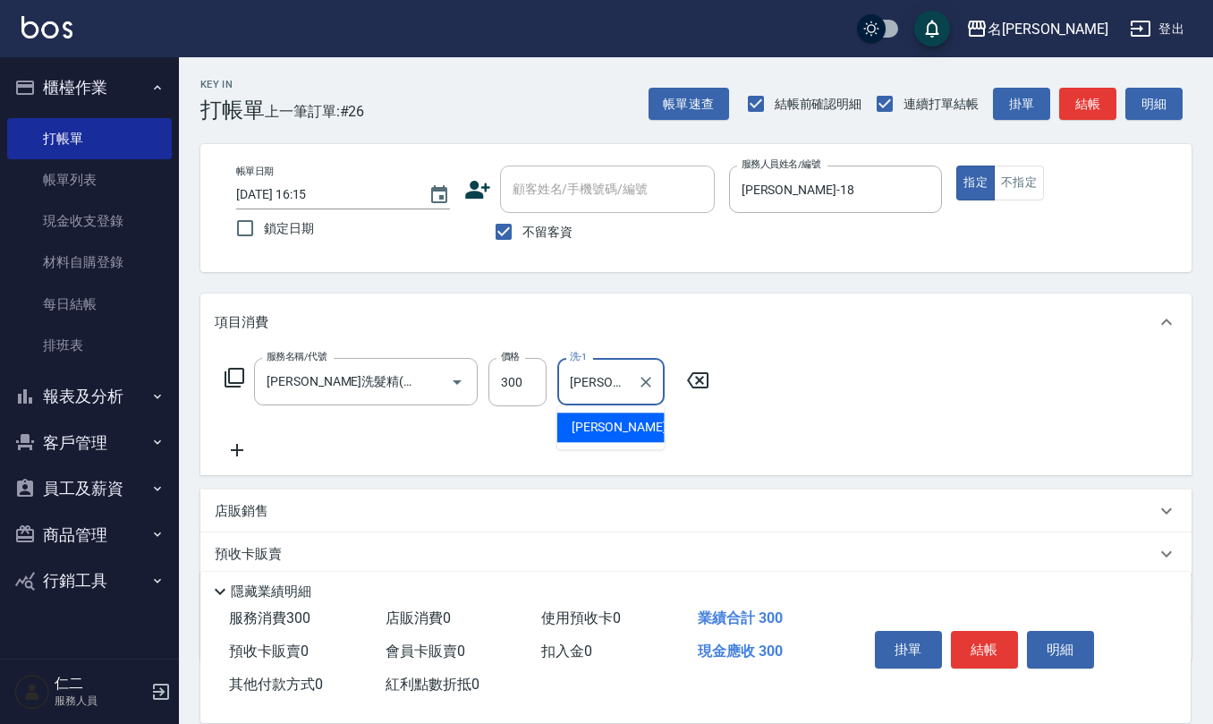
type input "竹儀-33"
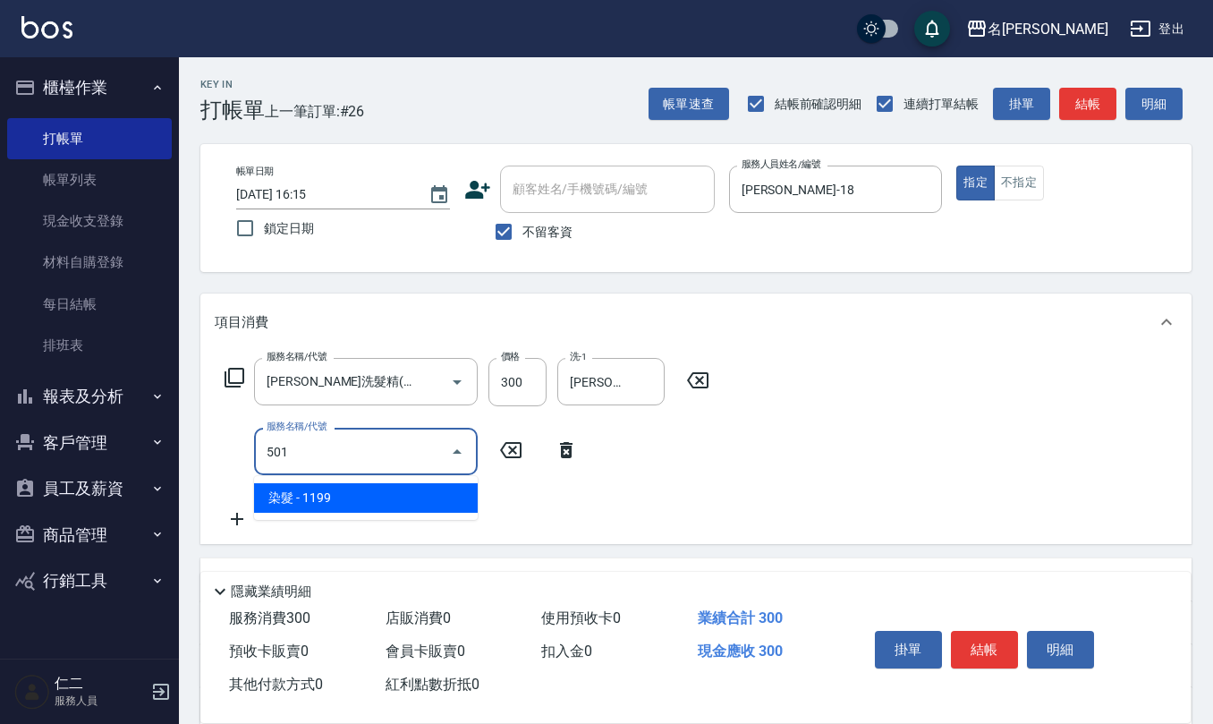
type input "染髮(501)"
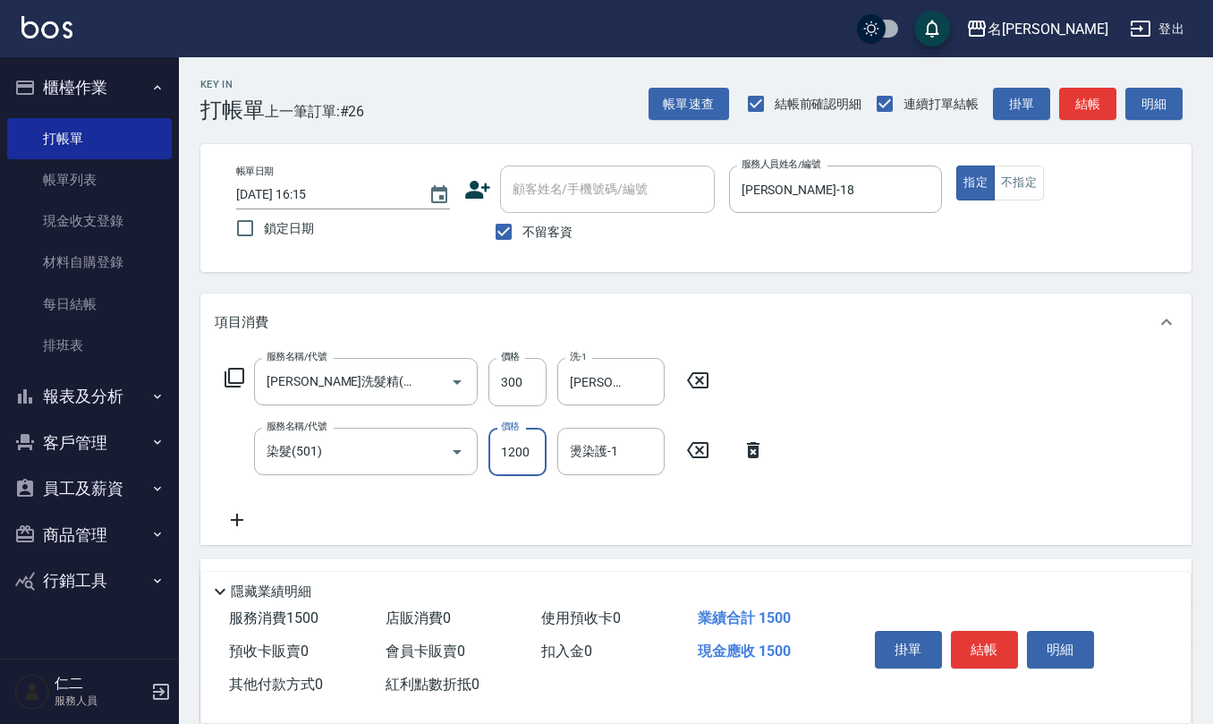
type input "1200"
type input "竹儀-33"
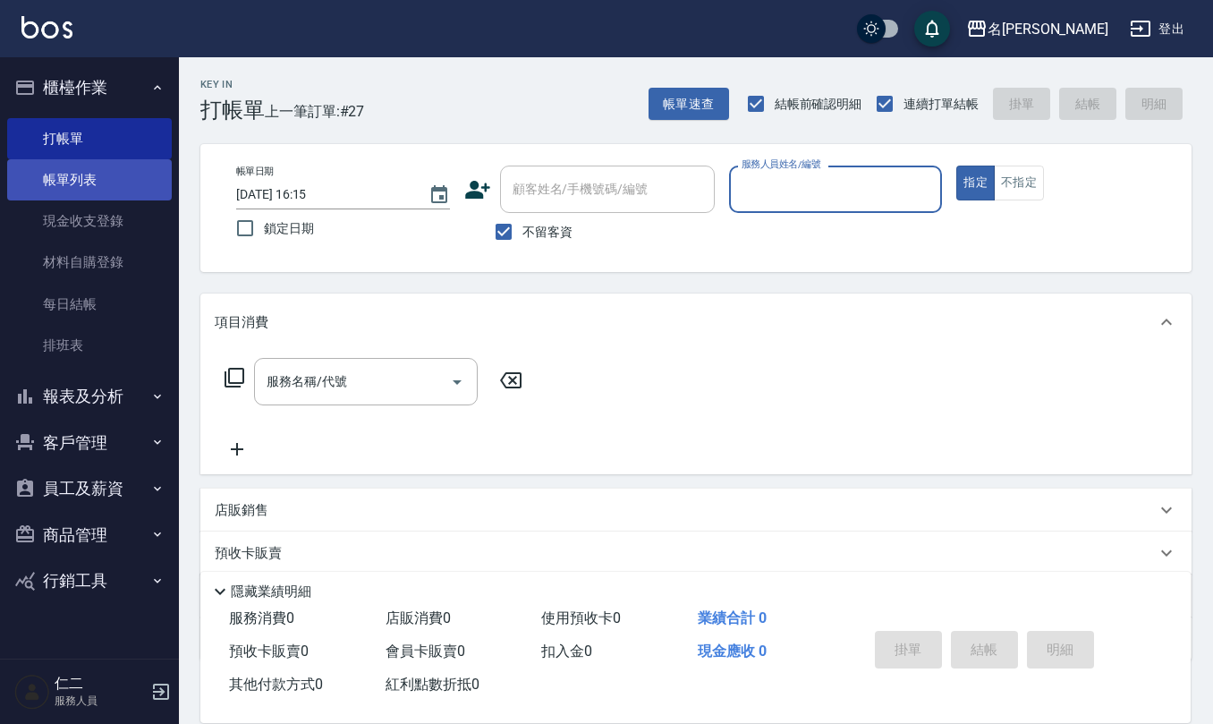
click at [127, 188] on link "帳單列表" at bounding box center [89, 179] width 165 height 41
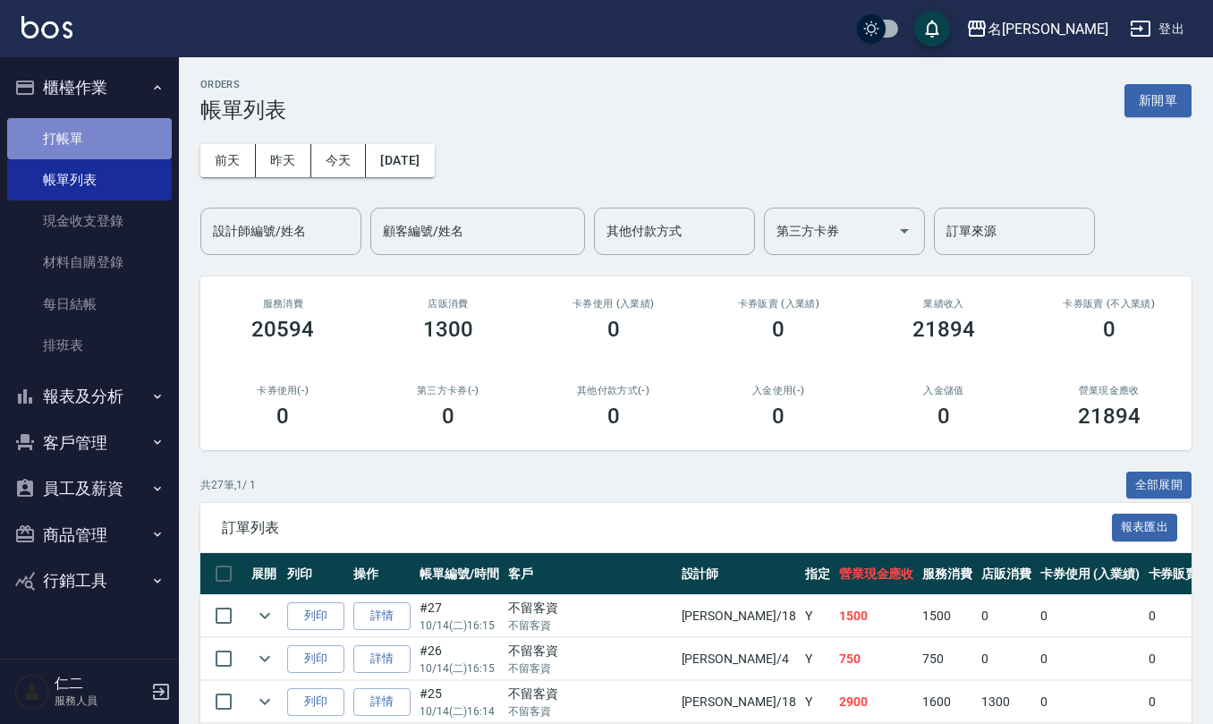
click at [87, 123] on link "打帳單" at bounding box center [89, 138] width 165 height 41
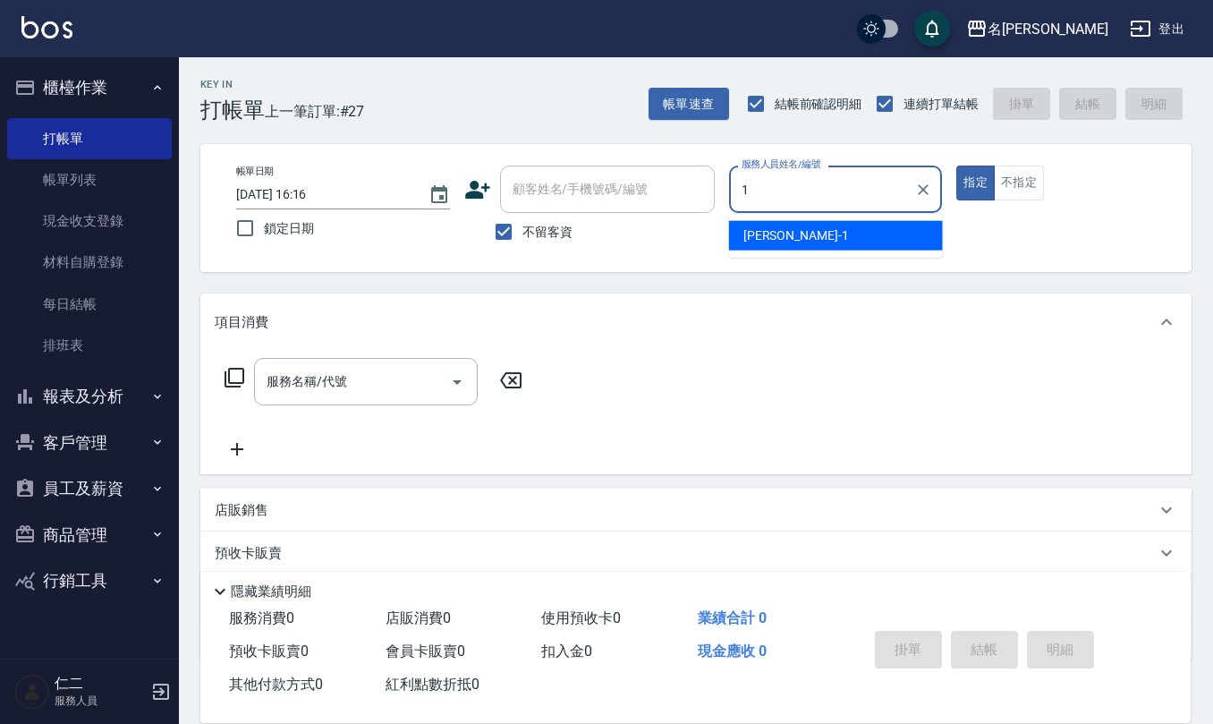
type input "蔡桂如-1"
type button "true"
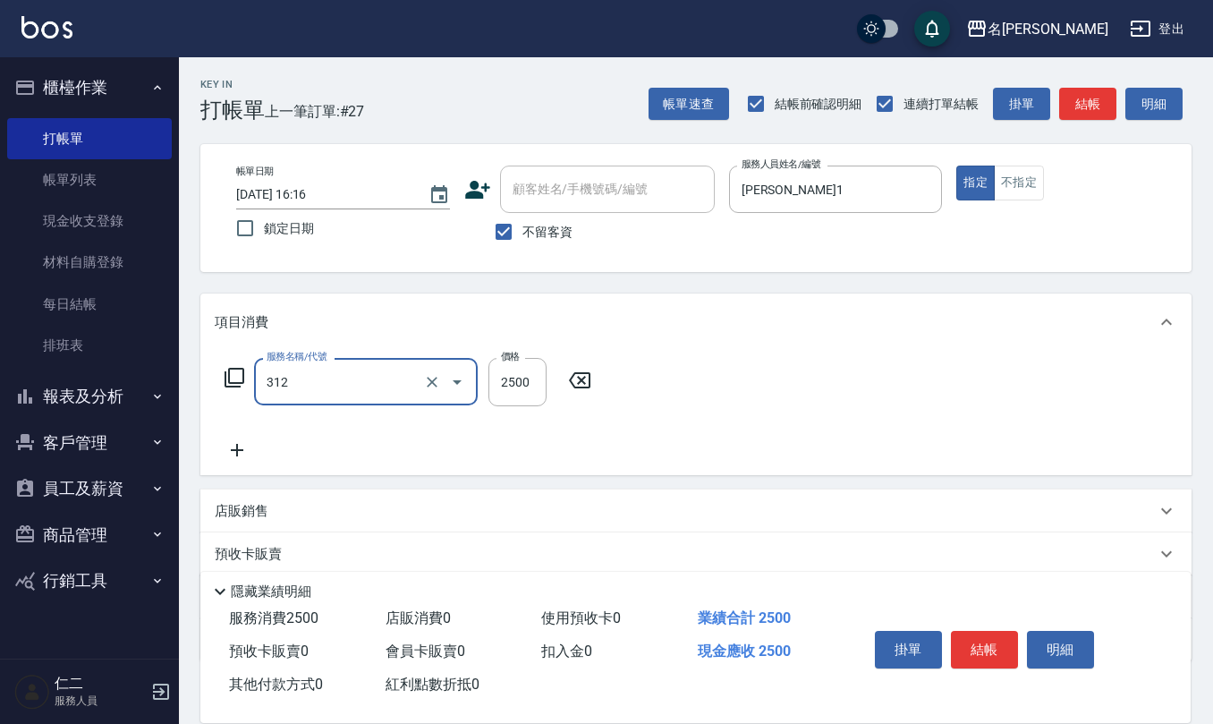
type input "有氧水離子燙2500(312)"
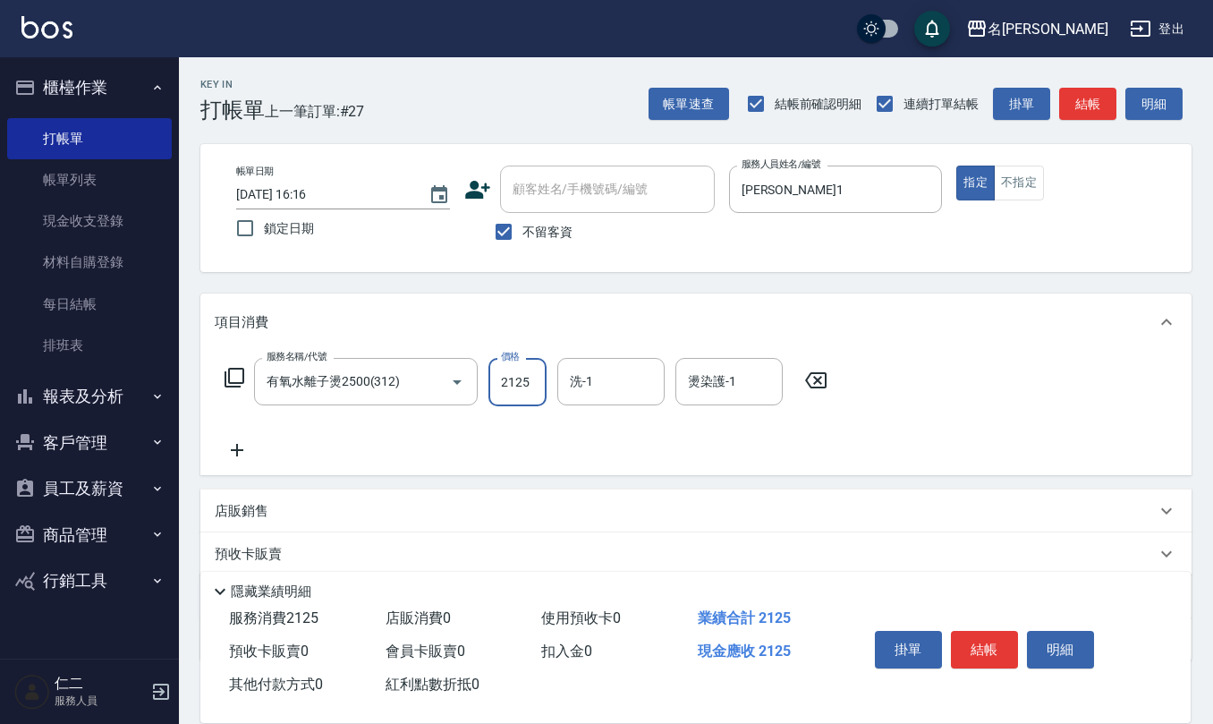
type input "2125"
type input "陳欣妤-26"
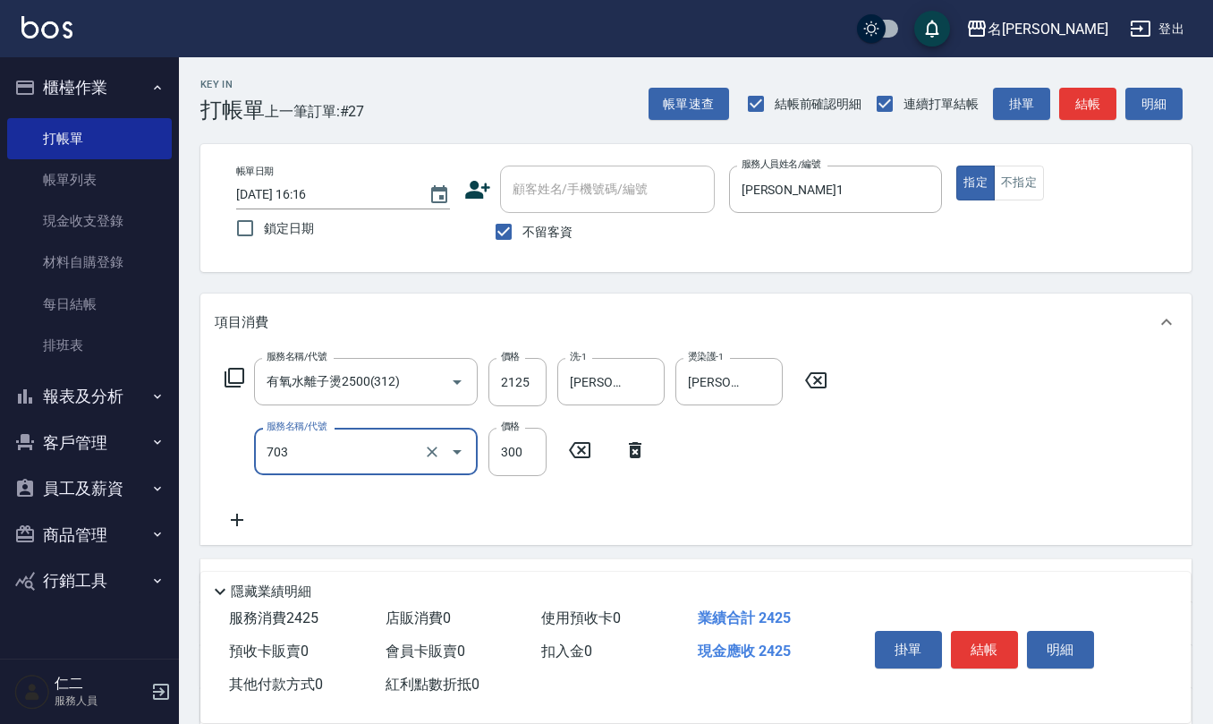
type input "(1236)設計師(703)"
type input "375"
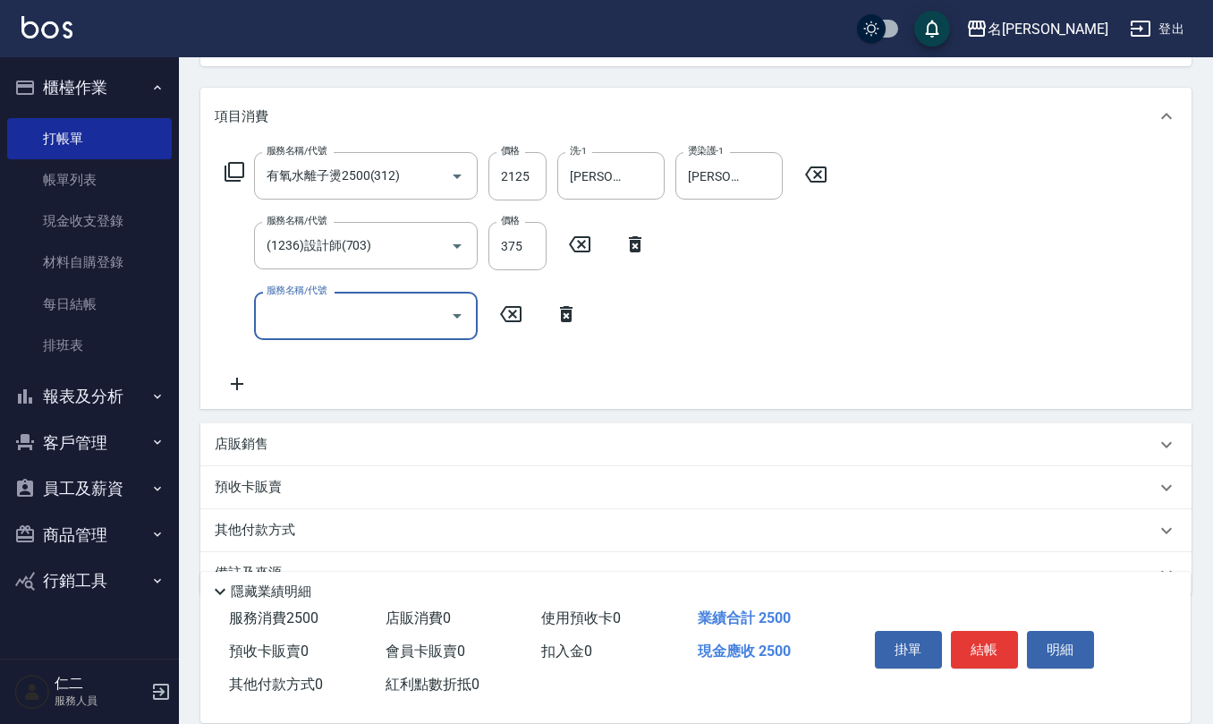
scroll to position [238, 0]
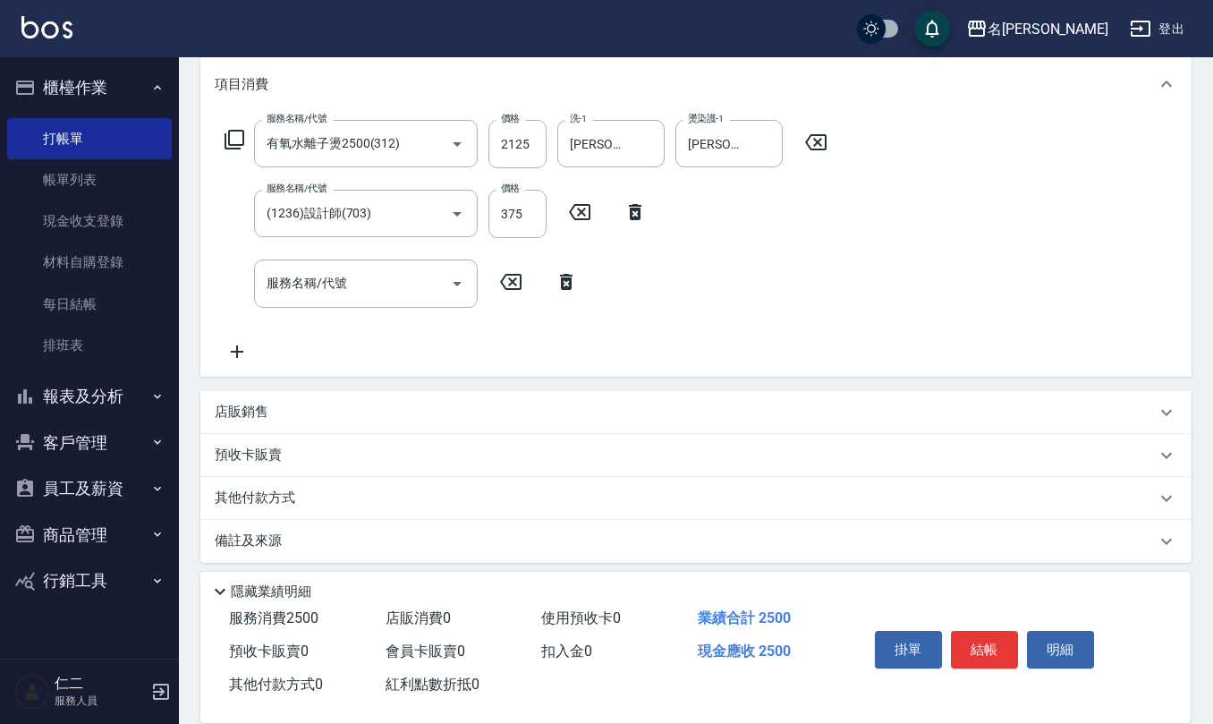
click at [356, 401] on div "店販銷售" at bounding box center [695, 412] width 991 height 43
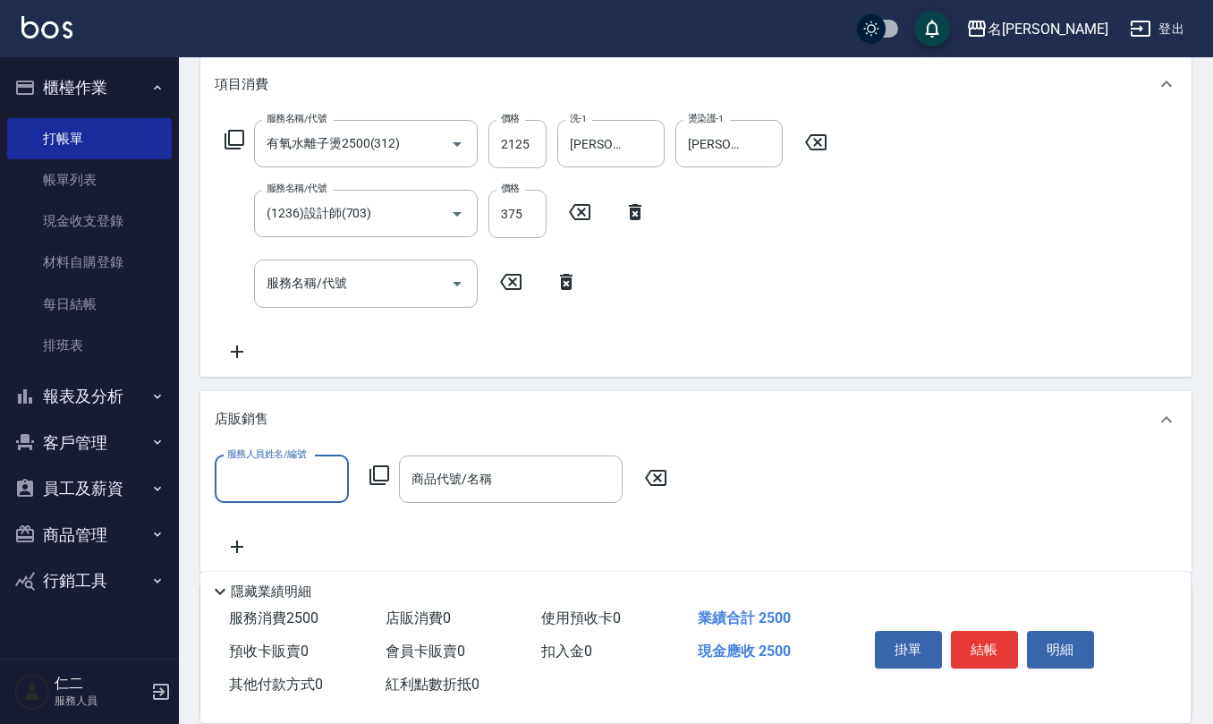
scroll to position [1, 0]
type input "蔡桂如-1"
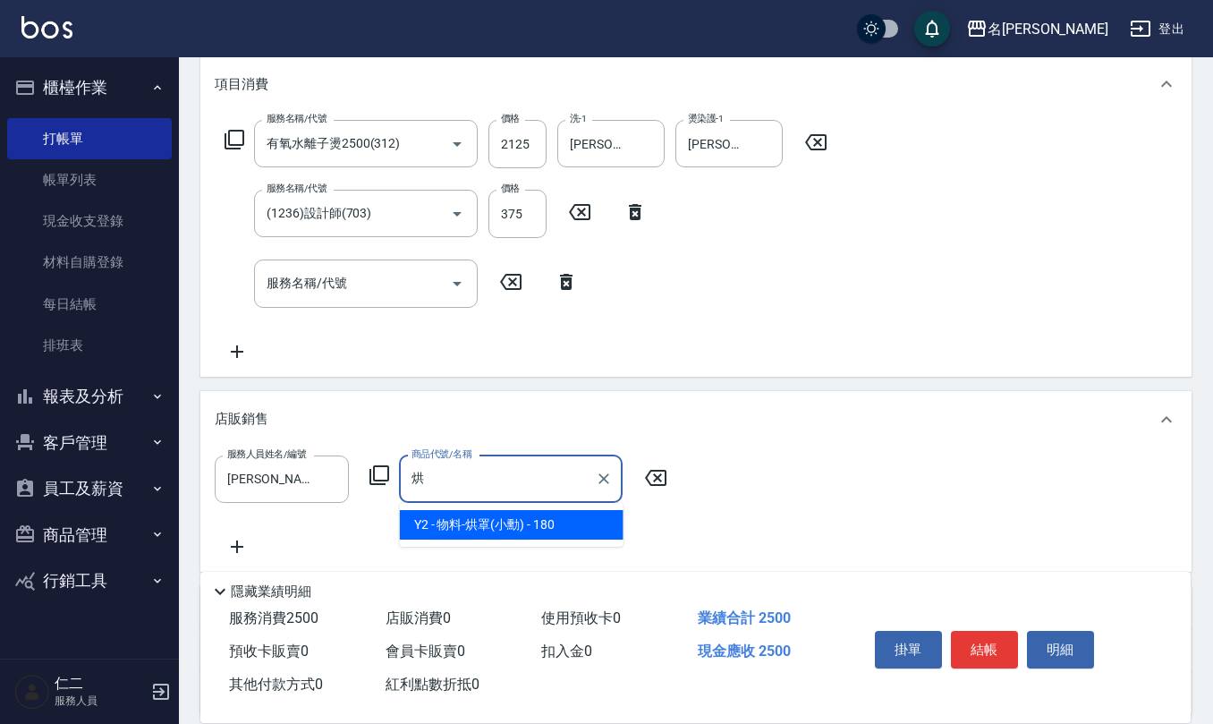
type input "物料-烘罩(小勳)"
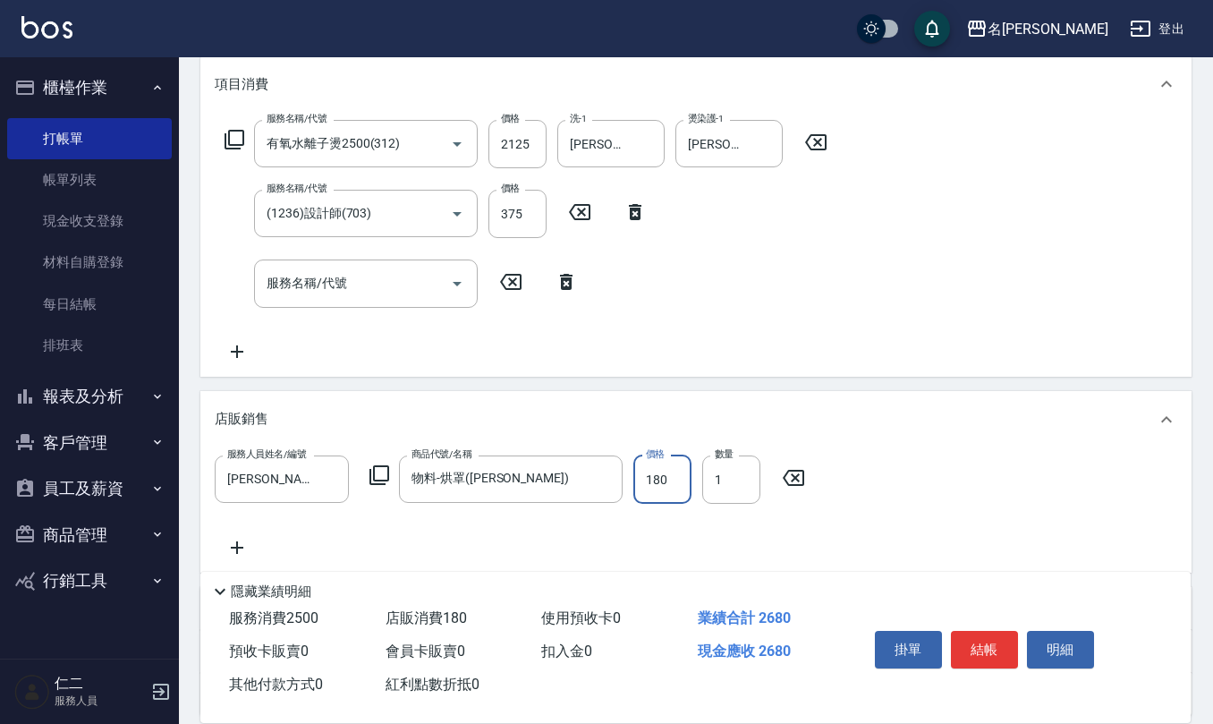
drag, startPoint x: 596, startPoint y: 474, endPoint x: 552, endPoint y: 526, distance: 67.9
click at [599, 480] on icon "Clear" at bounding box center [604, 479] width 18 height 18
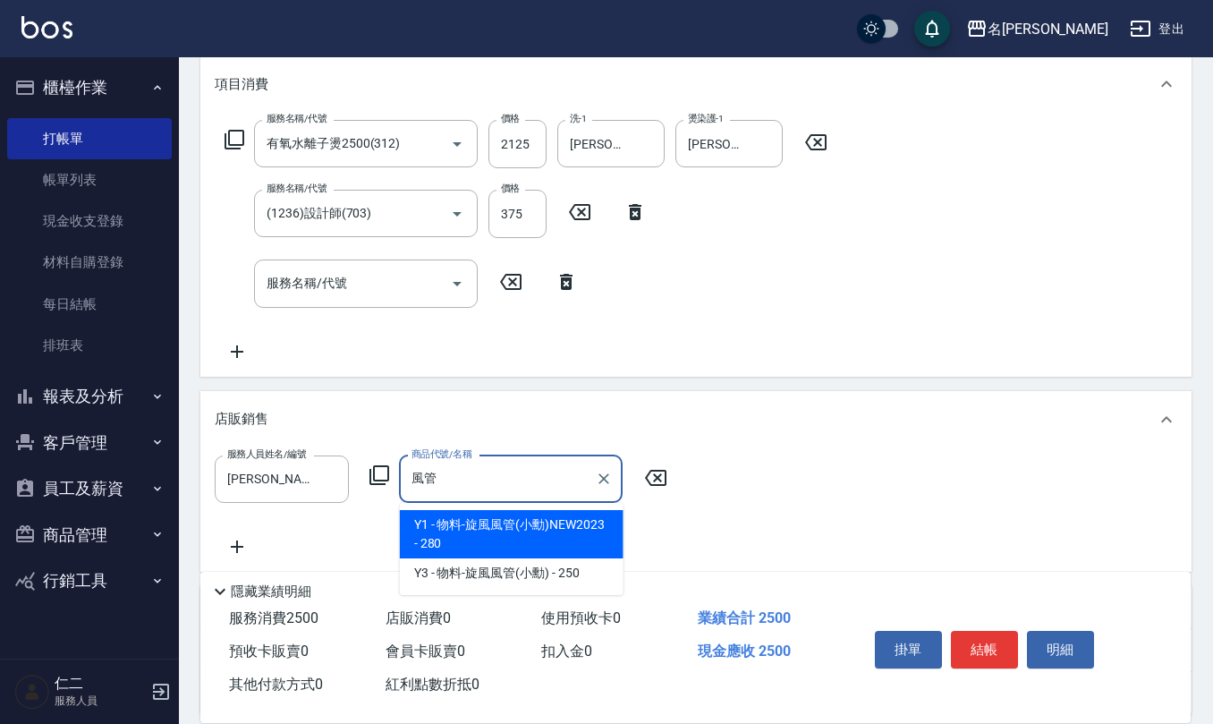
type input "物料-旋風風管(小勳)NEW2023"
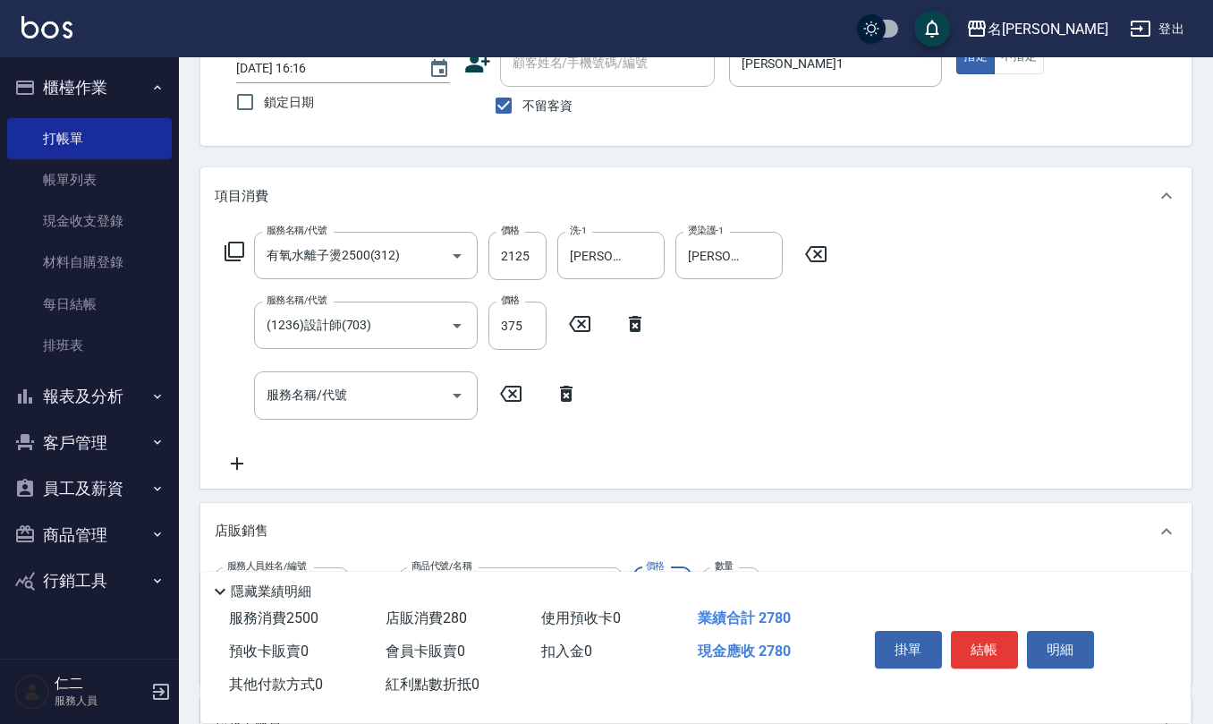
scroll to position [358, 0]
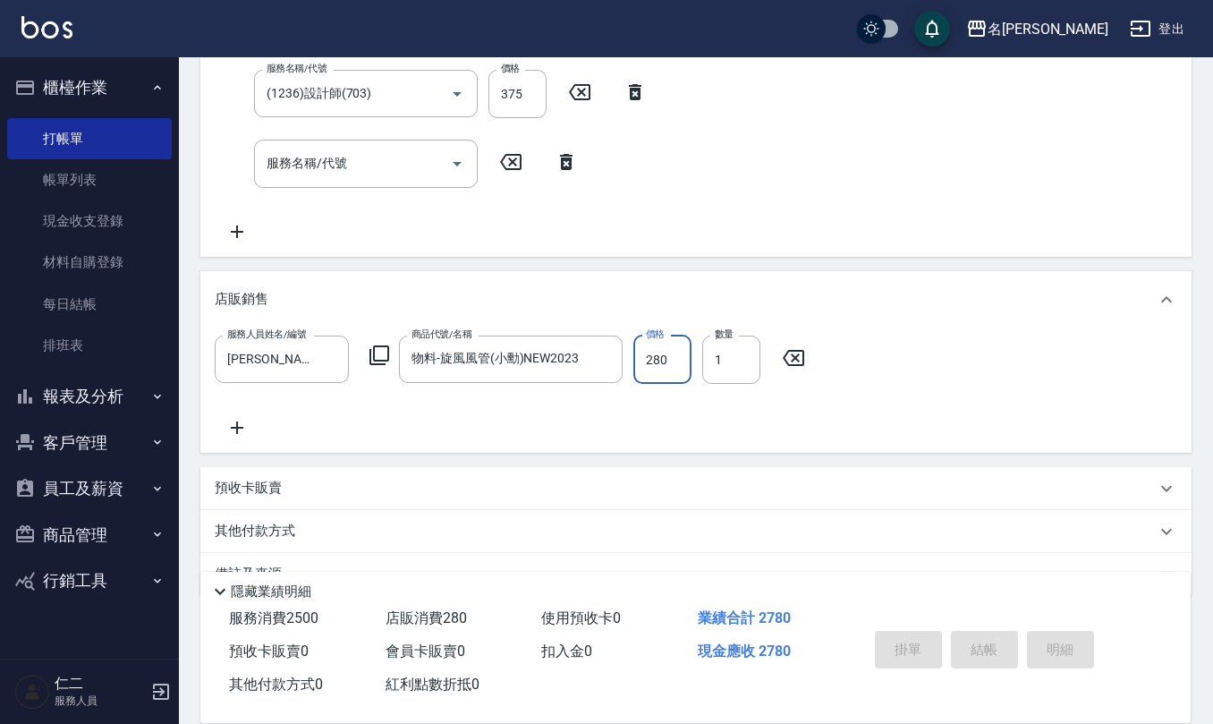
type input "2025/10/14 16:17"
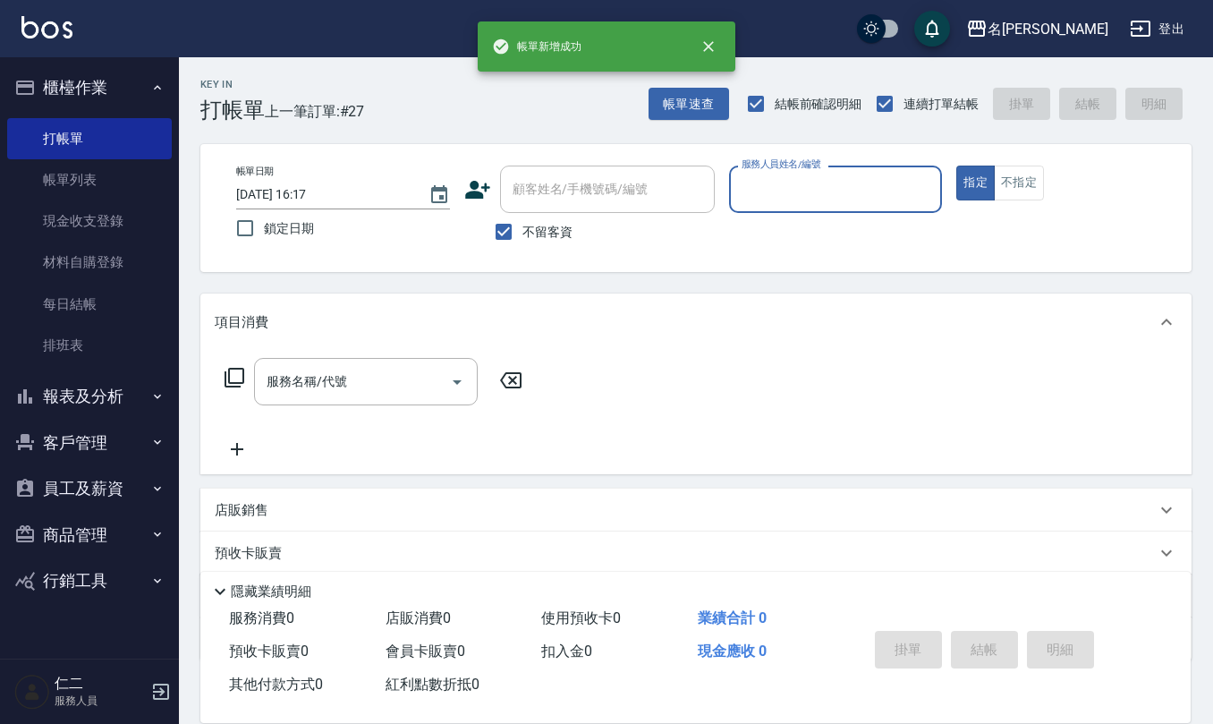
scroll to position [0, 0]
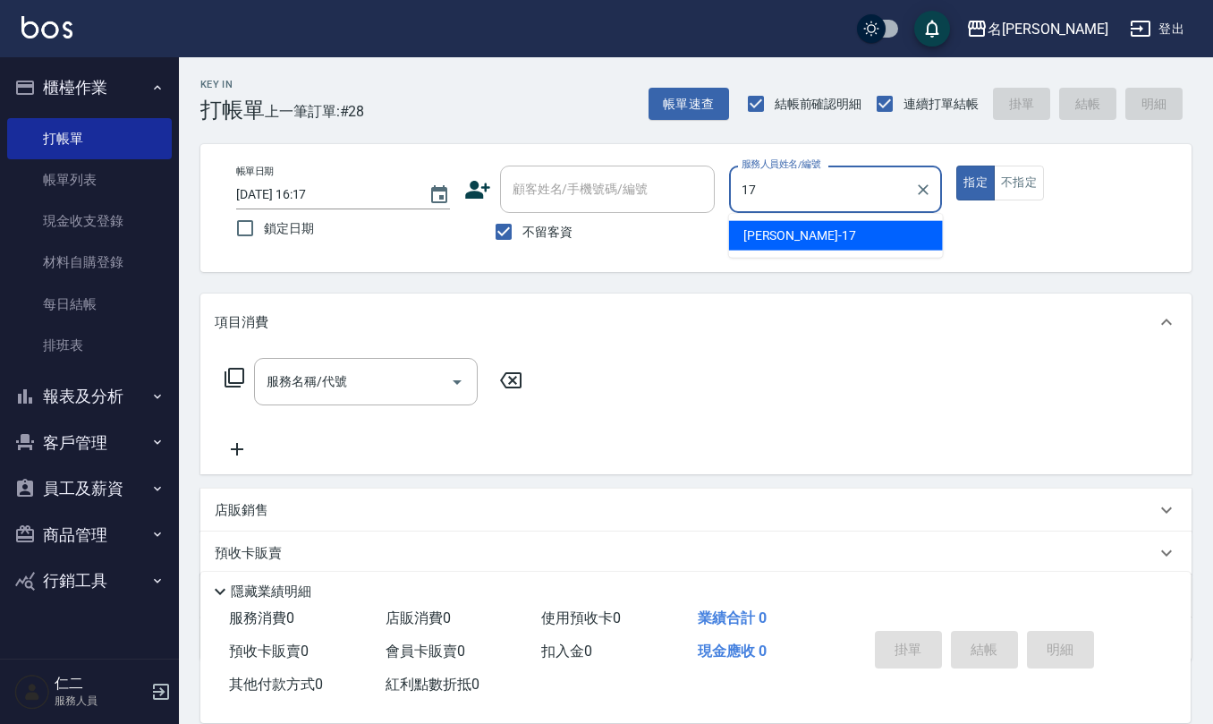
type input "李俞玫-17"
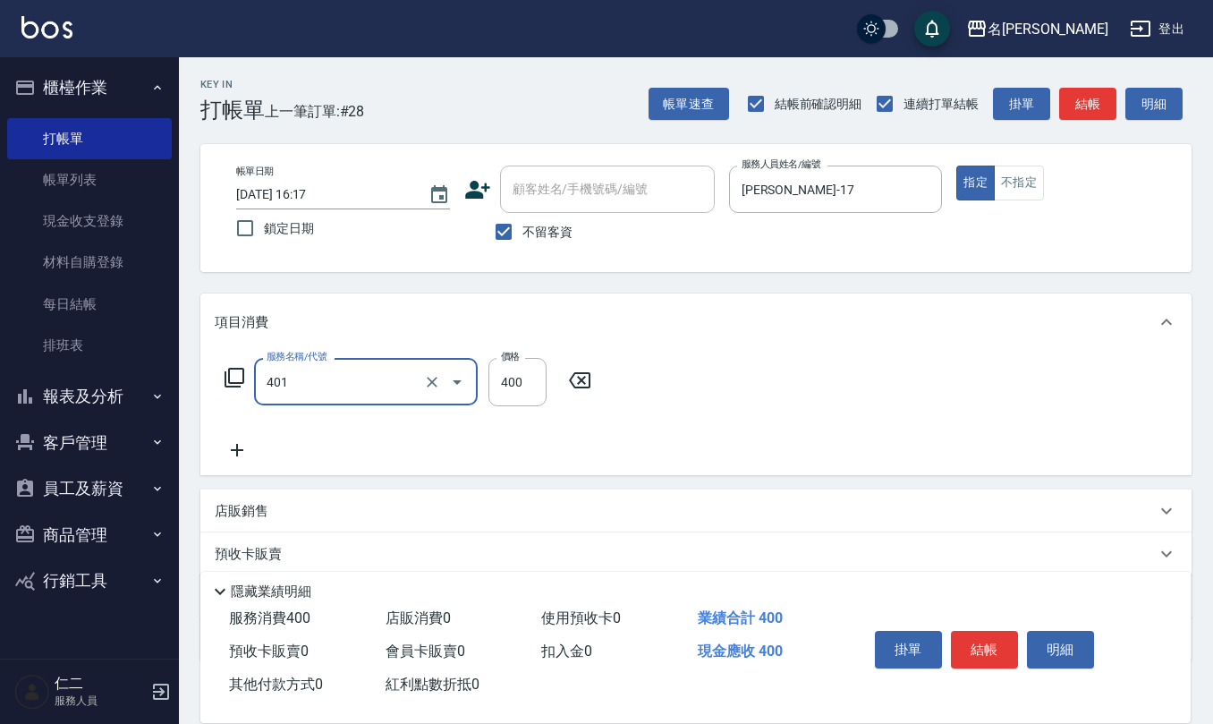
type input "剪髮(401)"
type input "350"
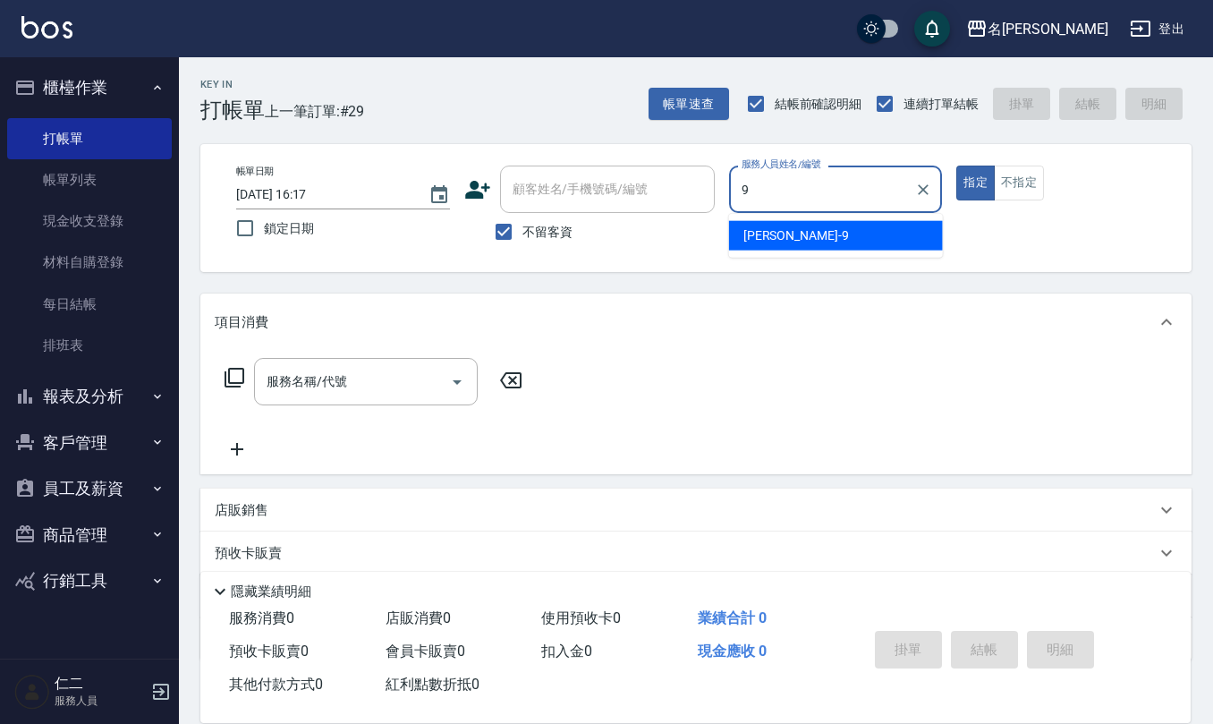
type input "江依潔-9"
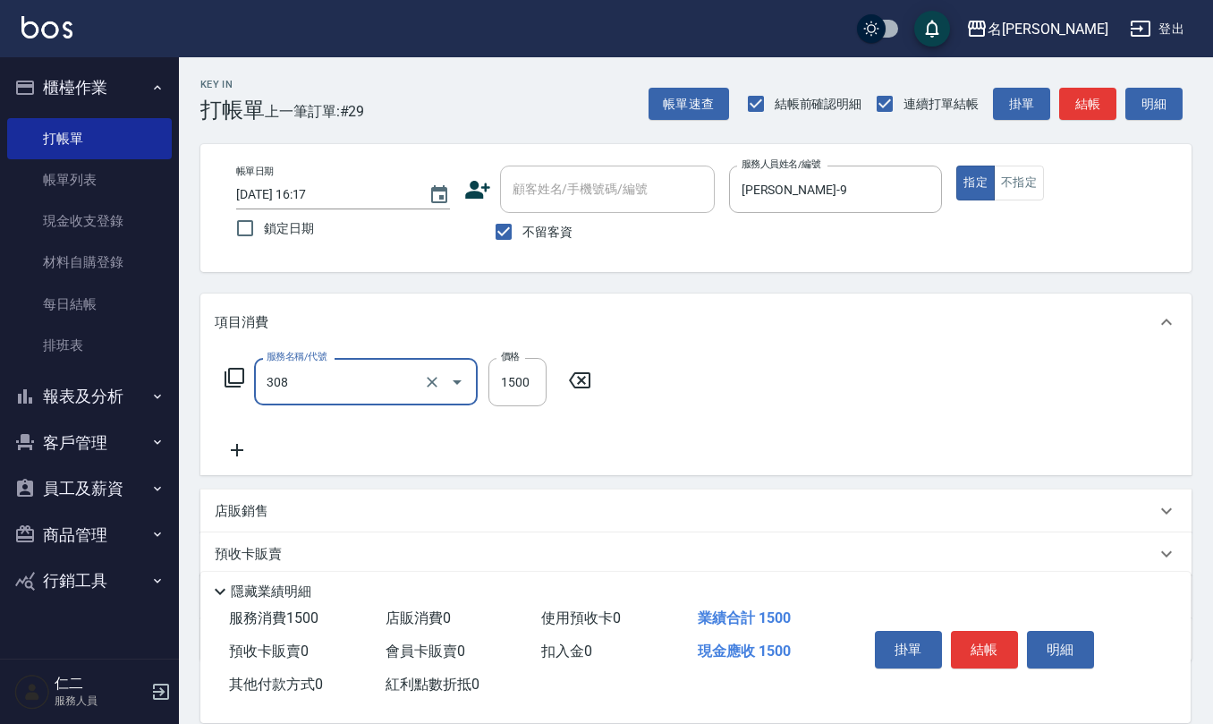
type input "效能離子燙1500(308)"
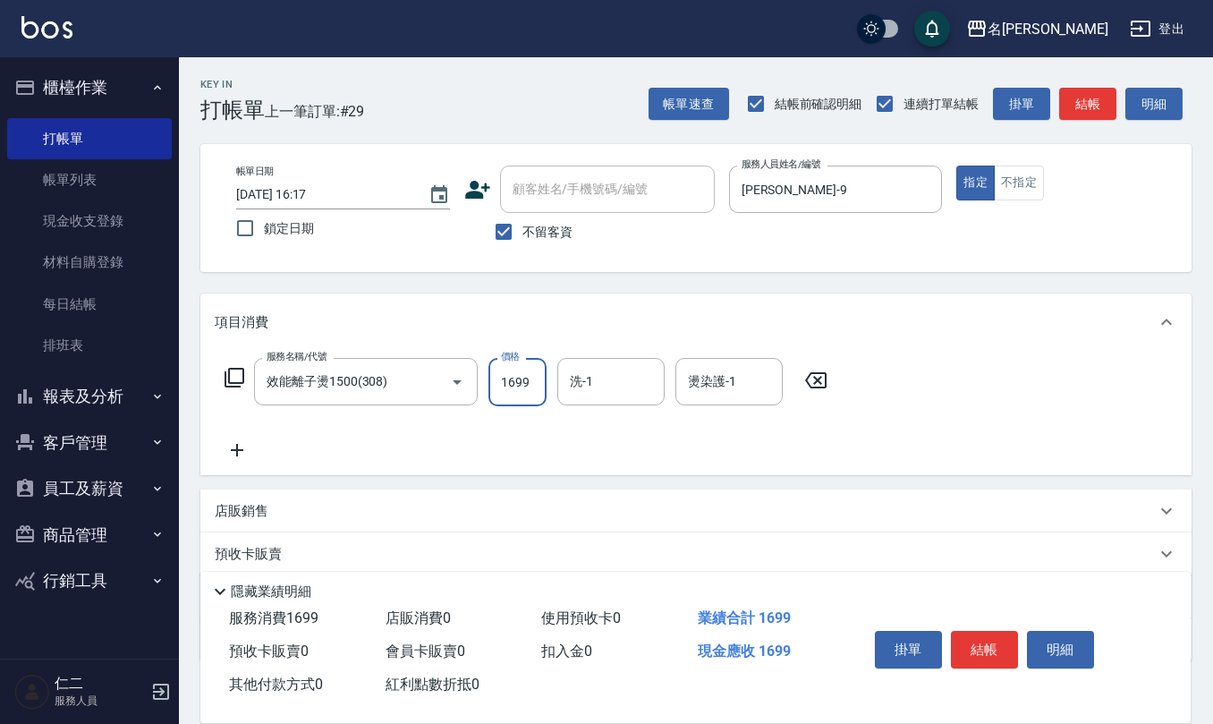
type input "1699"
type input "杜芊彤-20"
click at [510, 224] on input "不留客資" at bounding box center [504, 232] width 38 height 38
checkbox input "false"
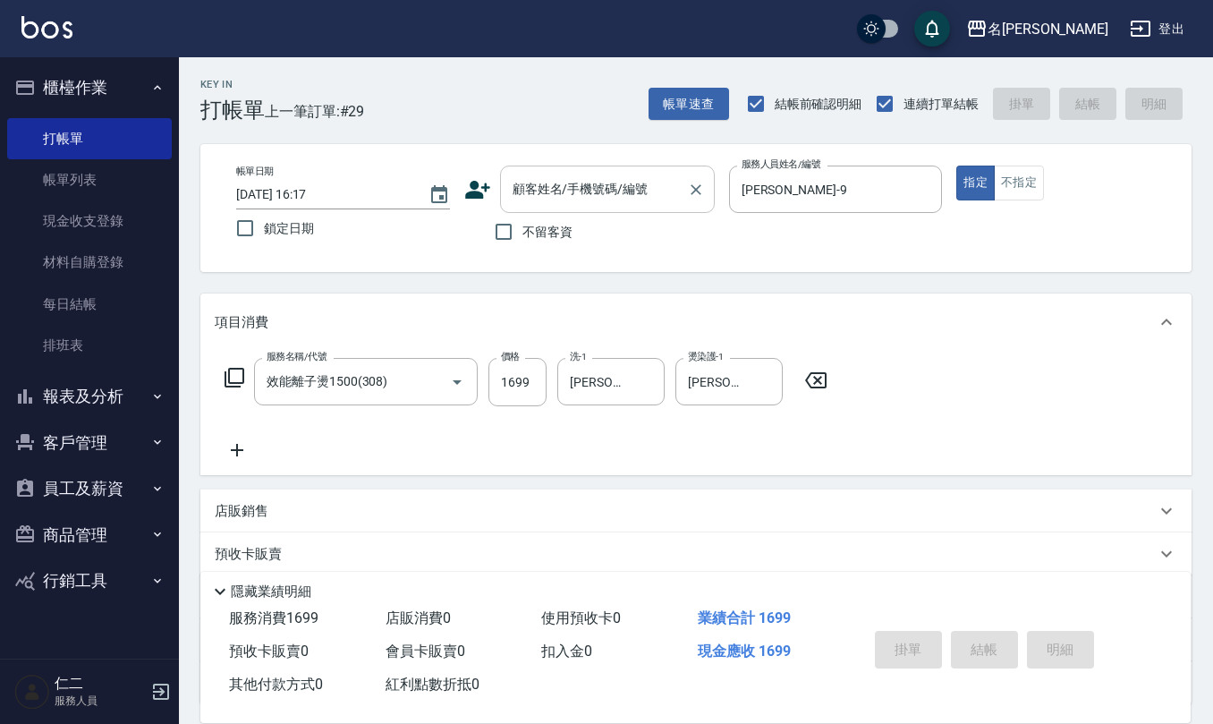
click at [520, 191] on input "顧客姓名/手機號碼/編號" at bounding box center [594, 189] width 172 height 31
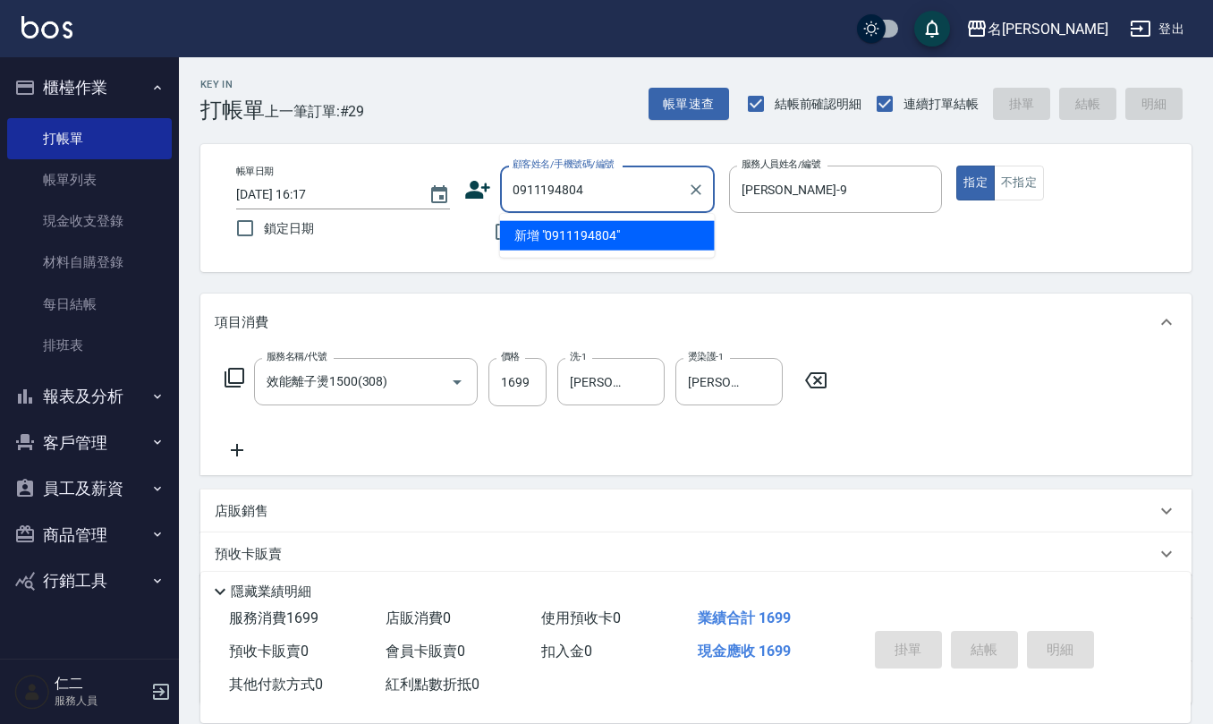
drag, startPoint x: 620, startPoint y: 168, endPoint x: 606, endPoint y: 180, distance: 18.4
click at [621, 168] on div "0911194804 顧客姓名/手機號碼/編號" at bounding box center [607, 189] width 215 height 47
drag, startPoint x: 595, startPoint y: 188, endPoint x: 381, endPoint y: 197, distance: 214.0
click at [408, 197] on div "帳單日期 2025/10/14 16:17 鎖定日期 顧客姓名/手機號碼/編號 0911194804 顧客姓名/手機號碼/編號 不留客資 服務人員姓名/編號 …" at bounding box center [696, 208] width 948 height 85
type input "0911194804"
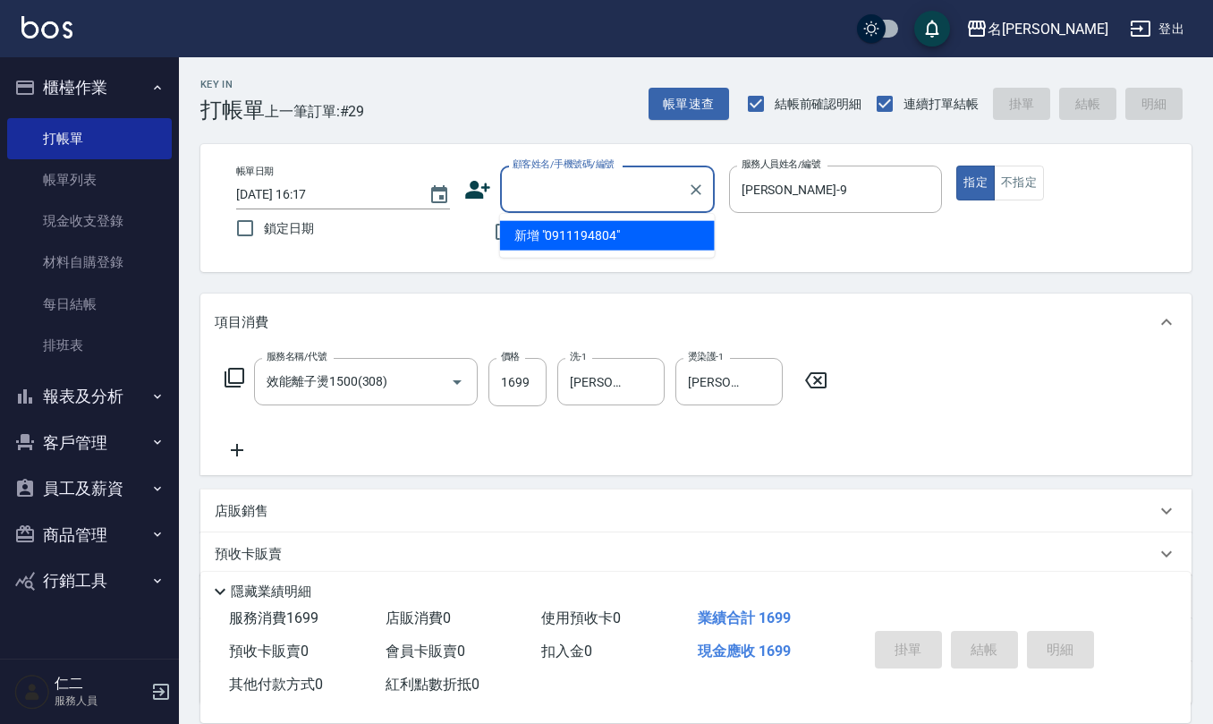
click at [465, 184] on icon at bounding box center [477, 189] width 27 height 27
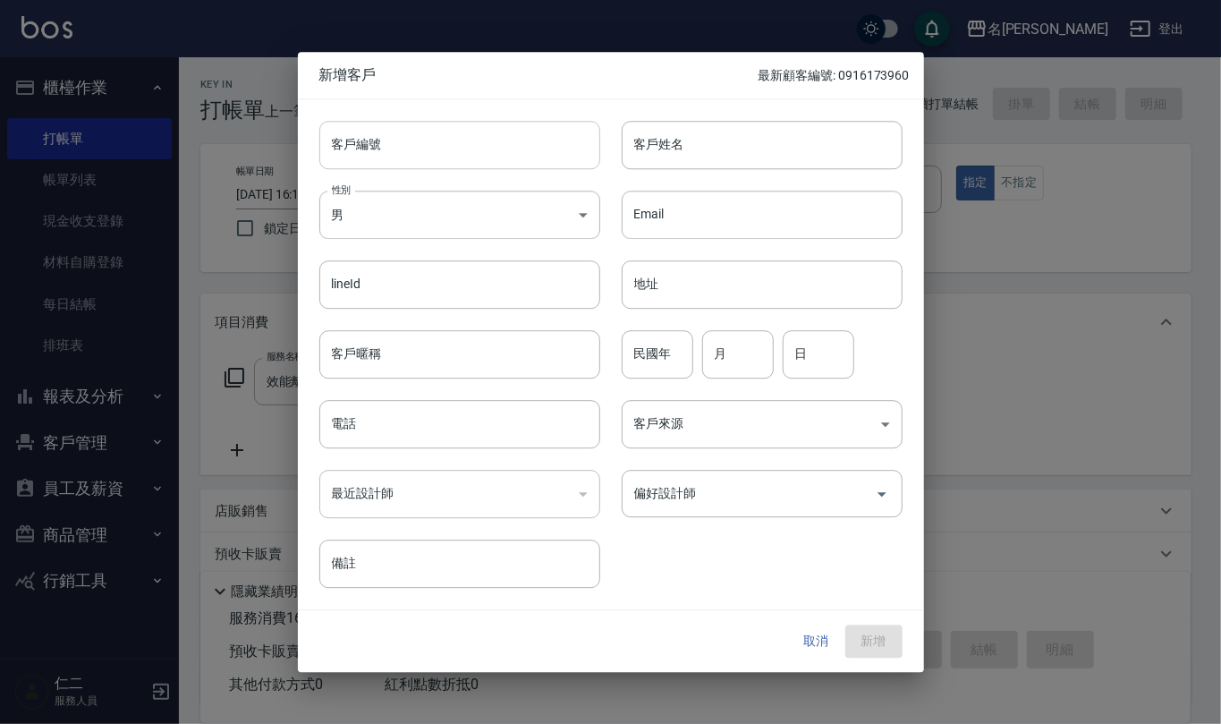
click at [470, 143] on input "客戶編號" at bounding box center [459, 145] width 281 height 48
paste input "0911194804"
type input "0911194804"
drag, startPoint x: 408, startPoint y: 448, endPoint x: 409, endPoint y: 403, distance: 45.6
click at [404, 451] on div "客戶編號 0911194804 ​ 客戶編號 客戶姓名 客戶姓名 性別 男 MALE 性別 Email Email lineId lineId 地址 地址 客…" at bounding box center [600, 343] width 605 height 489
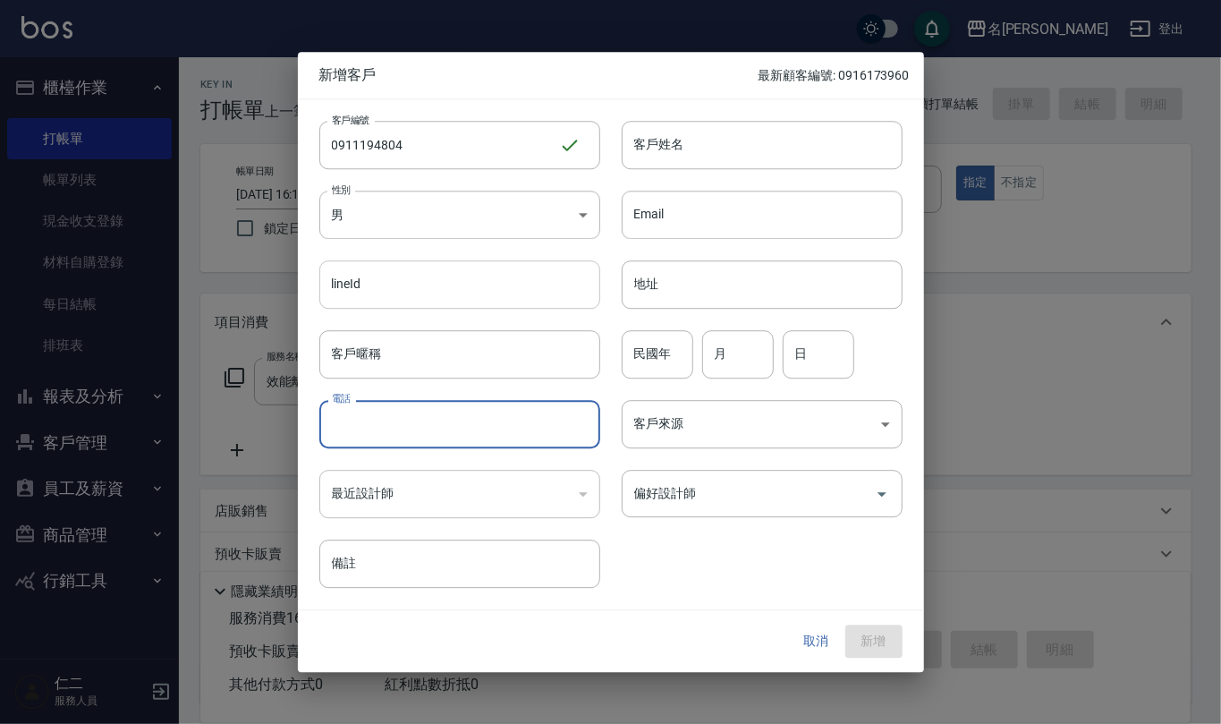
paste input "0911194804"
type input "0911194804"
click at [470, 234] on body "名留仁二 登出 櫃檯作業 打帳單 帳單列表 現金收支登錄 材料自購登錄 每日結帳 排班表 報表及分析 報表目錄 店家區間累計表 店家日報表 互助日報表 互助月…" at bounding box center [610, 436] width 1221 height 872
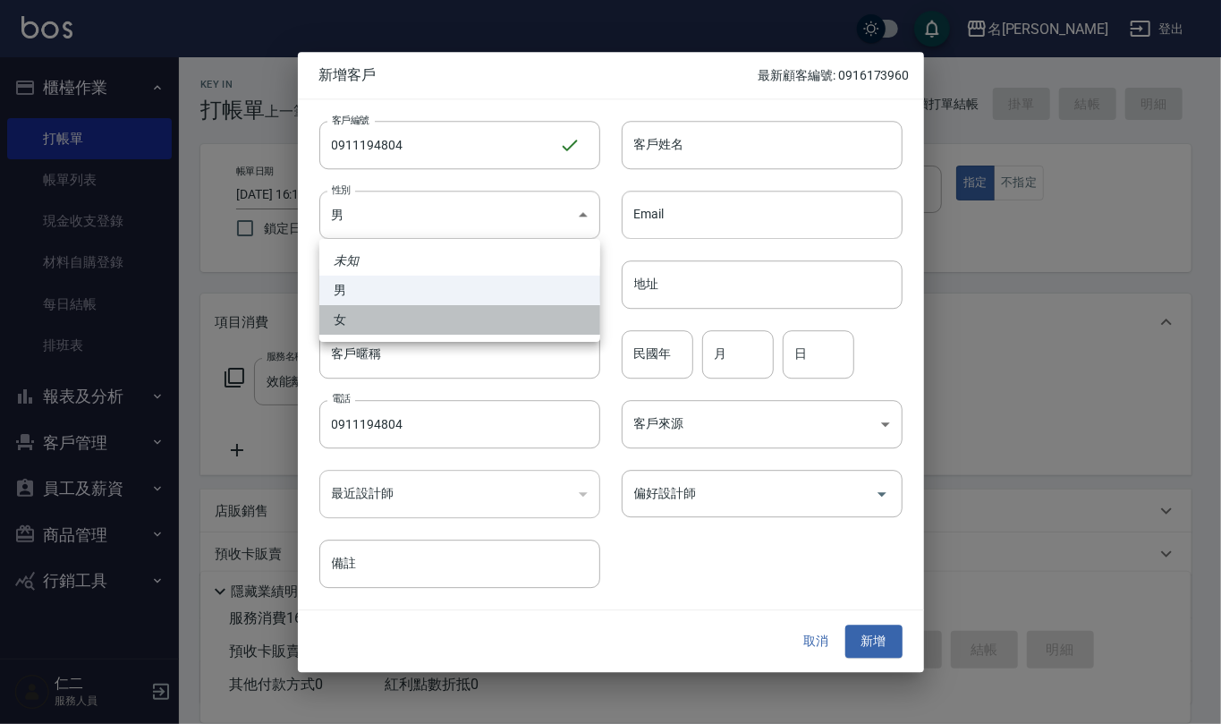
click at [452, 316] on li "女" at bounding box center [459, 320] width 281 height 30
type input "[DEMOGRAPHIC_DATA]"
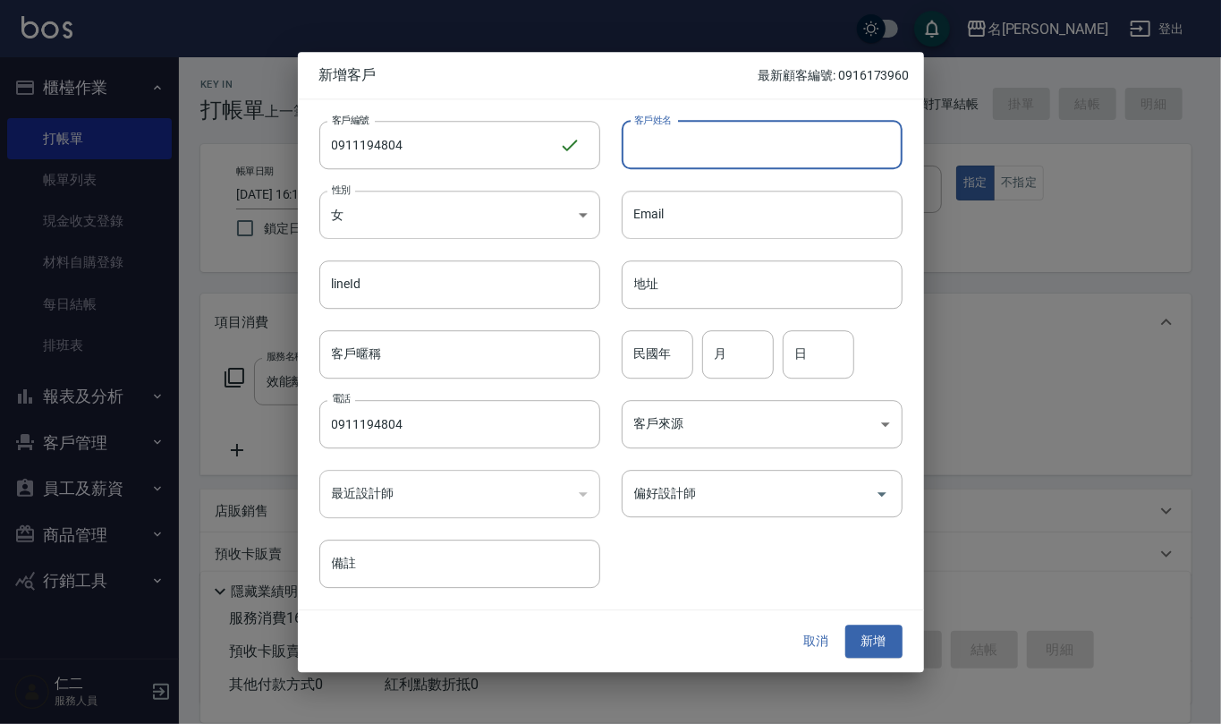
click at [742, 140] on input "客戶姓名" at bounding box center [762, 145] width 281 height 48
type input "辜淑雲"
click at [684, 308] on input "地址" at bounding box center [762, 284] width 281 height 48
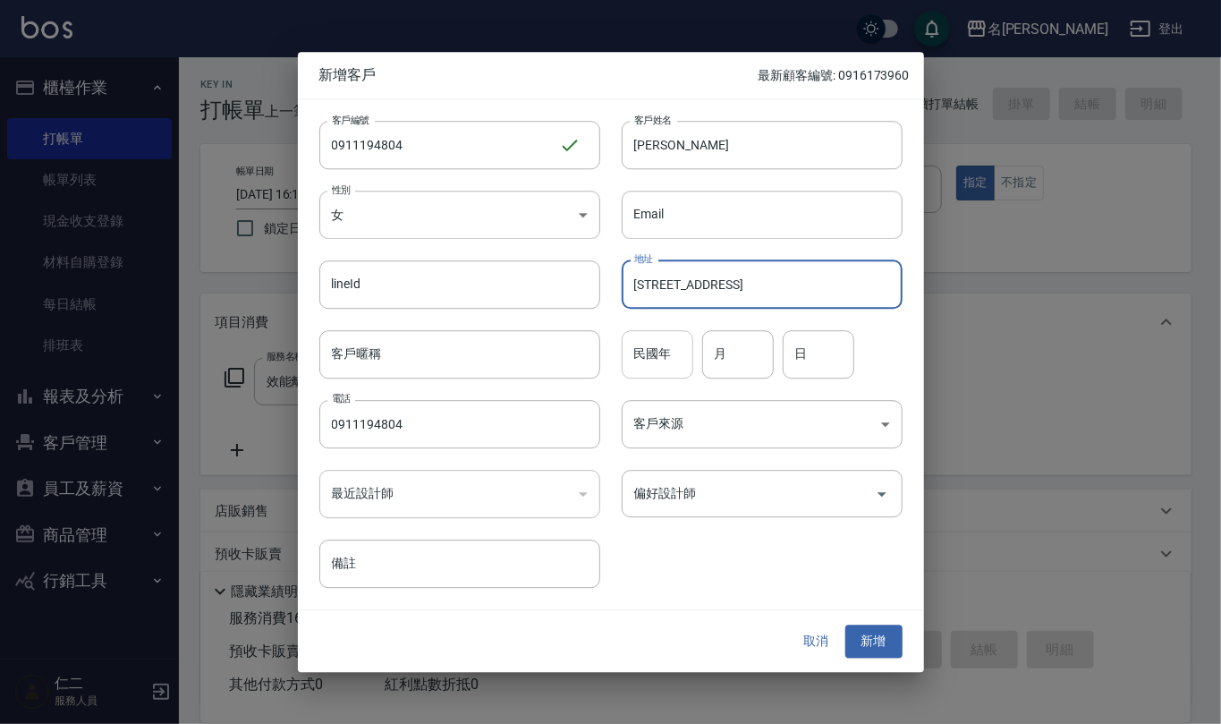
type input "七堵區百六街100巷7-3號"
click at [675, 373] on input "民國年" at bounding box center [658, 354] width 72 height 48
type input "55"
type input "2"
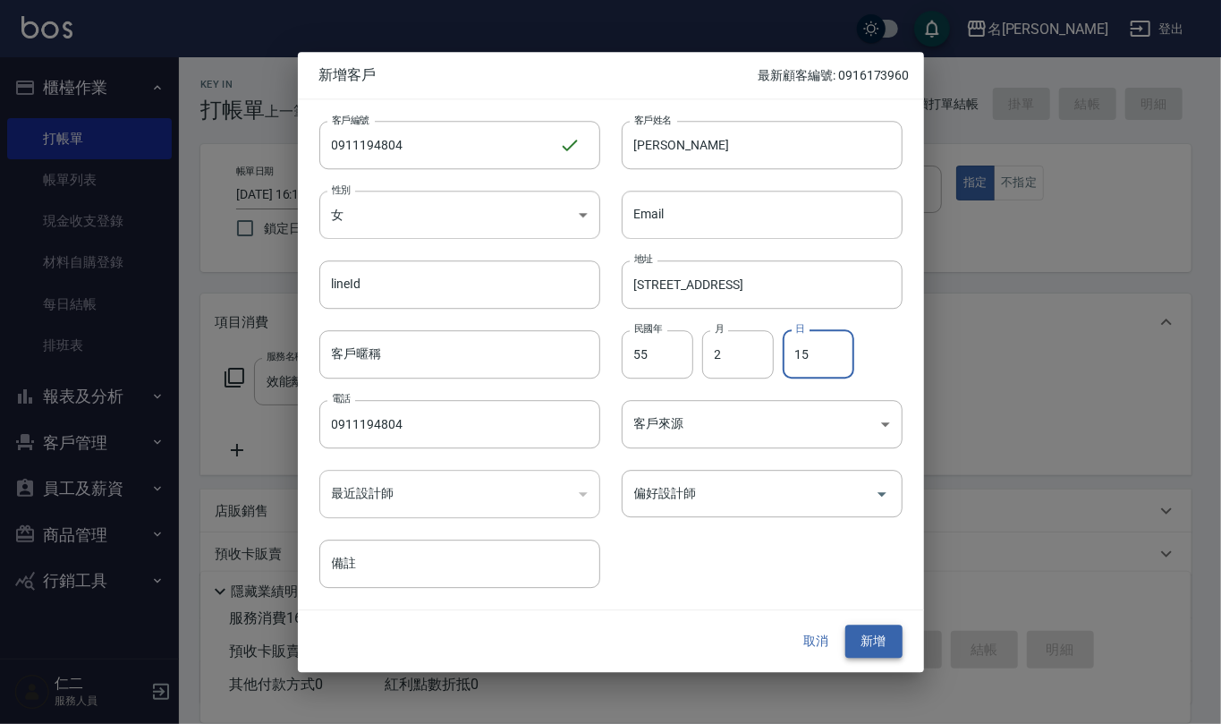
type input "15"
click at [885, 641] on button "新增" at bounding box center [873, 641] width 57 height 33
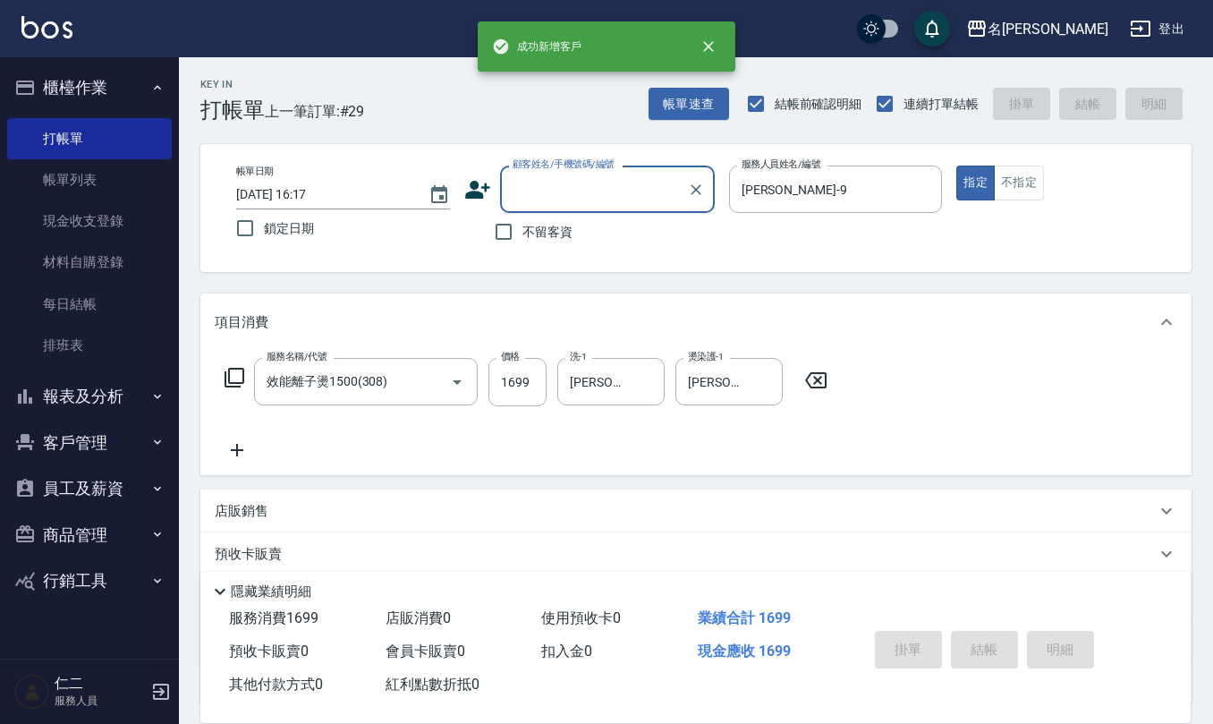
click at [553, 183] on input "顧客姓名/手機號碼/編號" at bounding box center [594, 189] width 172 height 31
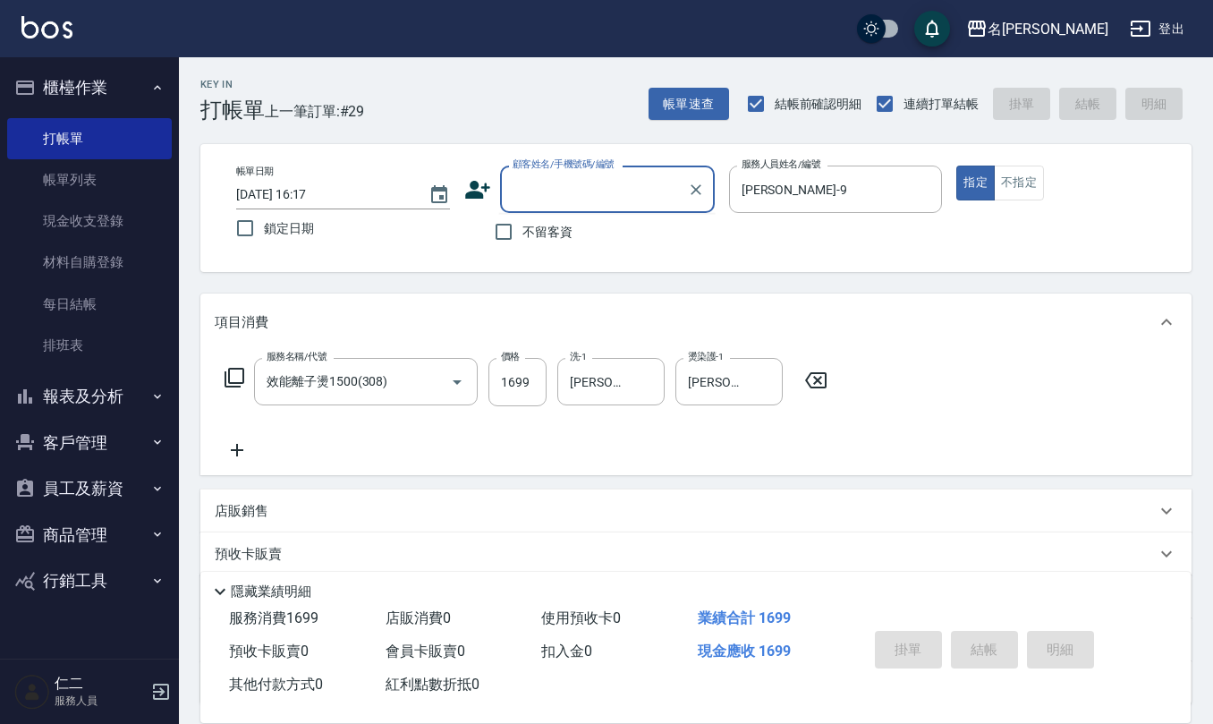
paste input "0911194804"
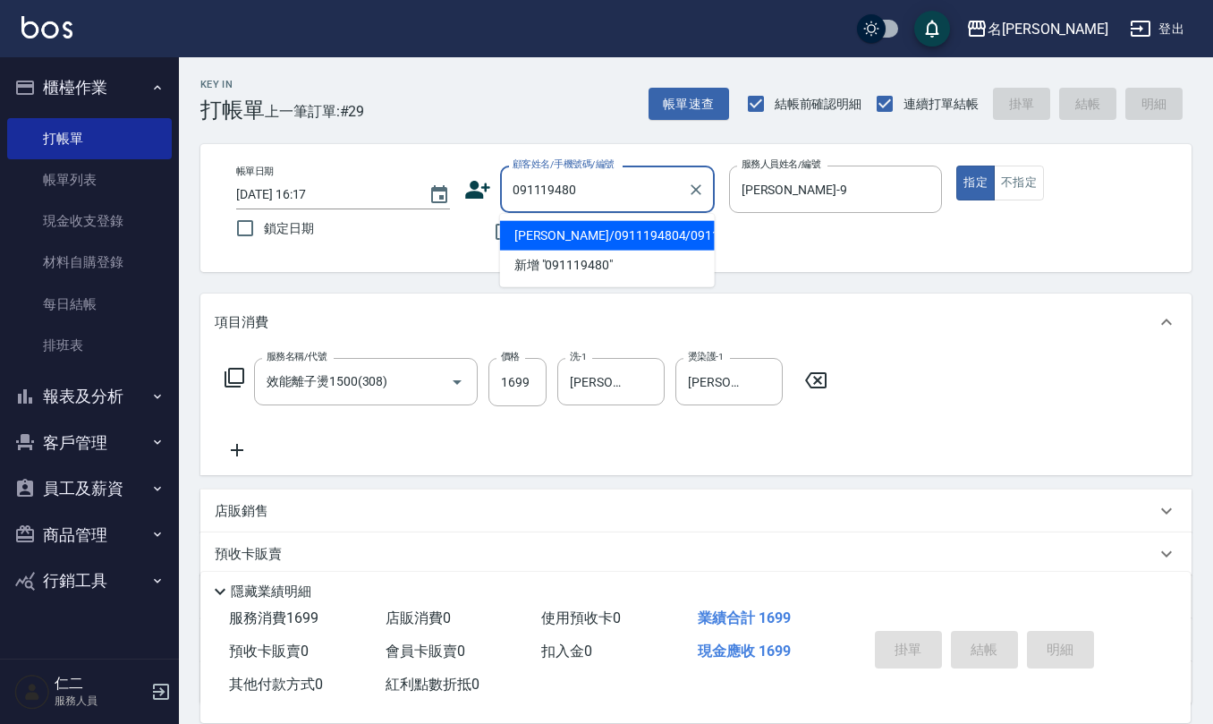
type input "辜淑雲/0911194804/0911194804"
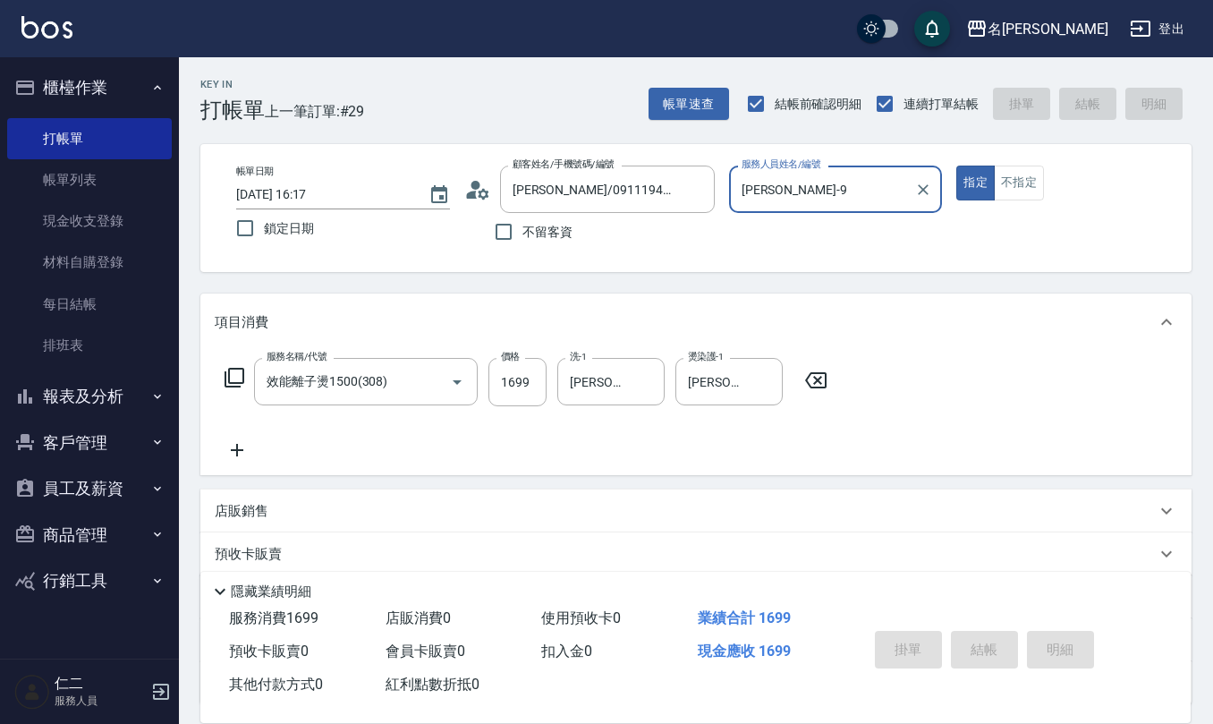
type input "2025/10/14 16:19"
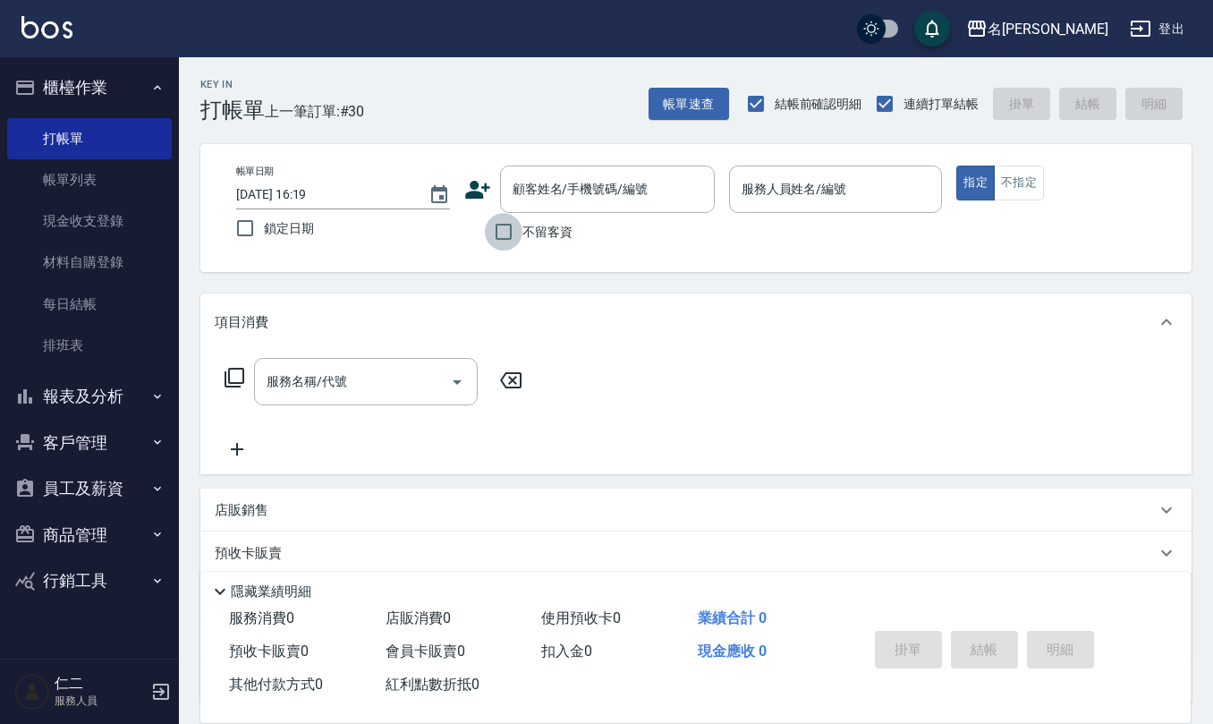
click at [499, 227] on input "不留客資" at bounding box center [504, 232] width 38 height 38
checkbox input "true"
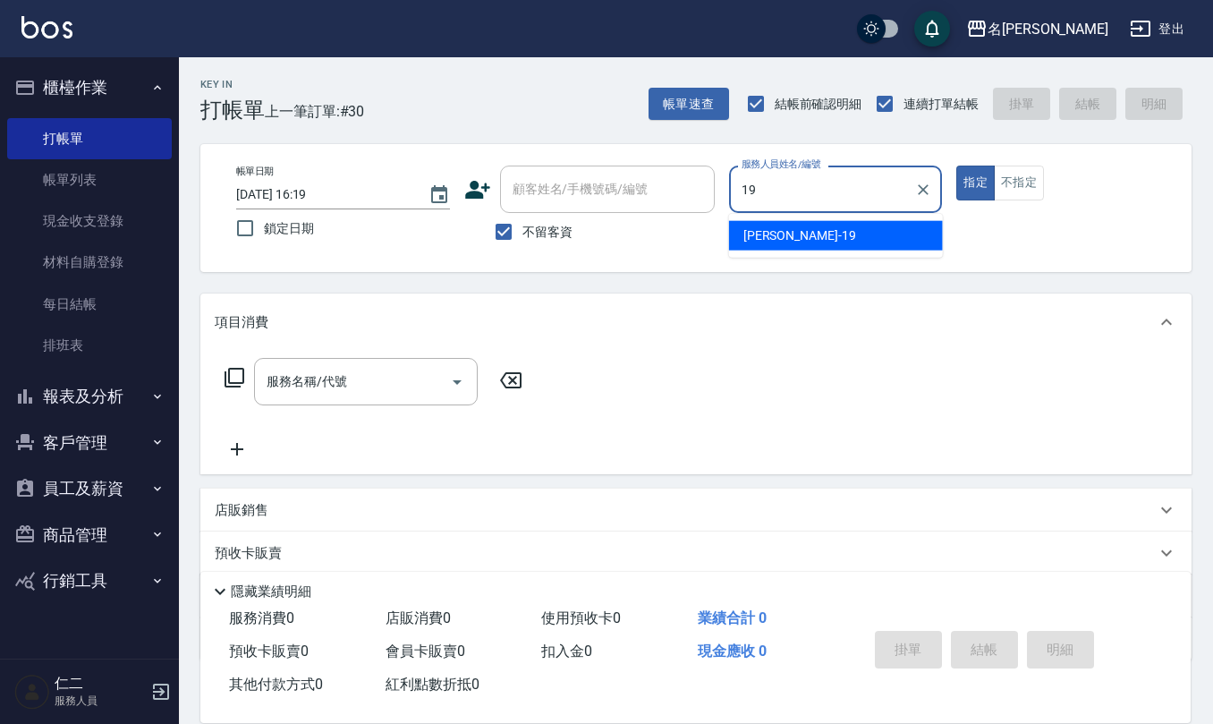
type input "林語涵-19"
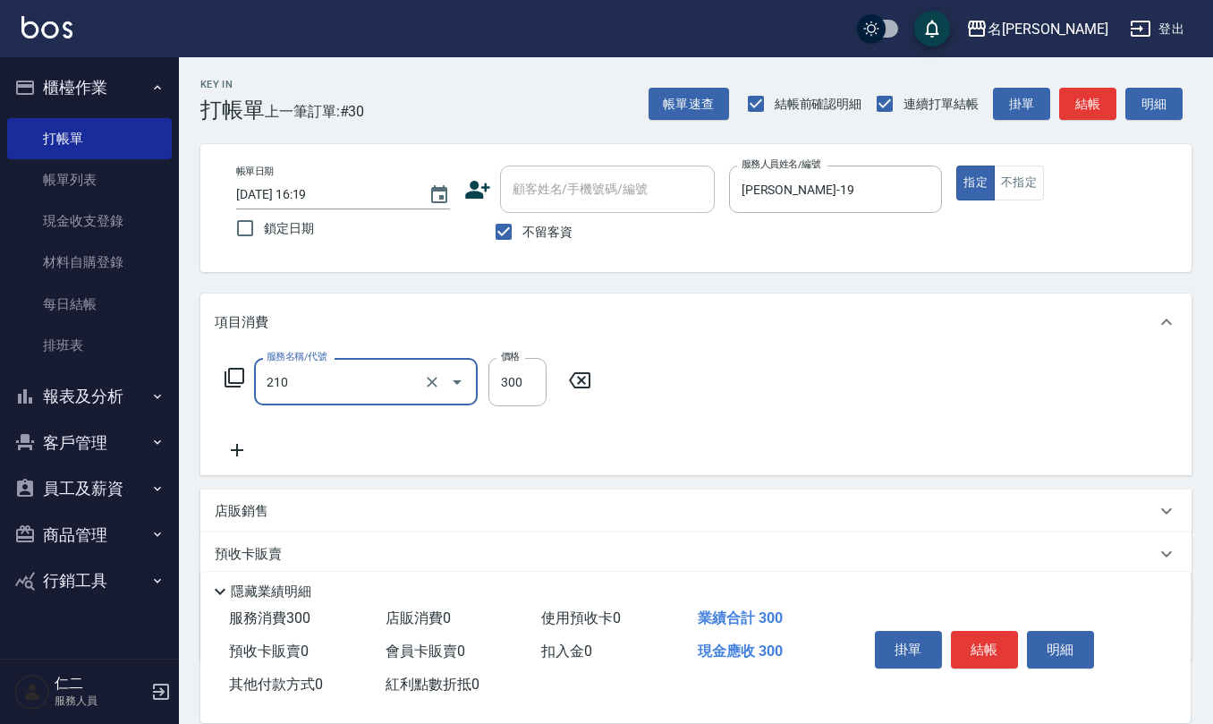
type input "歐娜洗髮精(210)"
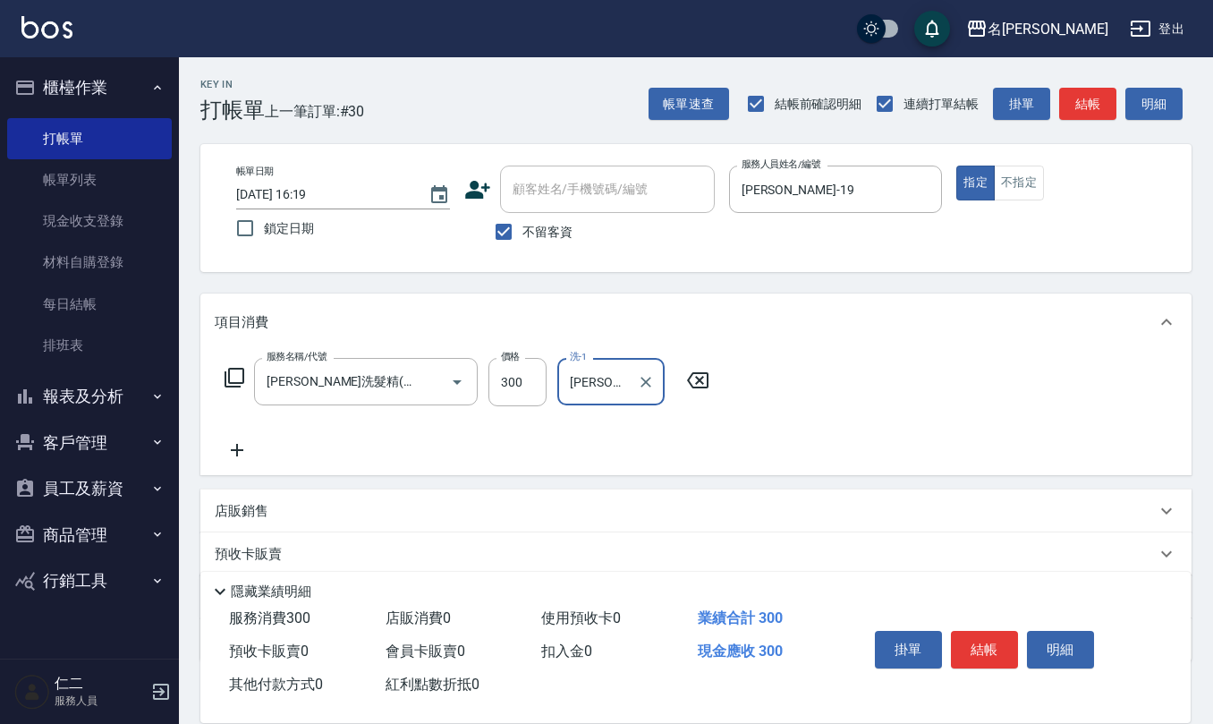
type input "陳欣妤-26"
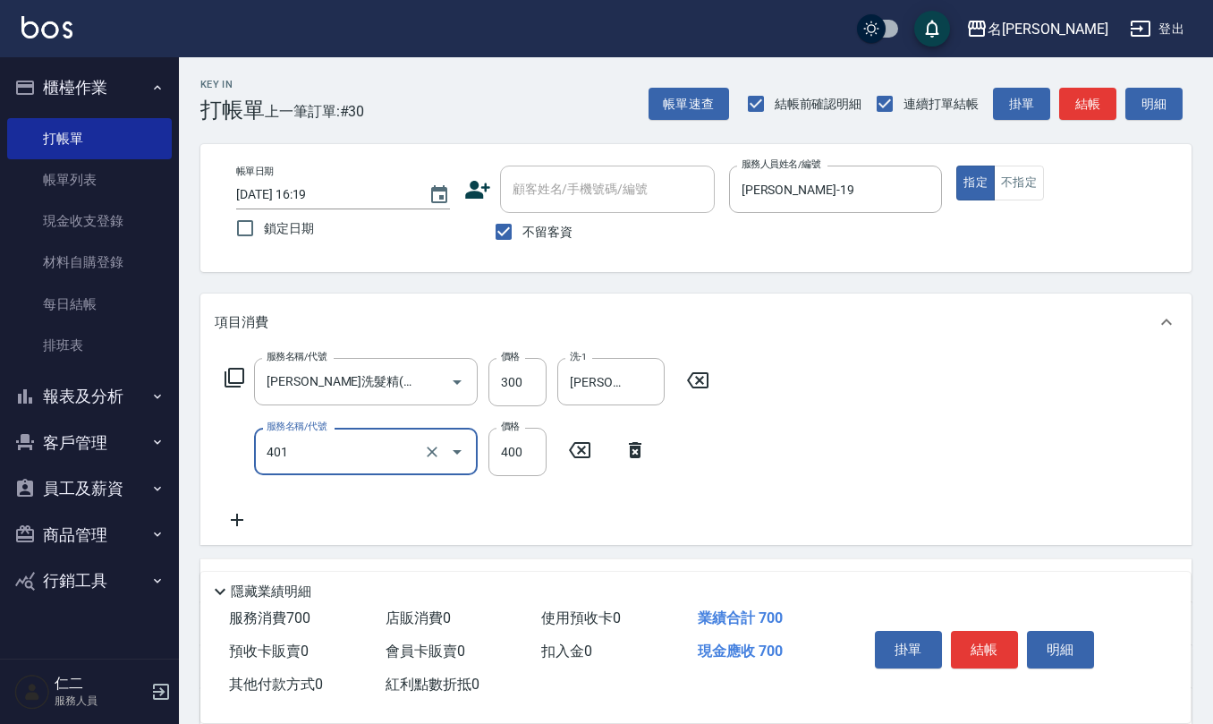
type input "剪髮(401)"
type input "500"
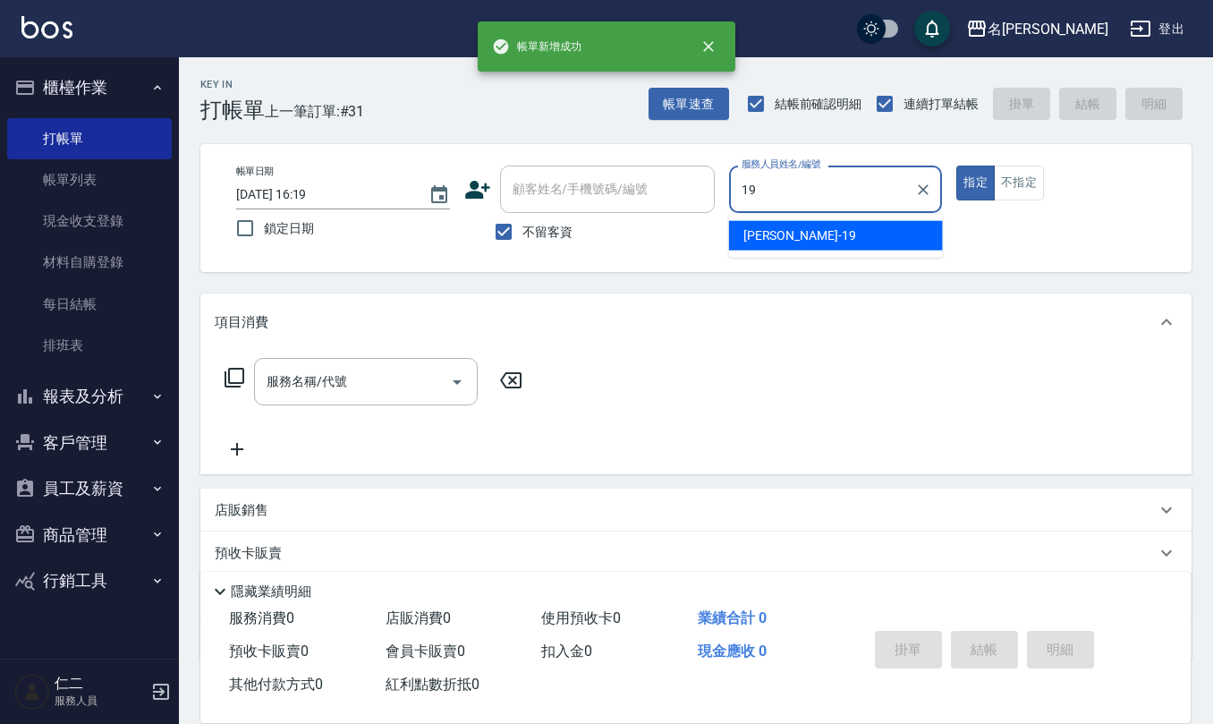
type input "林語涵-19"
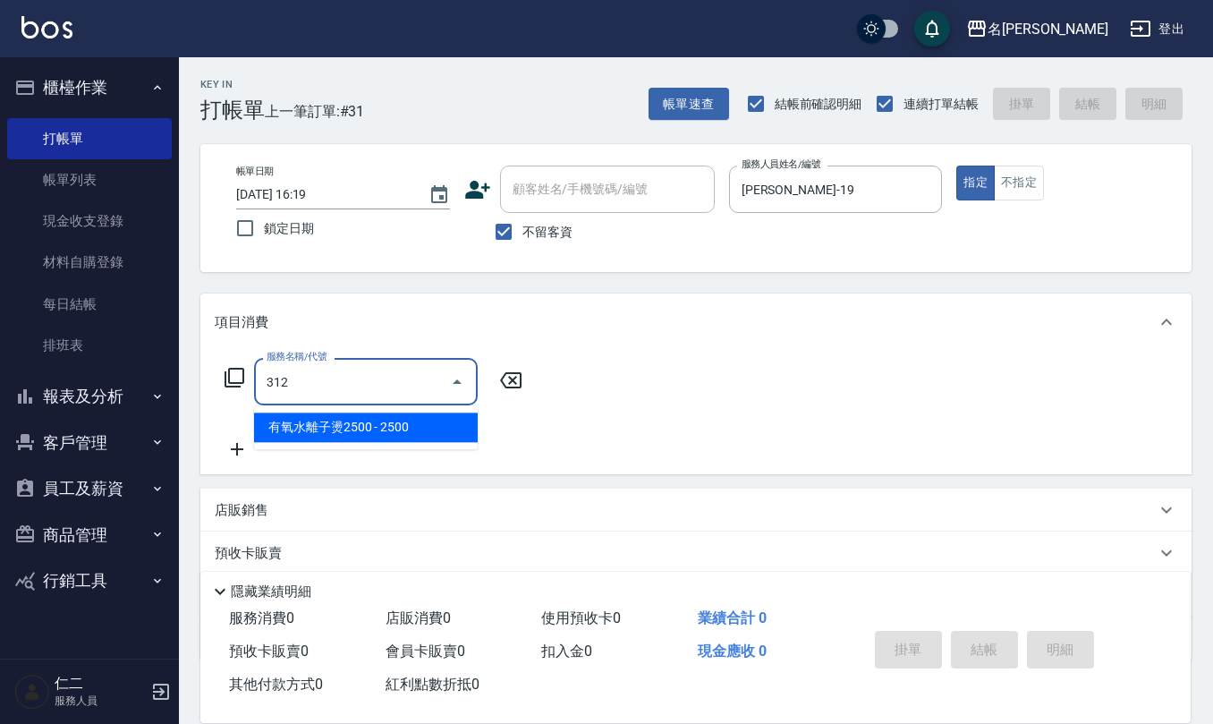
type input "有氧水離子燙2500(312)"
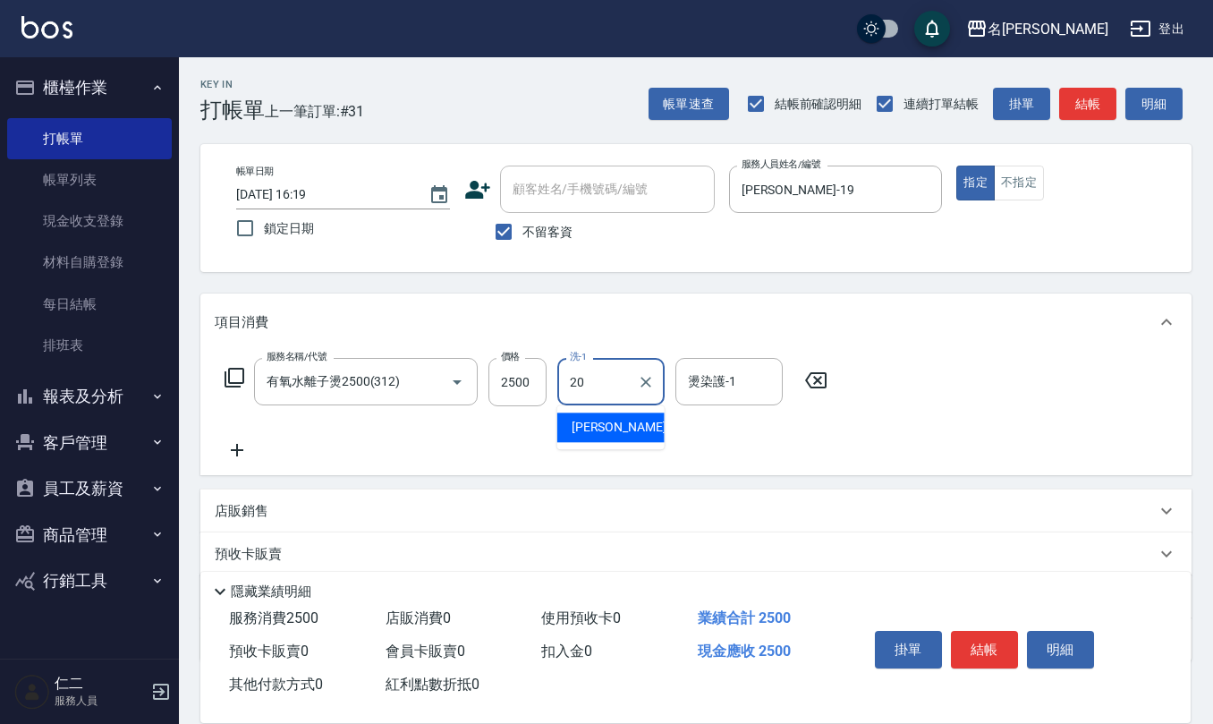
type input "杜芊彤-20"
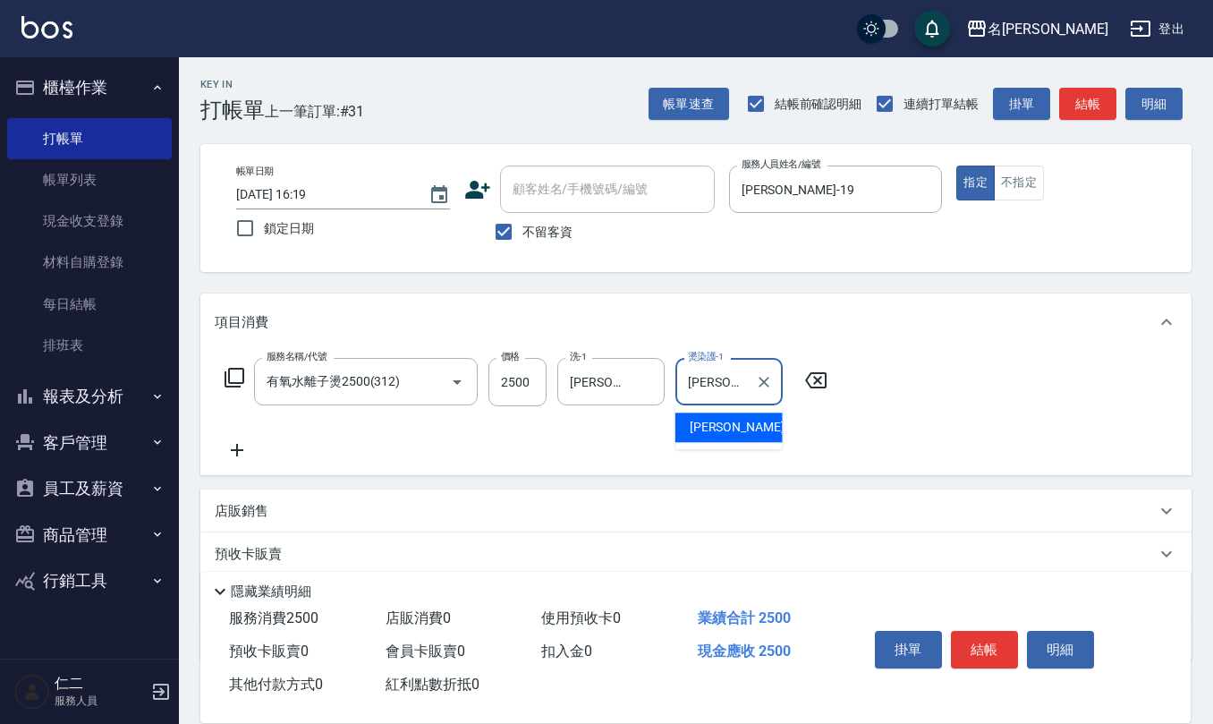
type input "杜芊彤-20"
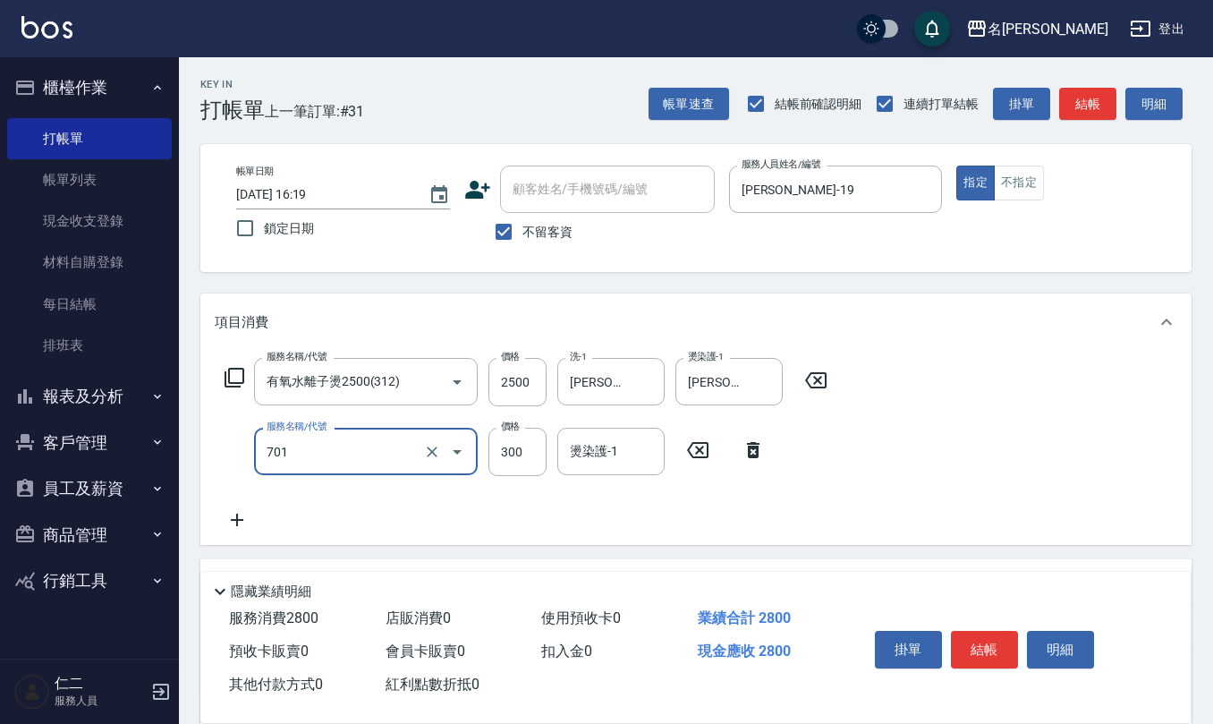
type input "自備護髮(701)"
type input "300"
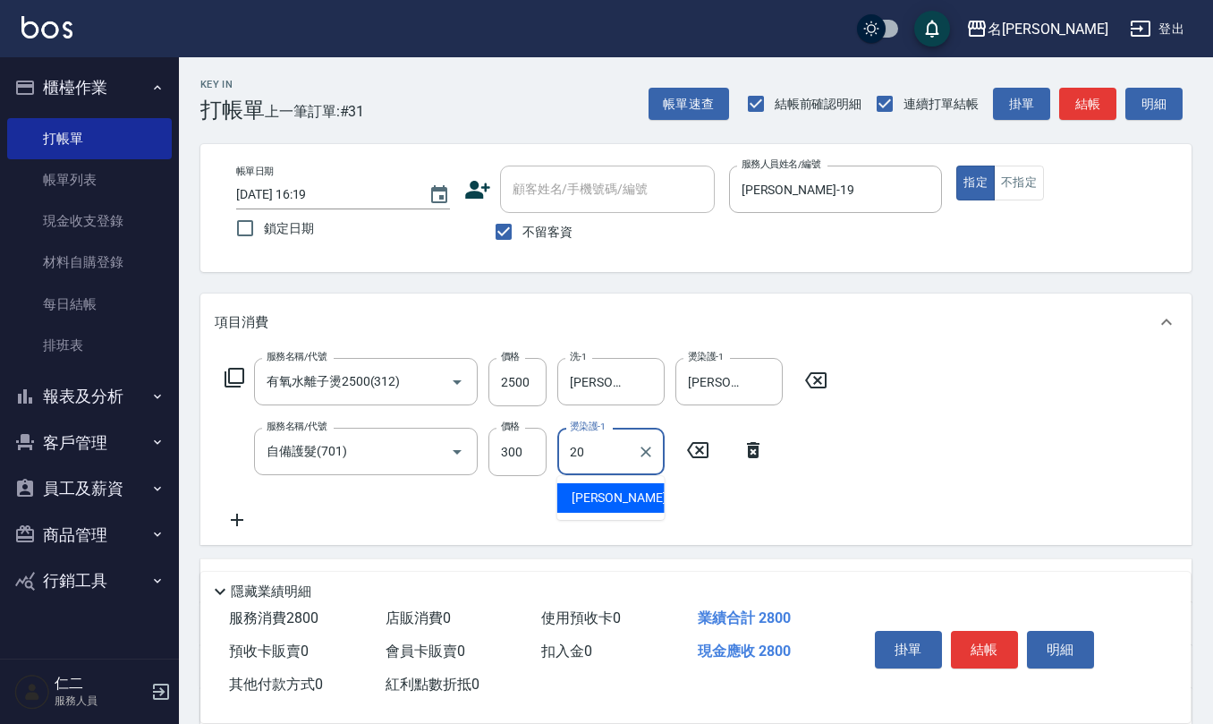
type input "杜芊彤-20"
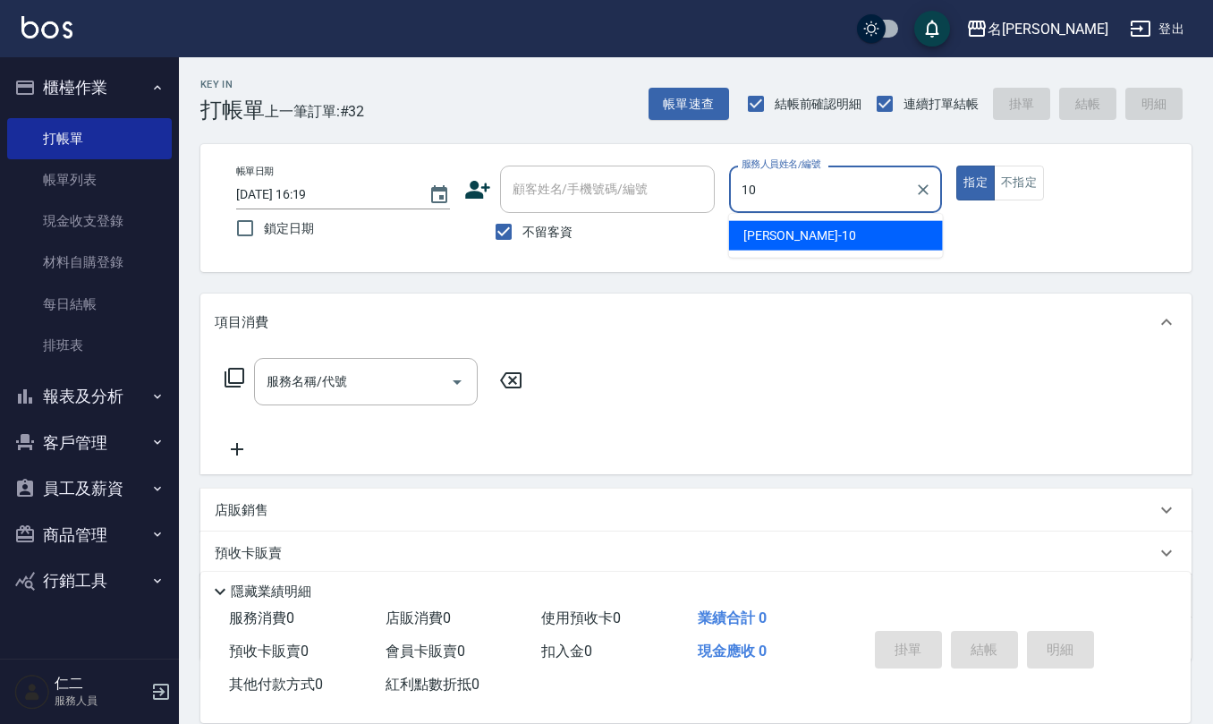
type input "胡淑雲-10"
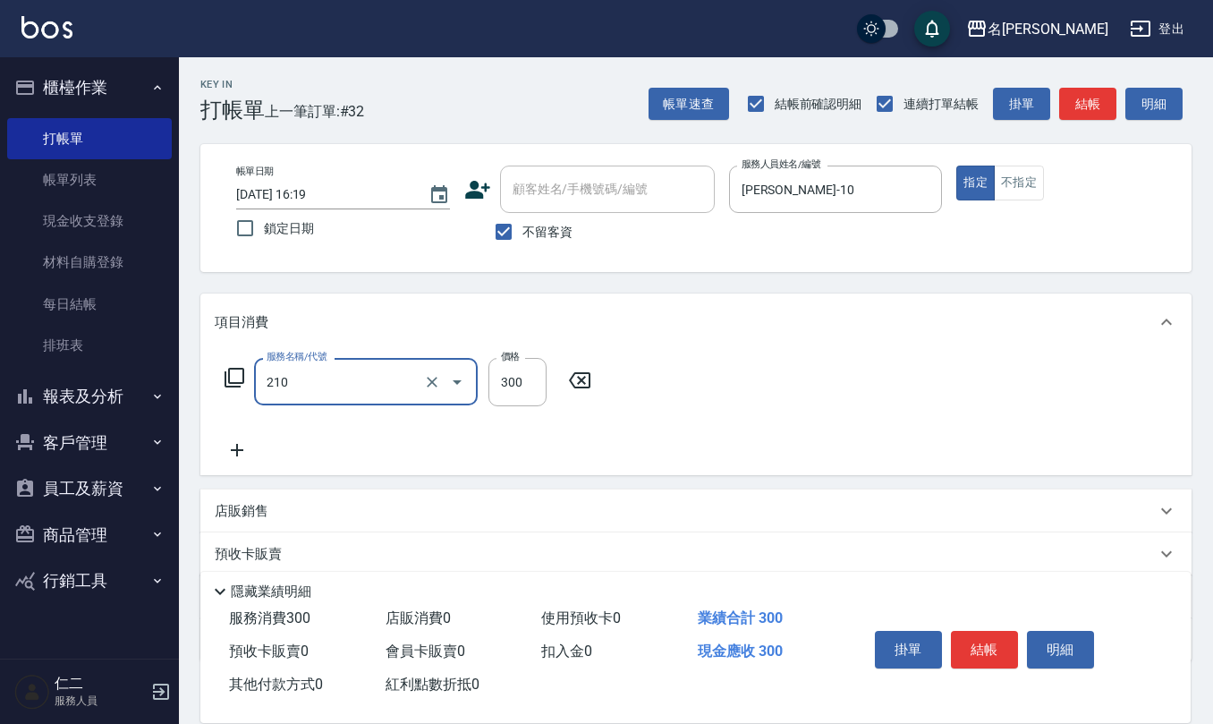
type input "歐娜洗髮精(210)"
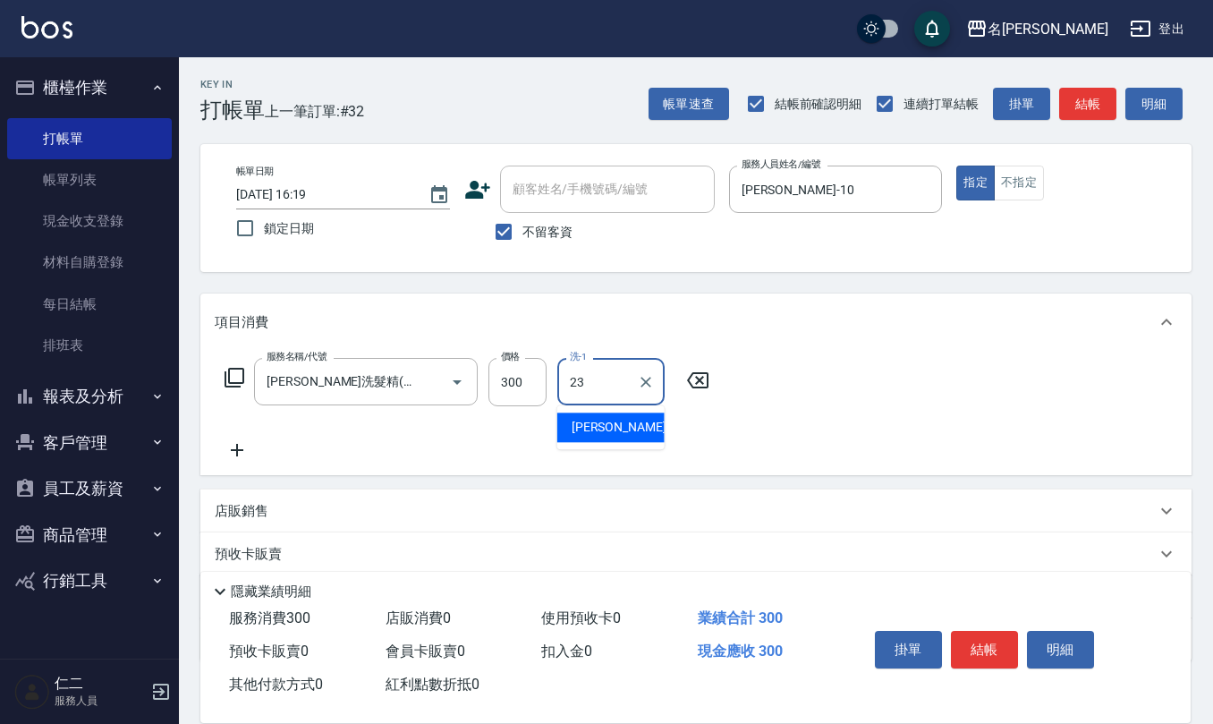
type input "王秀瑜-23"
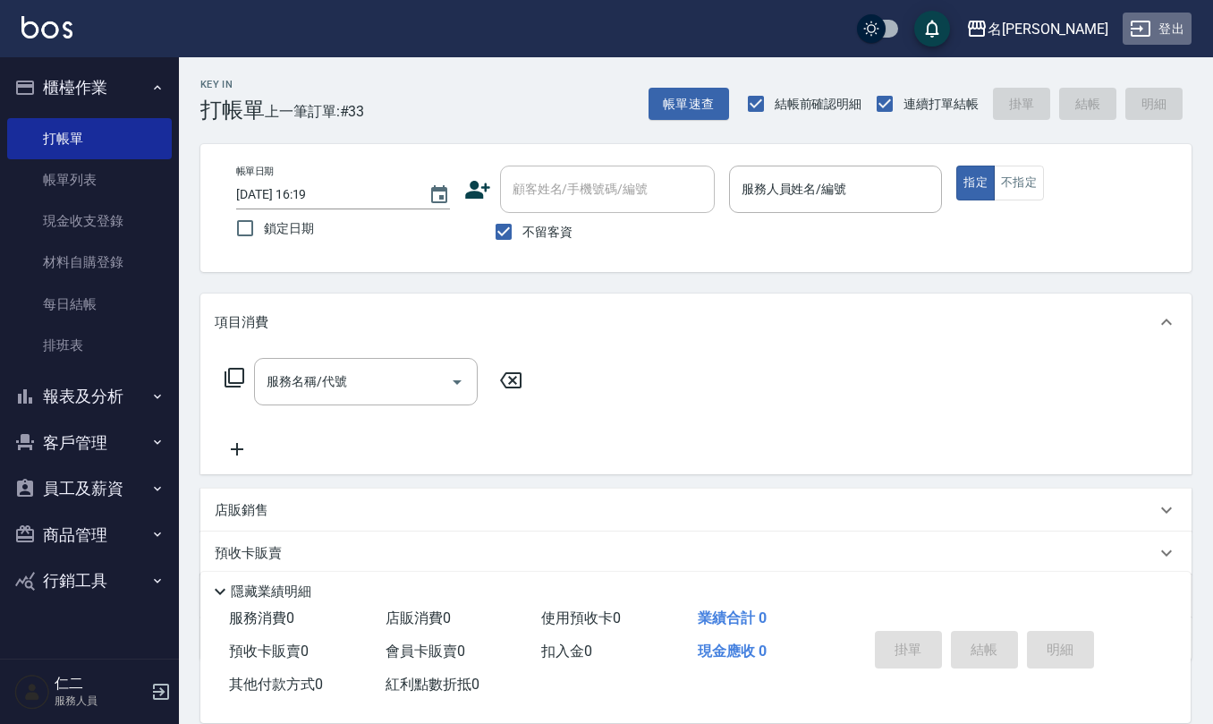
click at [1146, 30] on icon "button" at bounding box center [1140, 28] width 21 height 21
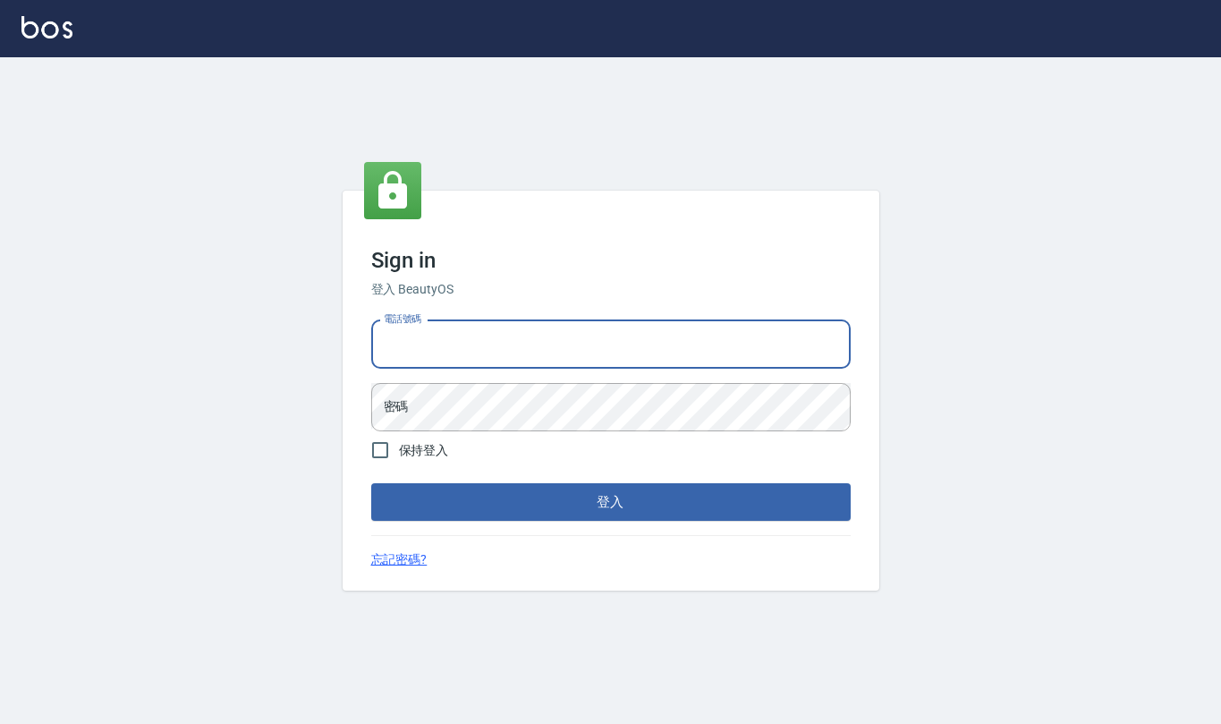
click at [505, 331] on input "電話號碼" at bounding box center [611, 344] width 480 height 48
type input "0919522863"
click at [371, 483] on button "登入" at bounding box center [611, 502] width 480 height 38
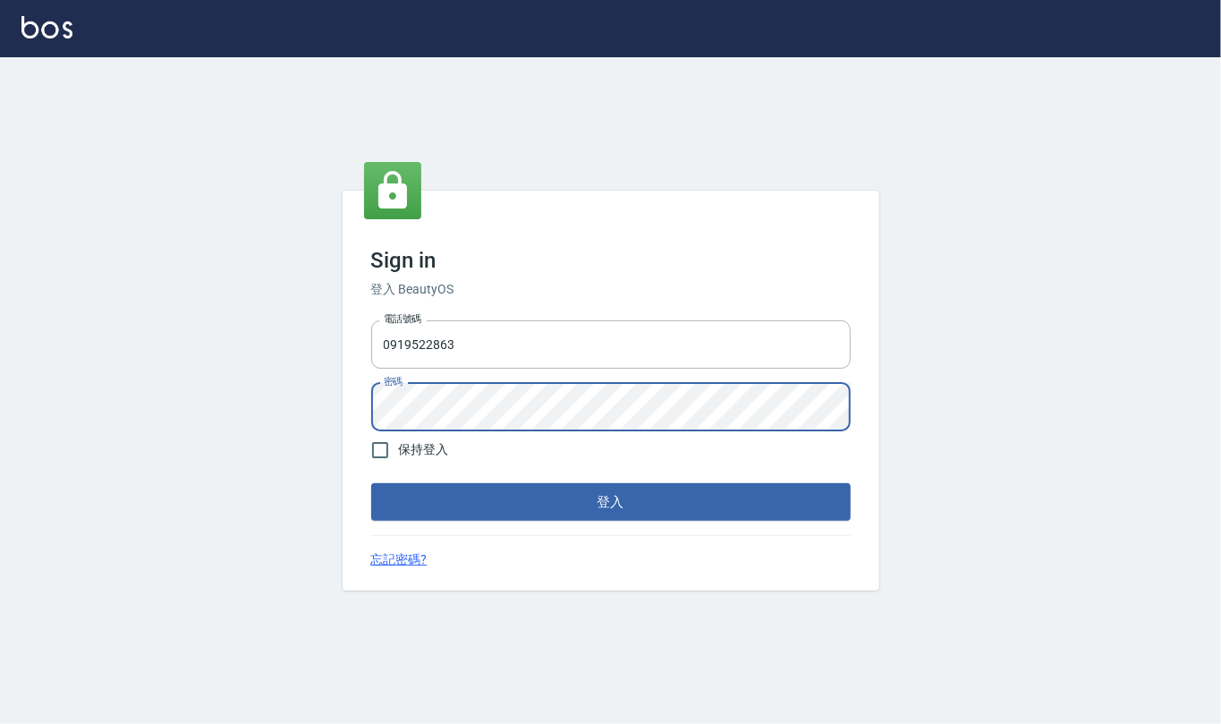
click at [371, 483] on button "登入" at bounding box center [611, 502] width 480 height 38
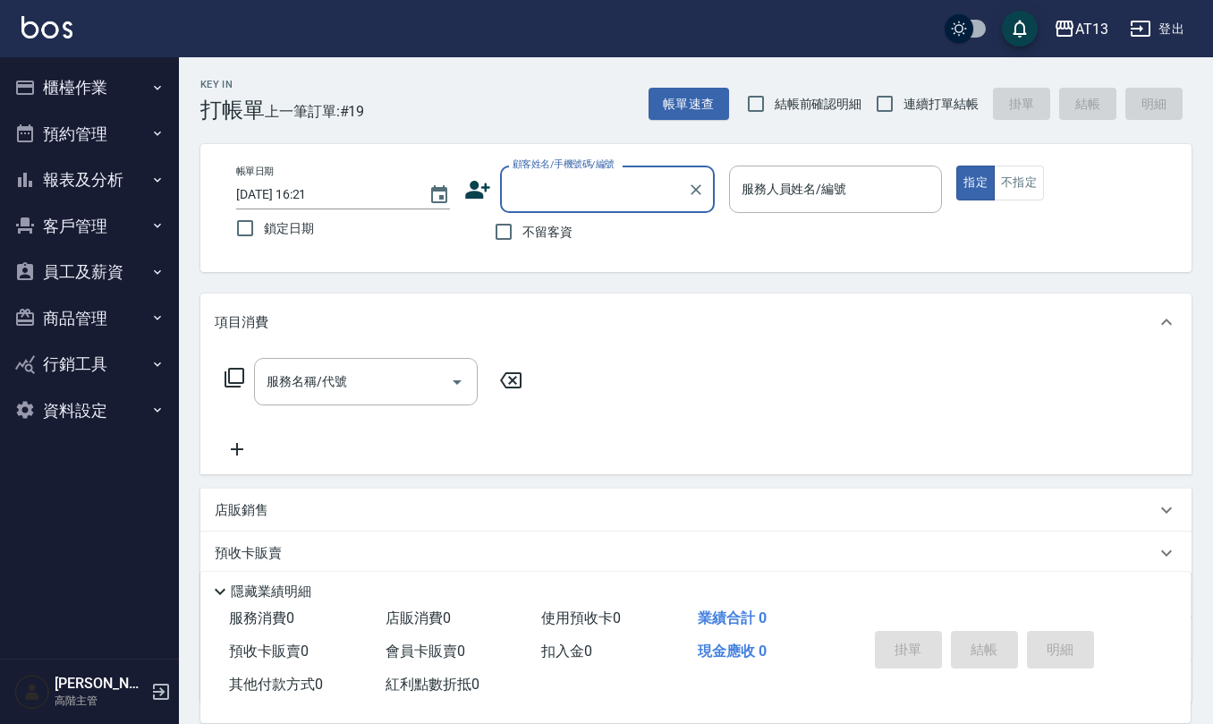
click at [65, 285] on button "員工及薪資" at bounding box center [89, 272] width 165 height 47
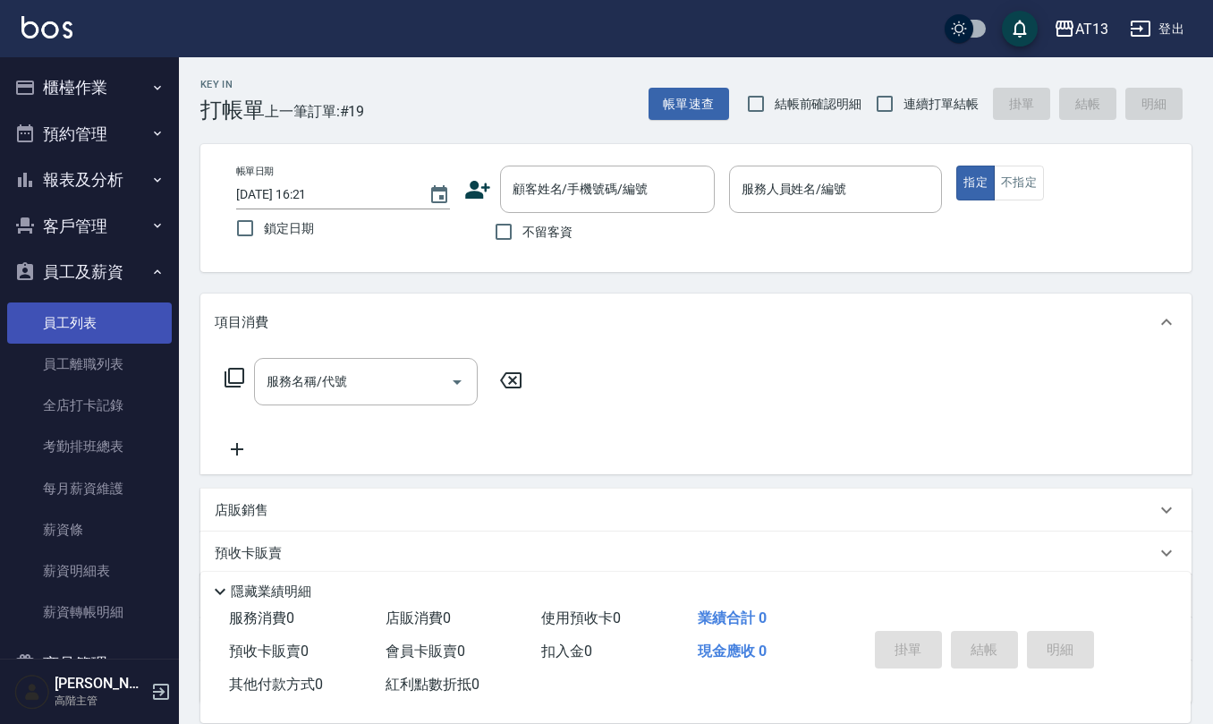
click at [83, 320] on link "員工列表" at bounding box center [89, 322] width 165 height 41
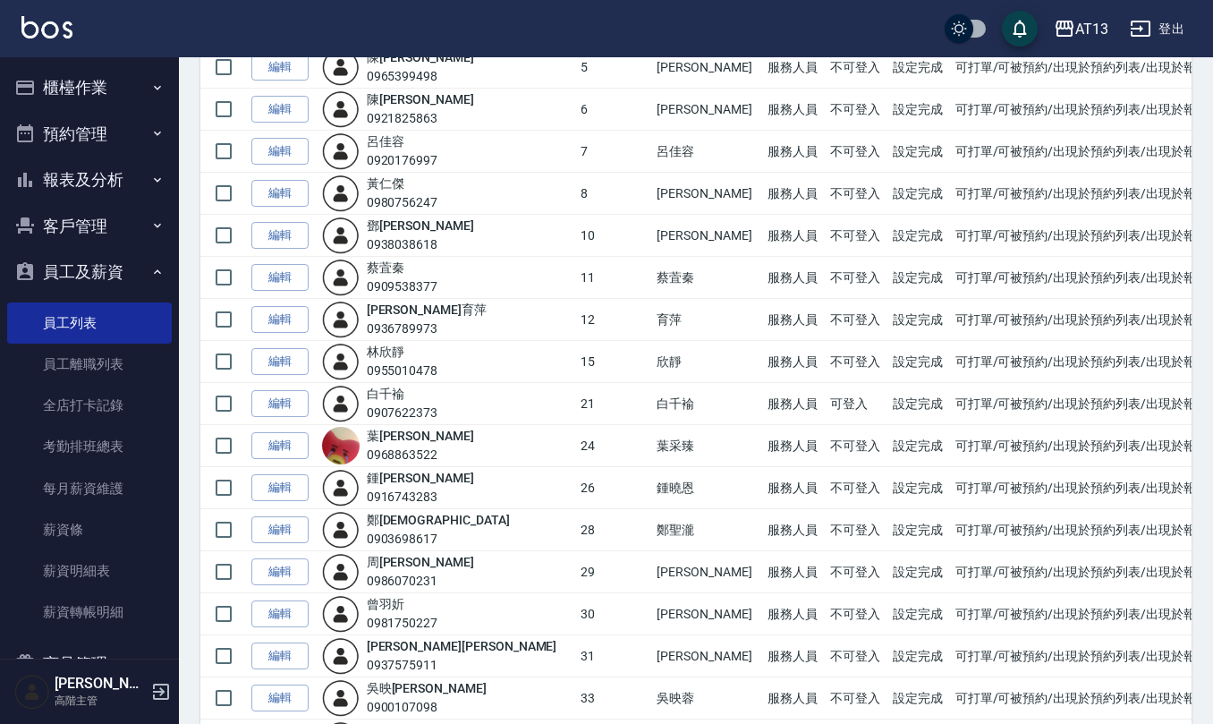
scroll to position [596, 0]
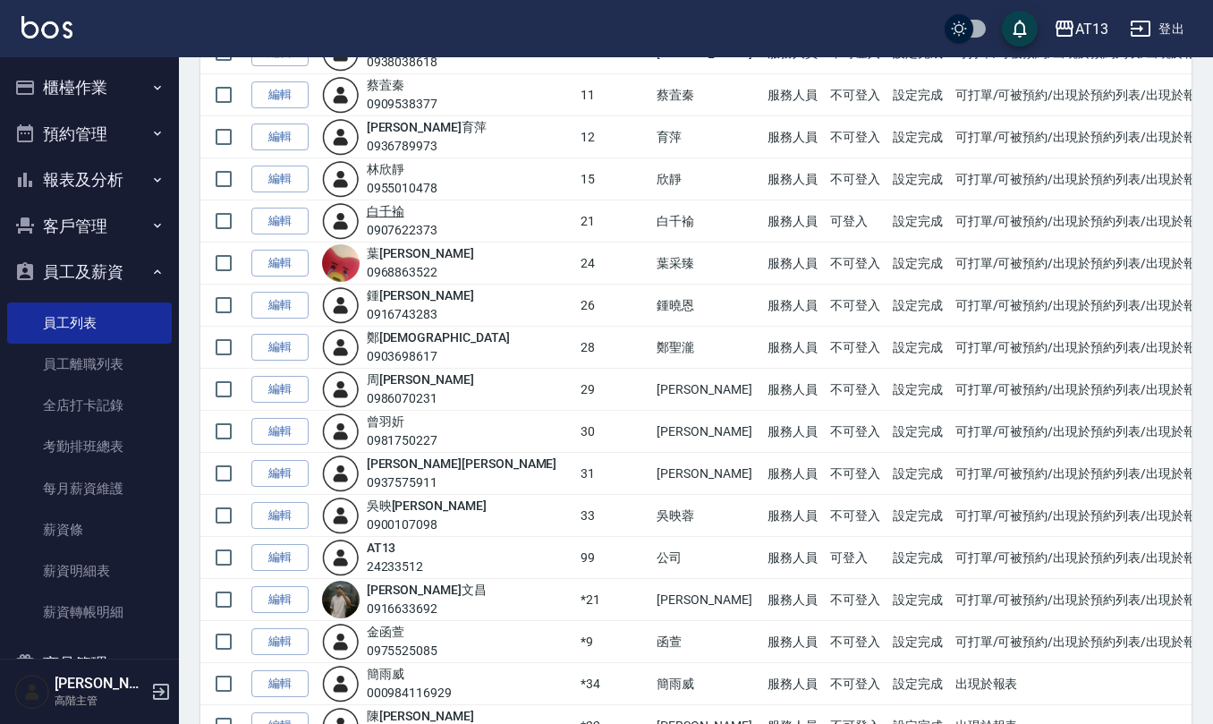
click at [404, 218] on link "[PERSON_NAME]褕" at bounding box center [386, 211] width 38 height 14
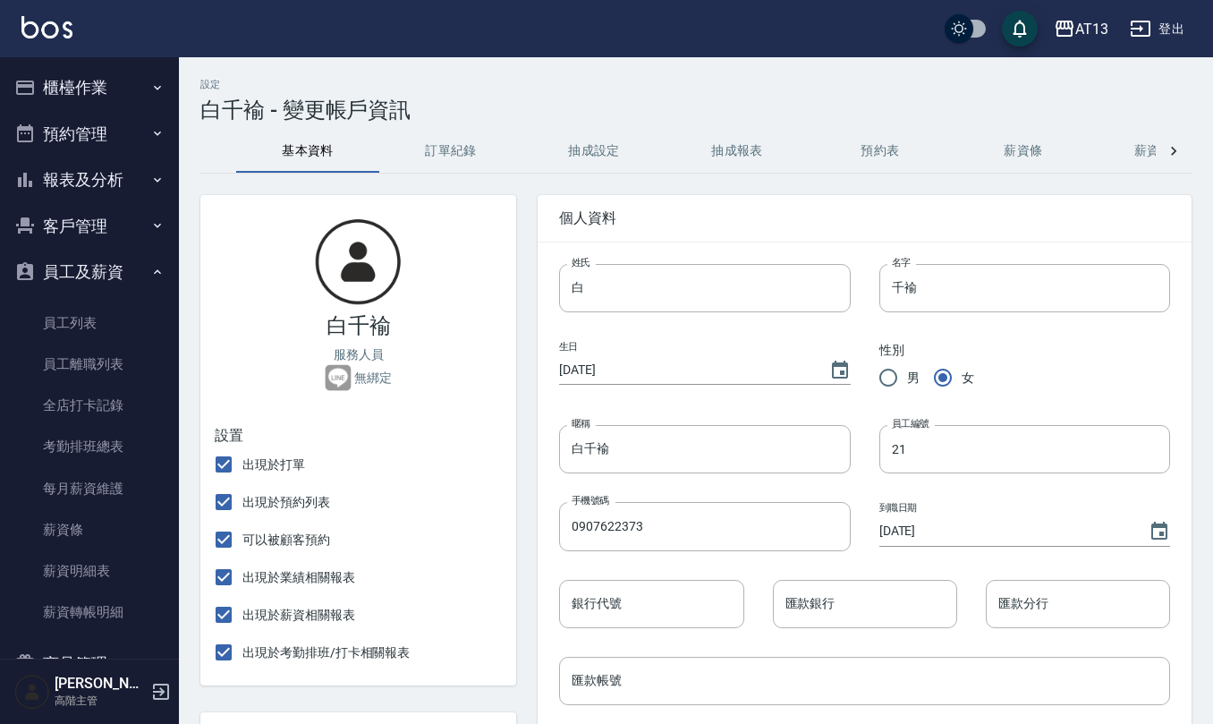
click at [727, 152] on button "抽成報表" at bounding box center [737, 151] width 143 height 43
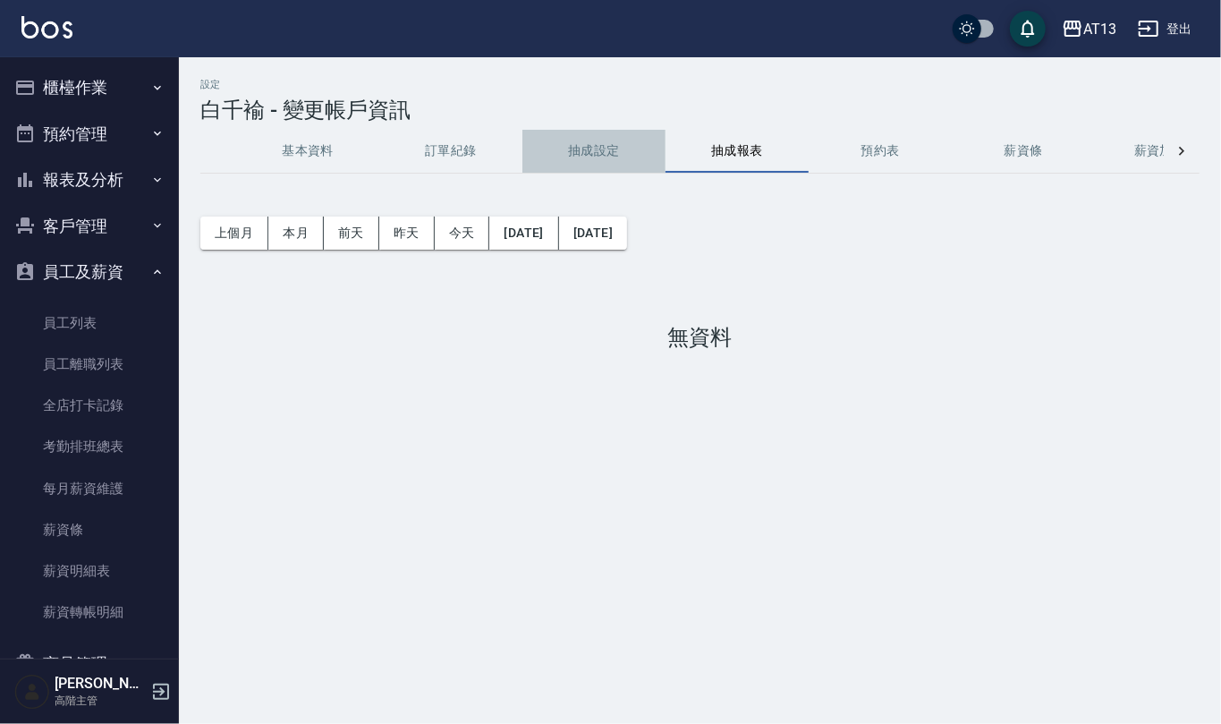
click at [614, 137] on button "抽成設定" at bounding box center [594, 151] width 143 height 43
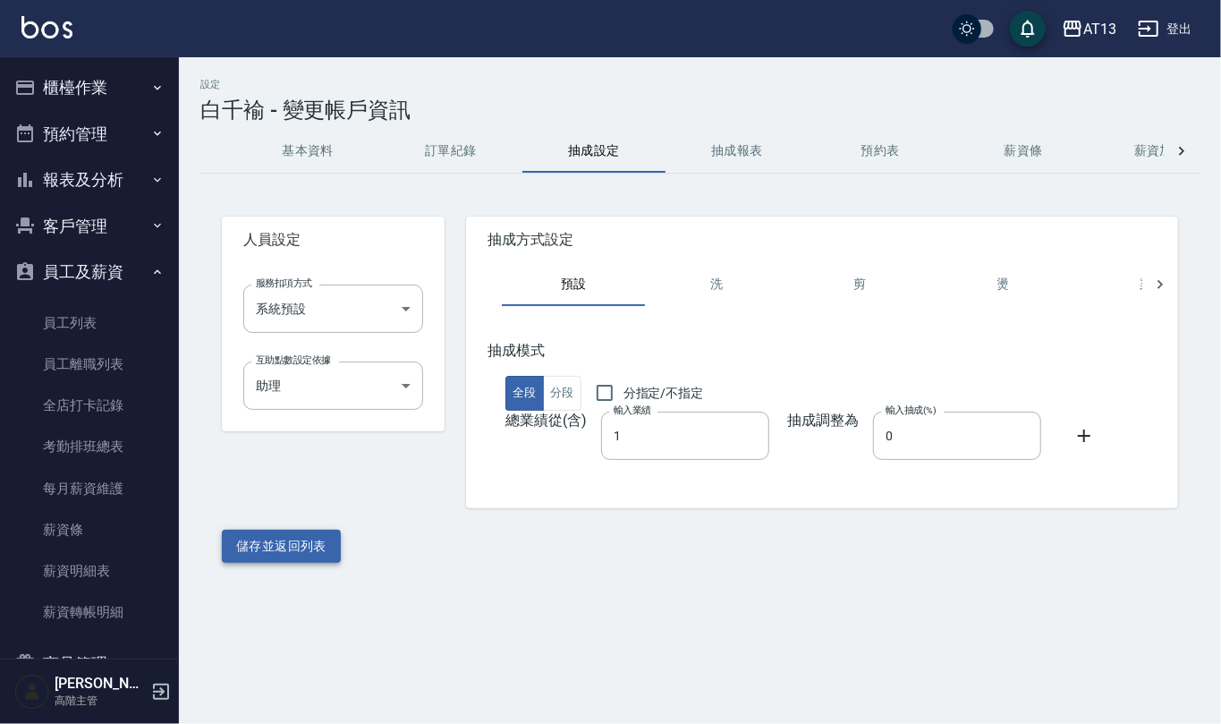
click at [285, 553] on button "儲存並返回列表" at bounding box center [281, 546] width 119 height 33
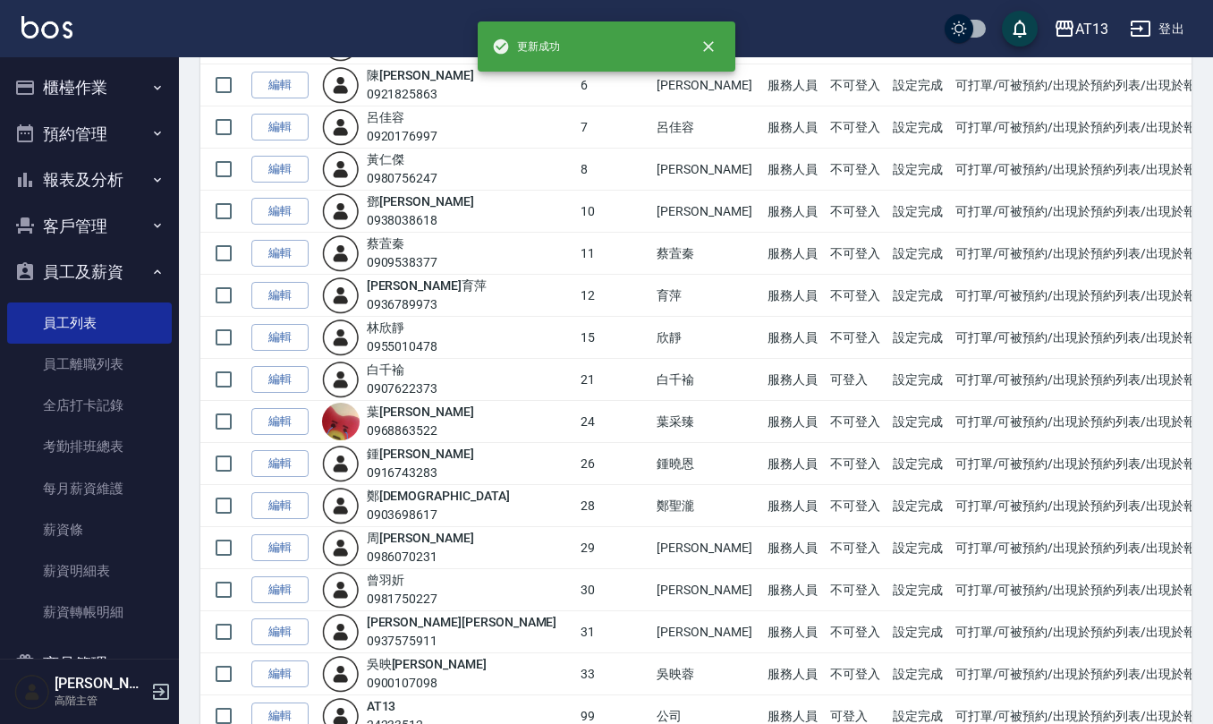
scroll to position [477, 0]
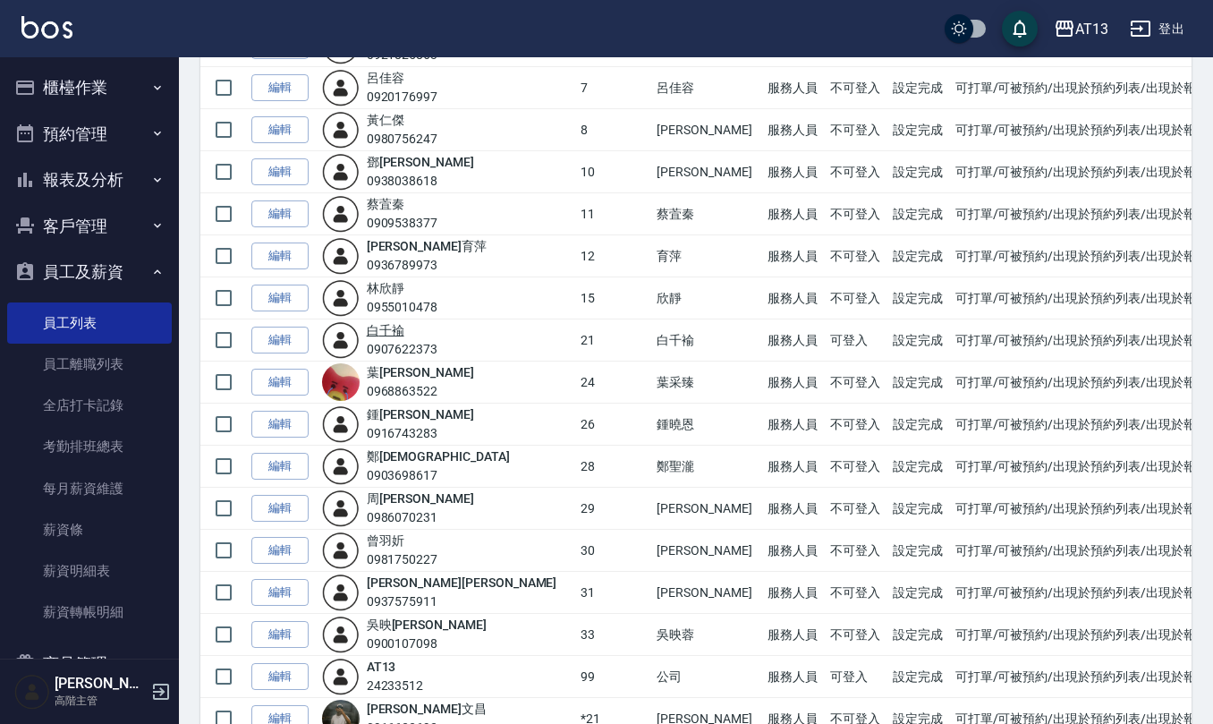
click at [404, 337] on link "[PERSON_NAME]褕" at bounding box center [386, 330] width 38 height 14
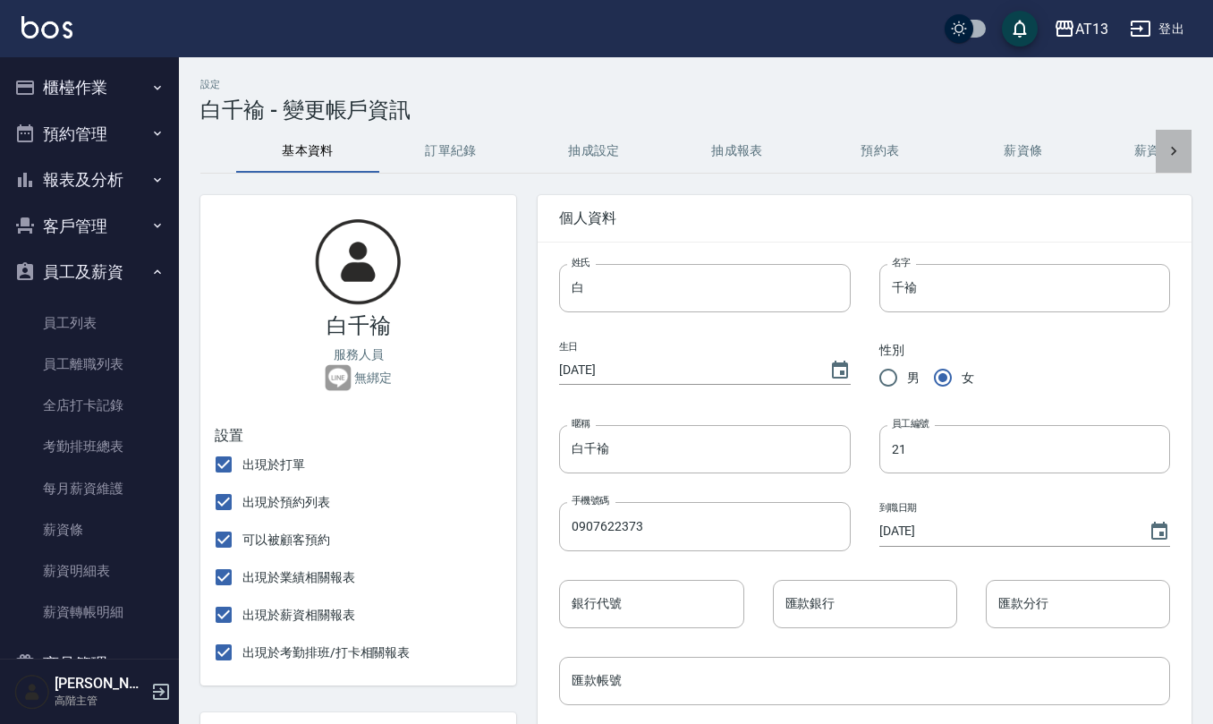
click at [1170, 155] on icon at bounding box center [1174, 151] width 18 height 18
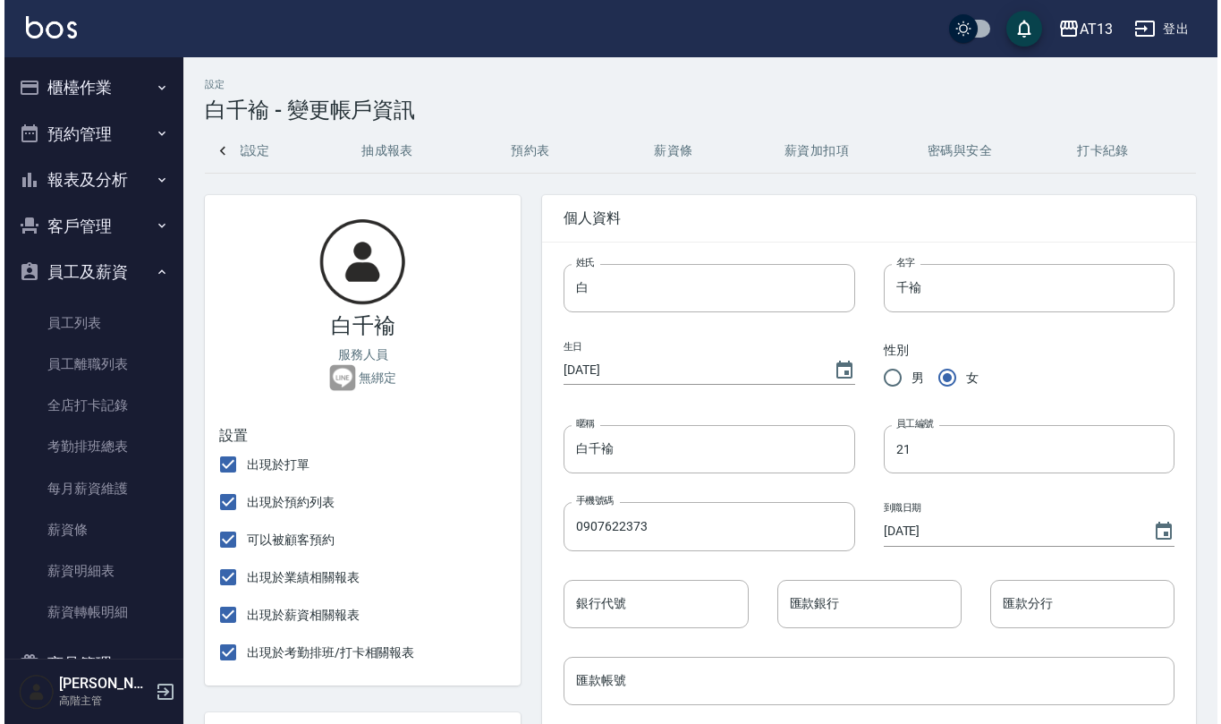
scroll to position [0, 369]
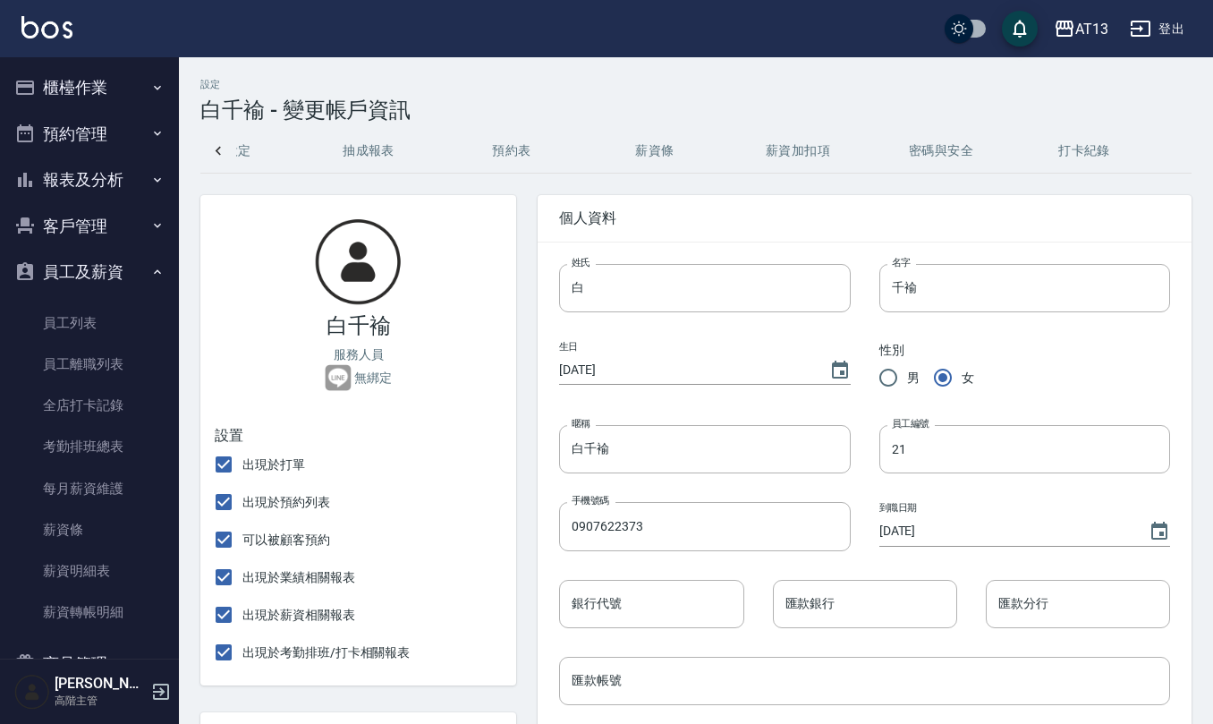
click at [939, 157] on button "密碼與安全" at bounding box center [941, 151] width 143 height 43
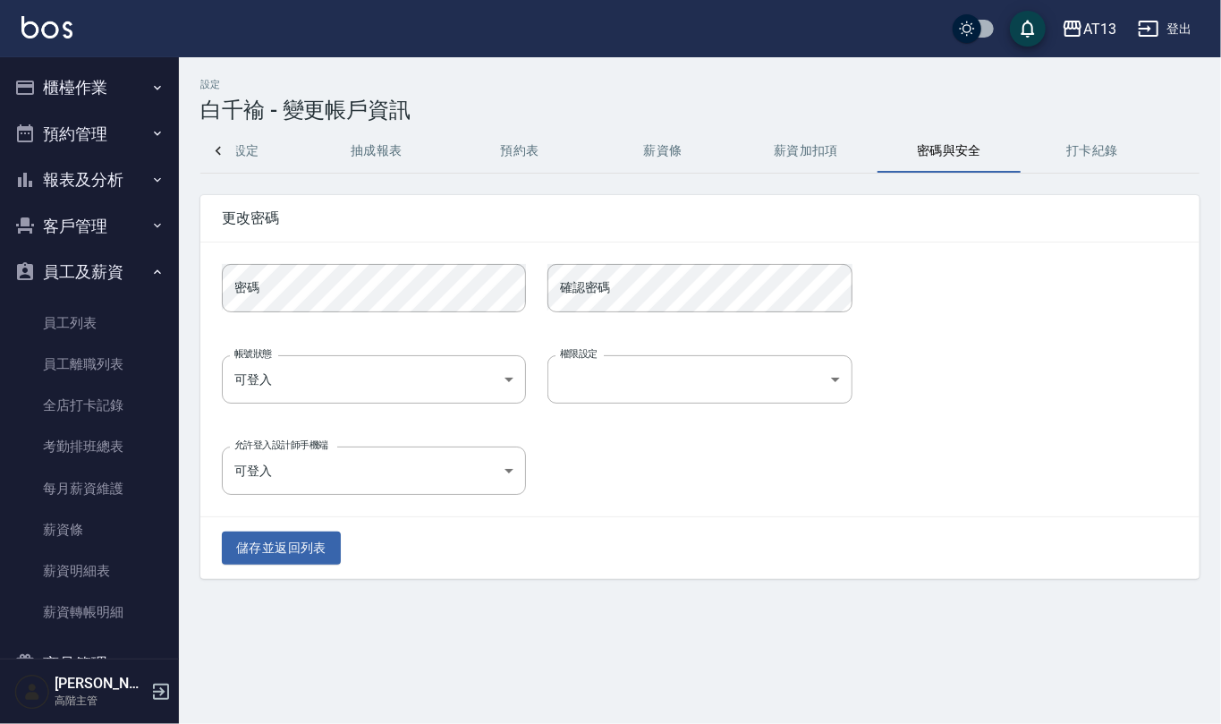
scroll to position [0, 360]
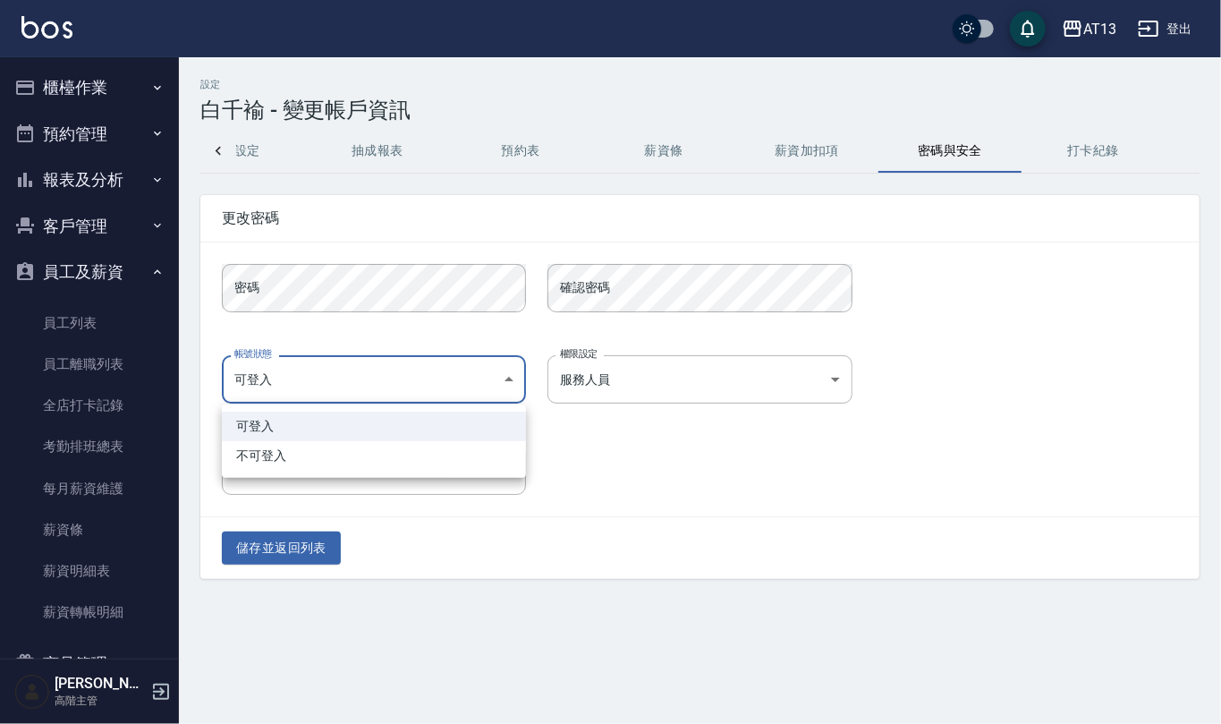
click at [519, 381] on body "AT13 登出 櫃檯作業 打帳單 帳單列表 掛單列表 座位開單 營業儀表板 現金收支登錄 高階收支登錄 材料自購登錄 每日結帳 排班表 現場電腦打卡 掃碼打卡…" at bounding box center [610, 362] width 1221 height 724
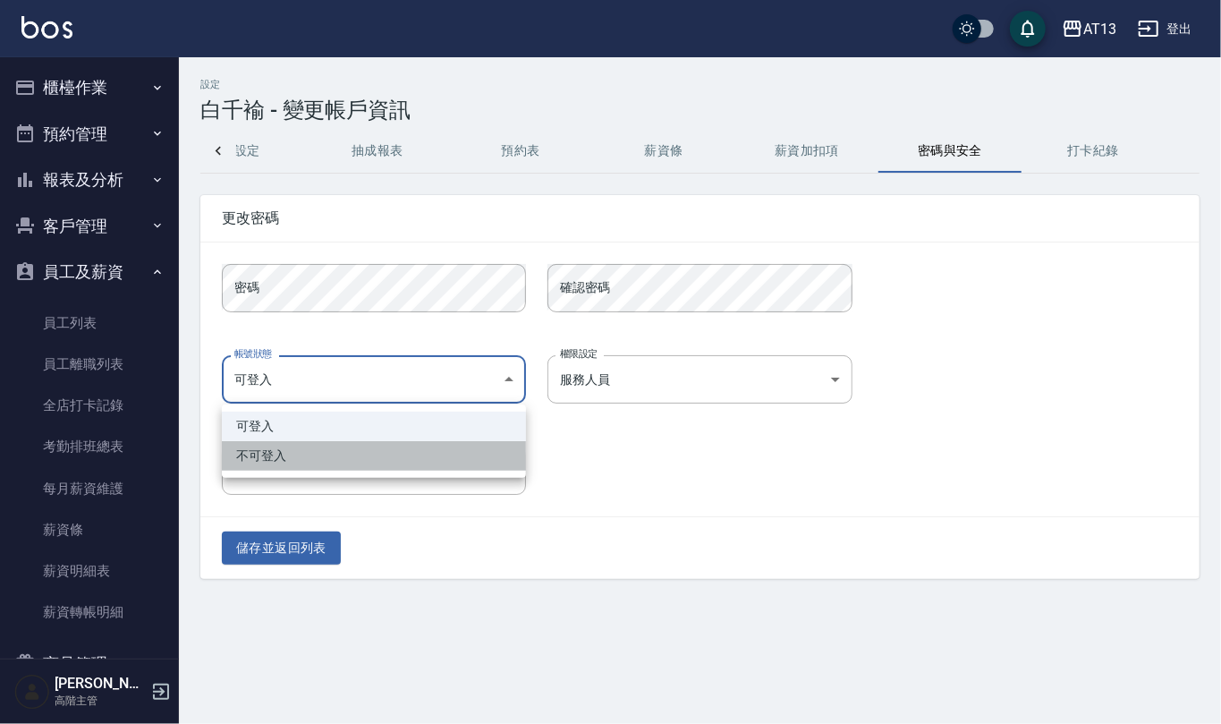
click at [449, 458] on li "不可登入" at bounding box center [374, 456] width 304 height 30
type input "banned"
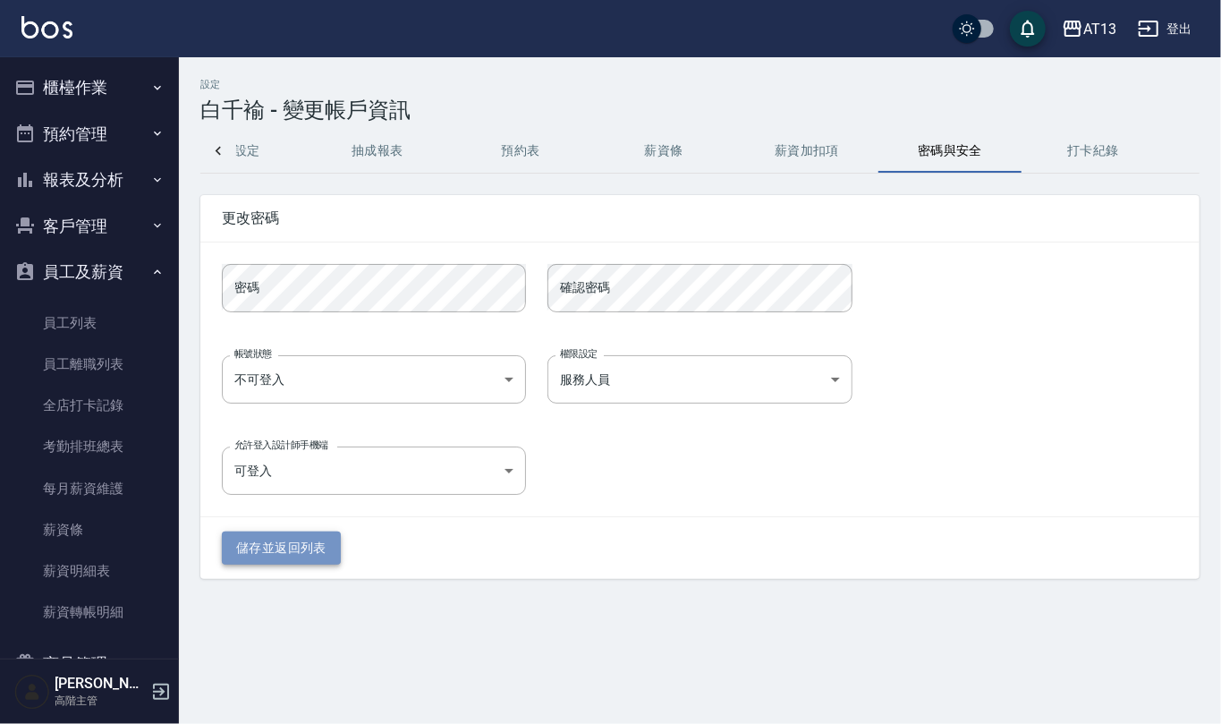
click at [295, 551] on button "儲存並返回列表" at bounding box center [281, 547] width 119 height 33
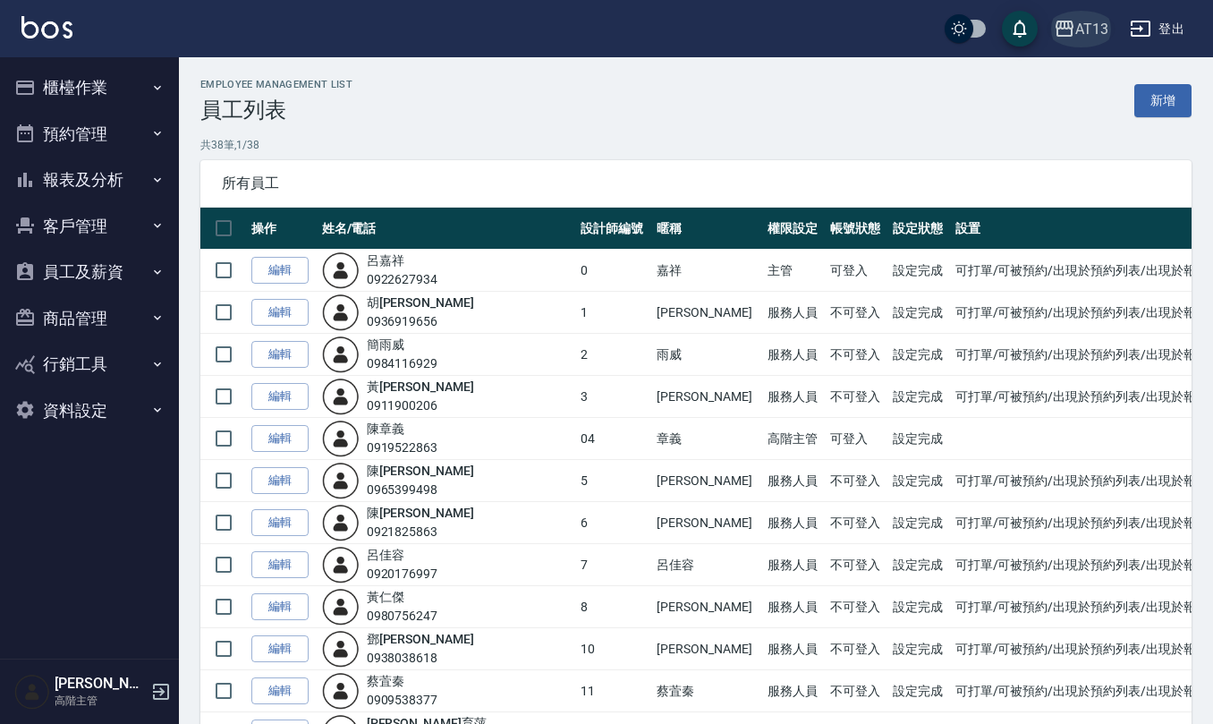
click at [1108, 34] on div "AT13" at bounding box center [1091, 29] width 33 height 22
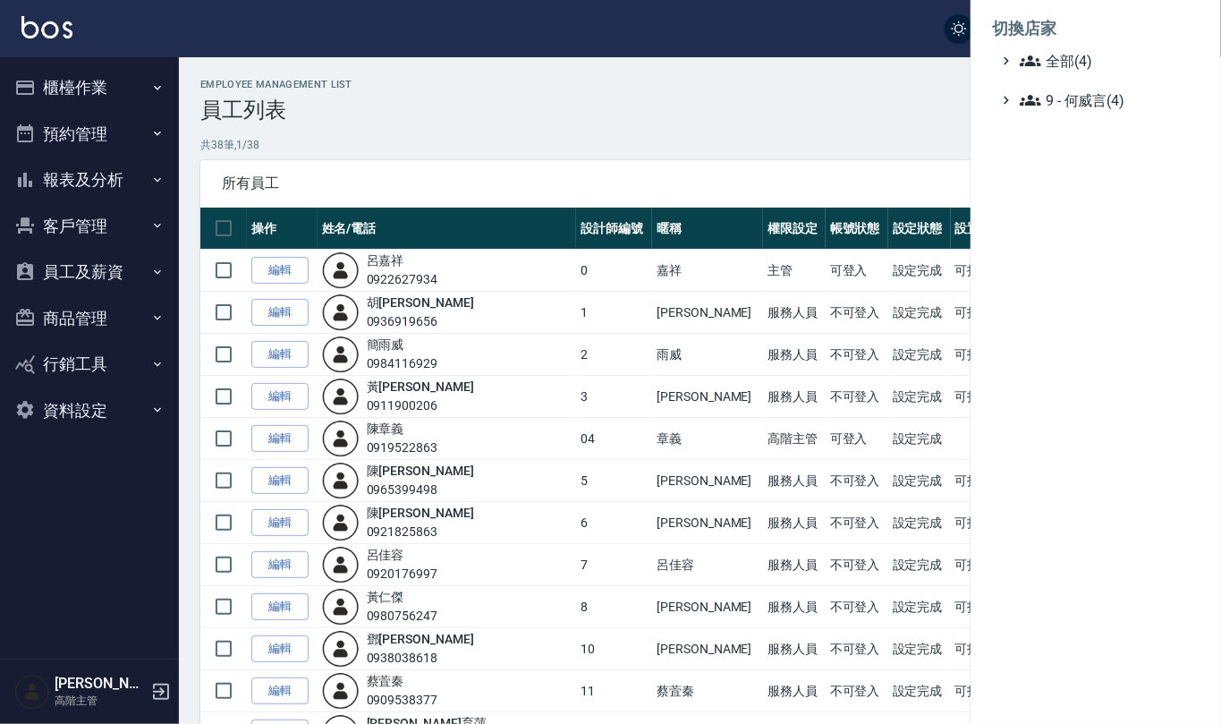
click at [803, 94] on div at bounding box center [610, 362] width 1221 height 724
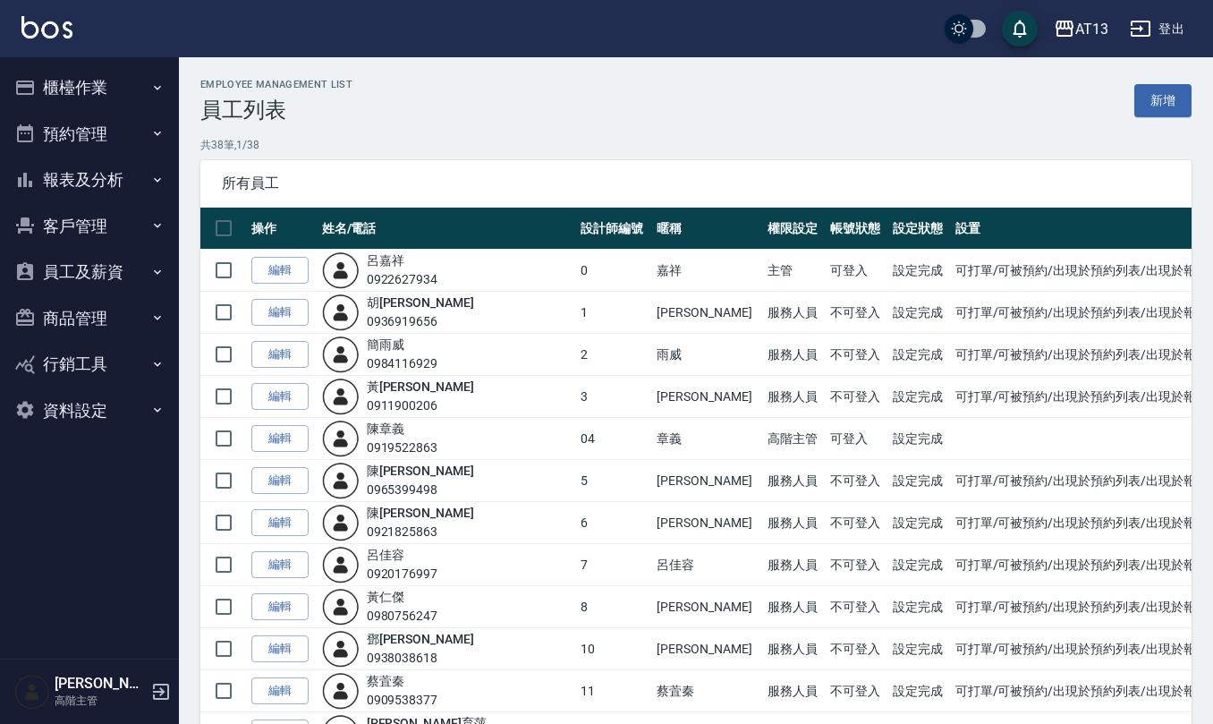
click at [1174, 33] on button "登出" at bounding box center [1157, 29] width 69 height 33
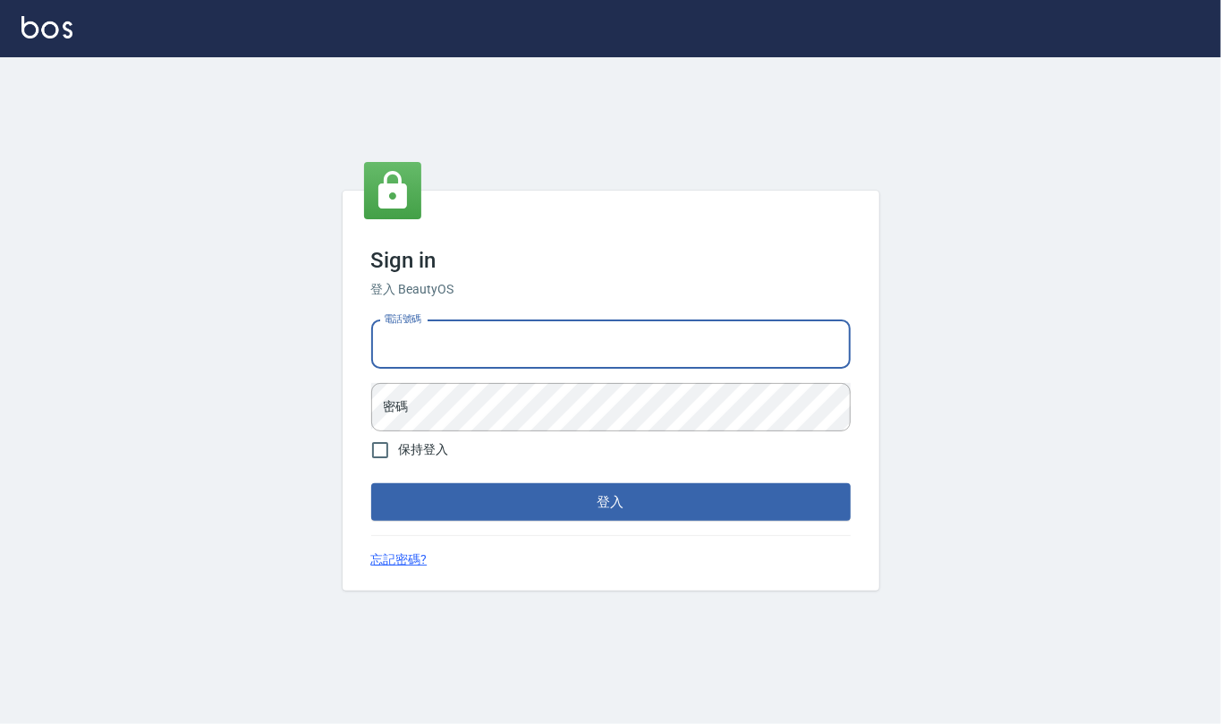
click at [574, 349] on input "電話號碼" at bounding box center [611, 344] width 480 height 48
type input "0919522862"
click at [371, 483] on button "登入" at bounding box center [611, 502] width 480 height 38
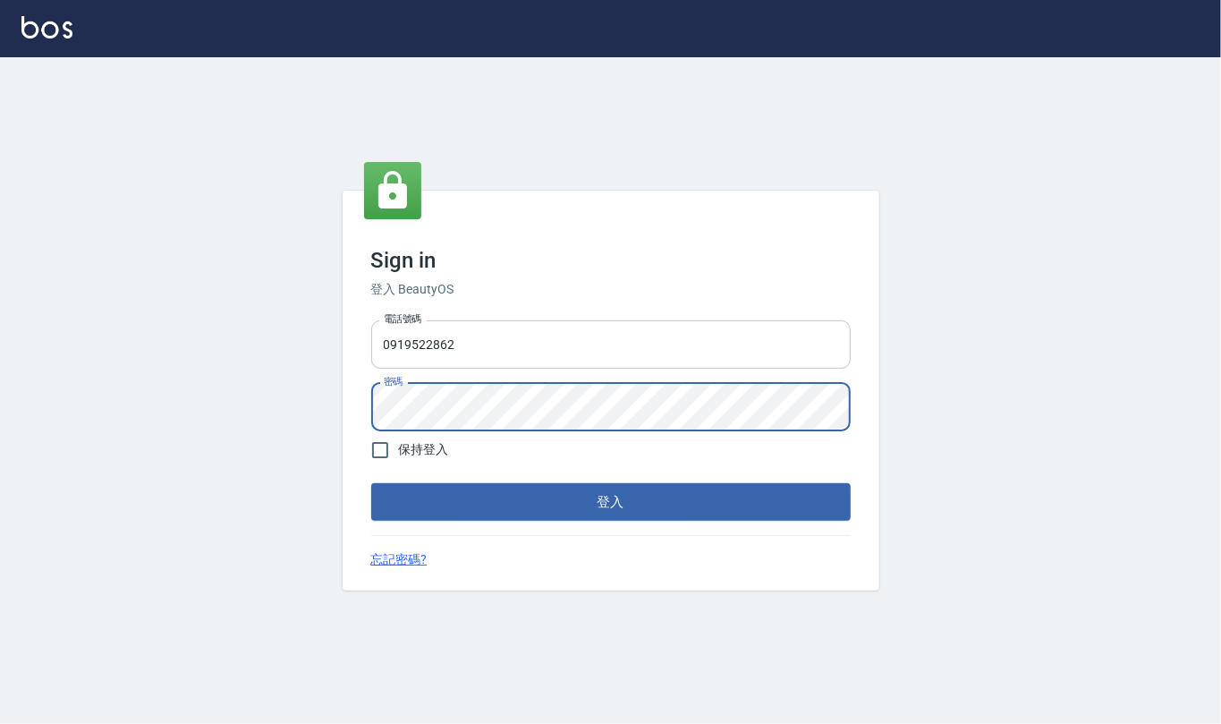
click at [371, 483] on button "登入" at bounding box center [611, 502] width 480 height 38
